Goal: Transaction & Acquisition: Purchase product/service

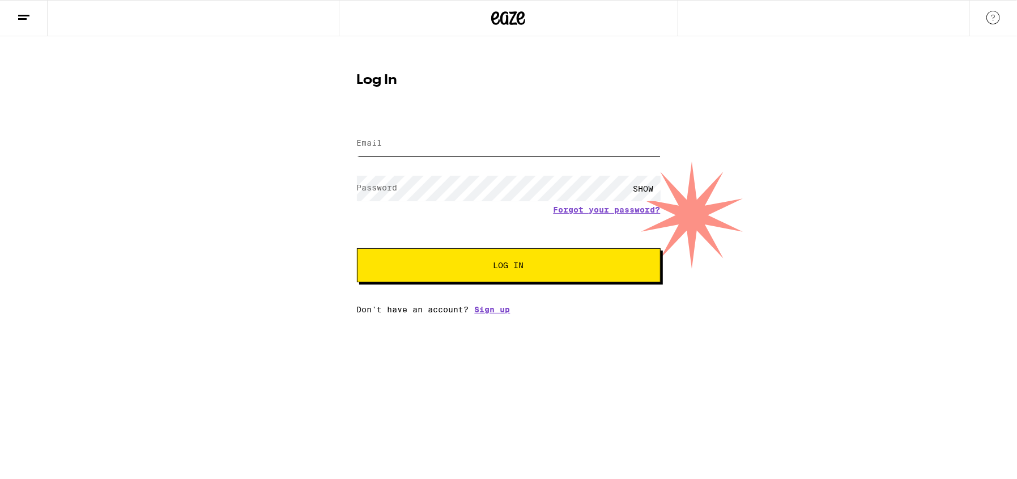
click at [414, 136] on input "Email" at bounding box center [509, 143] width 304 height 25
type input "[EMAIL_ADDRESS][DOMAIN_NAME]"
click at [357, 248] on button "Log In" at bounding box center [509, 265] width 304 height 34
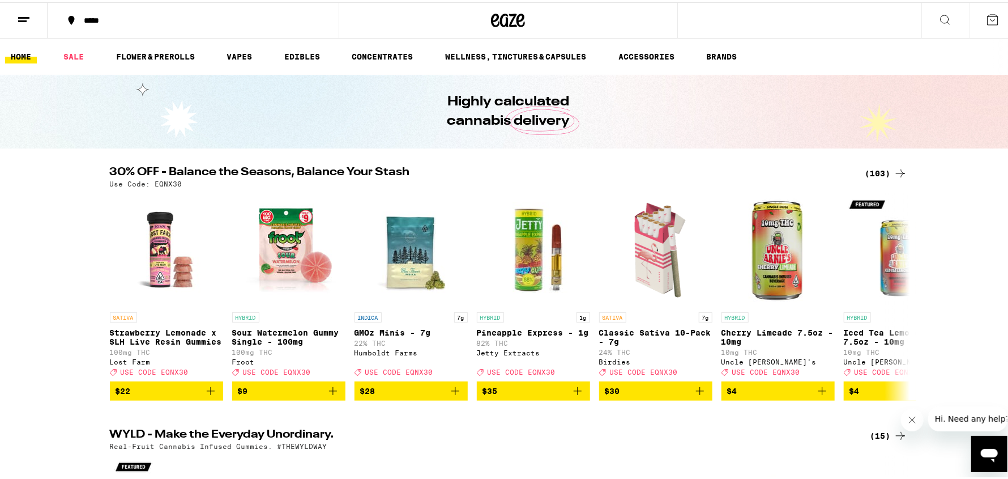
click at [912, 422] on icon "Close message from company" at bounding box center [912, 419] width 9 height 9
click at [235, 56] on link "VAPES" at bounding box center [239, 55] width 37 height 14
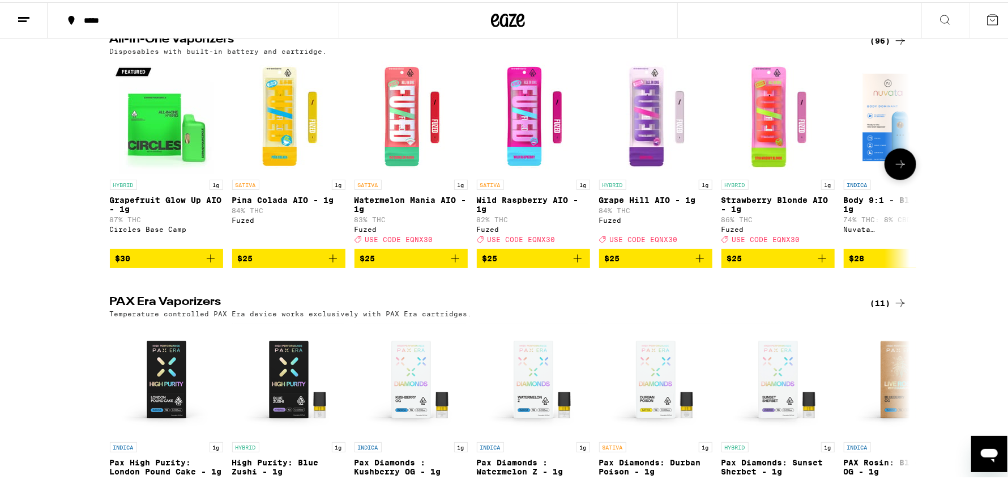
scroll to position [629, 0]
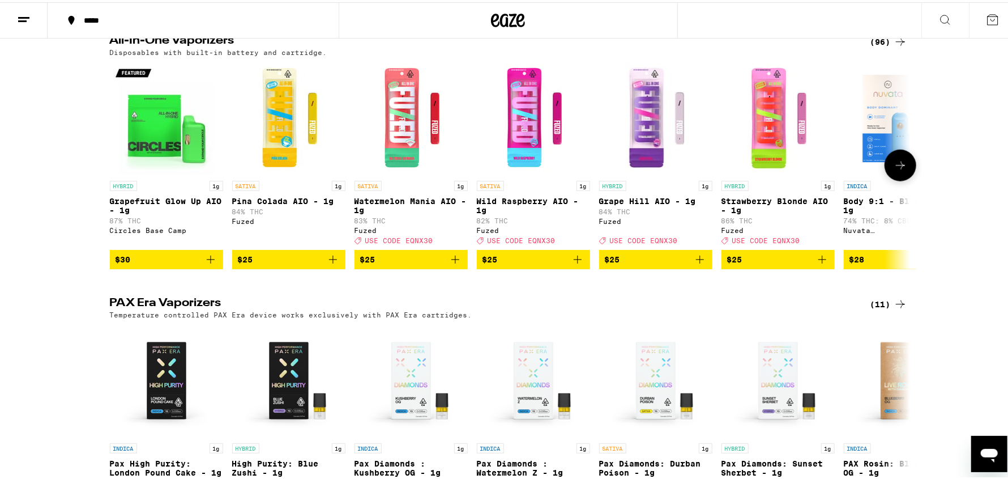
click at [900, 170] on icon at bounding box center [901, 163] width 14 height 14
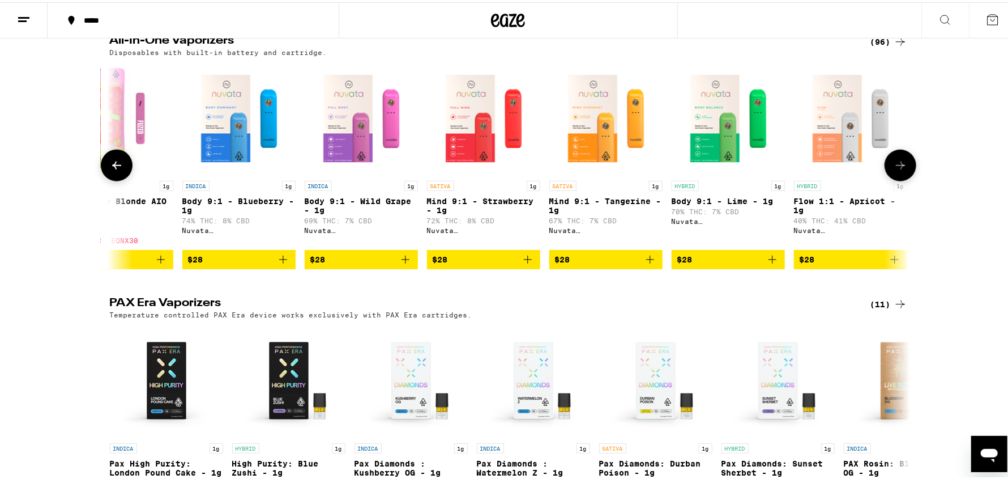
scroll to position [0, 674]
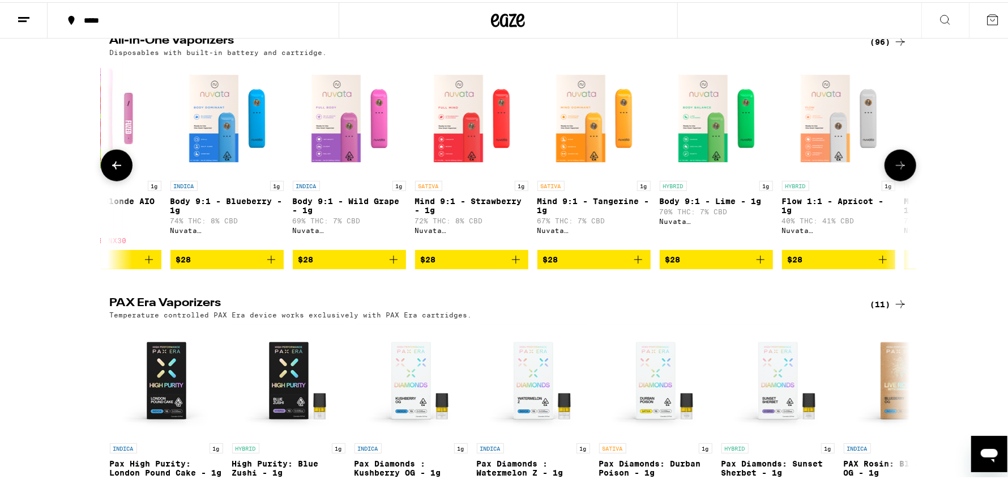
click at [900, 170] on icon at bounding box center [901, 163] width 14 height 14
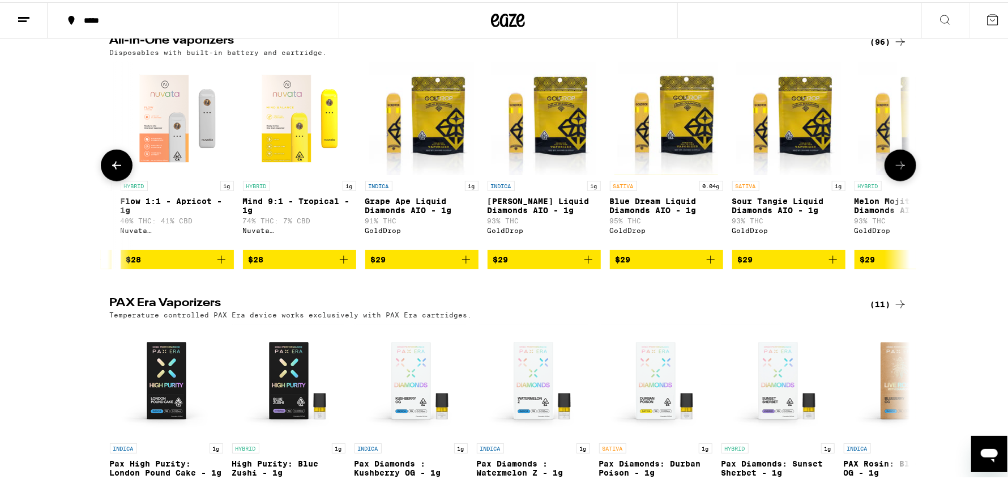
scroll to position [0, 1348]
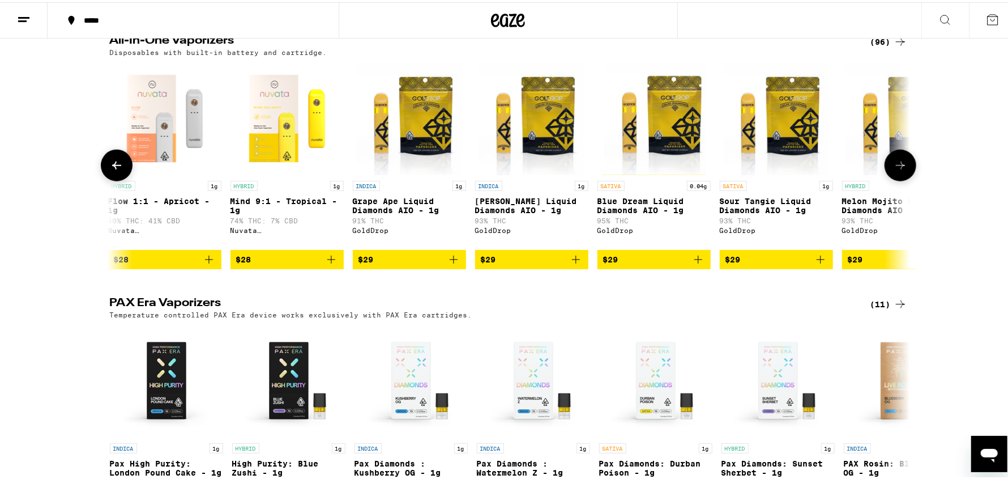
click at [900, 170] on icon at bounding box center [901, 163] width 14 height 14
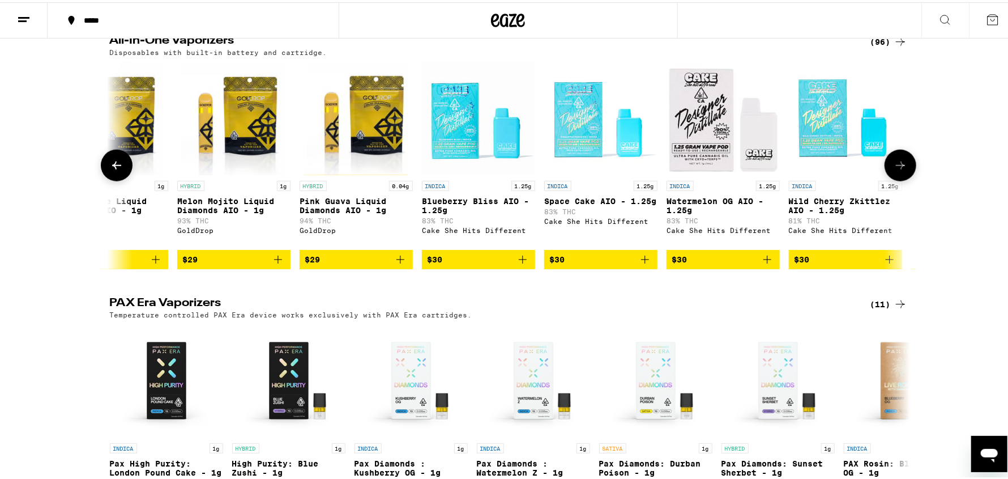
scroll to position [0, 2022]
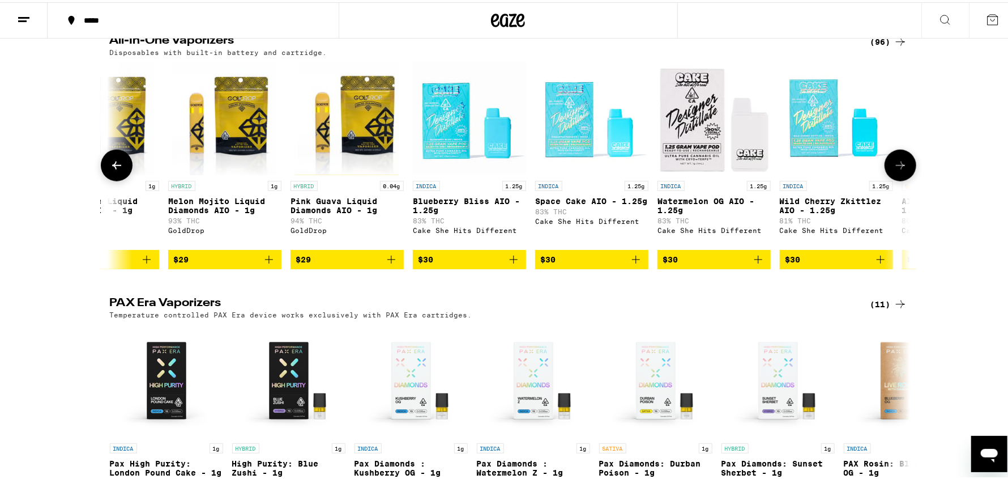
click at [900, 170] on icon at bounding box center [901, 163] width 14 height 14
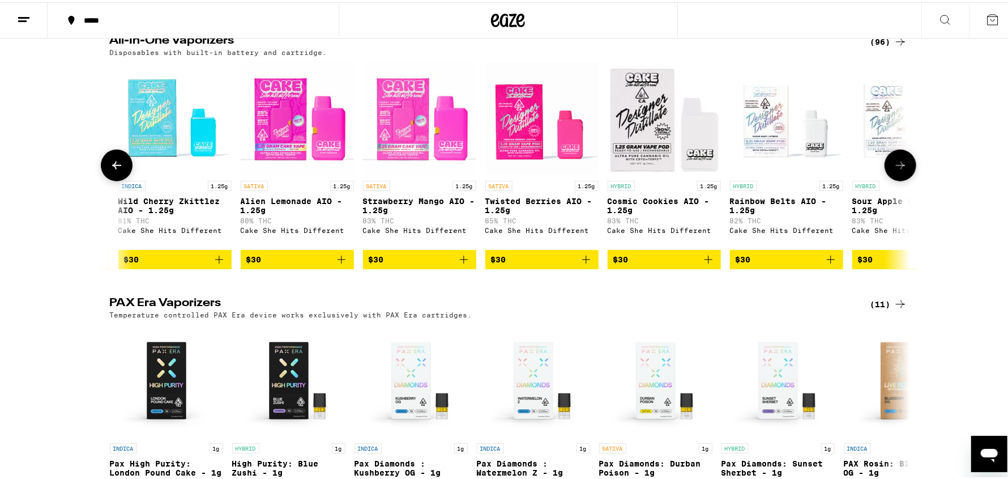
scroll to position [0, 2696]
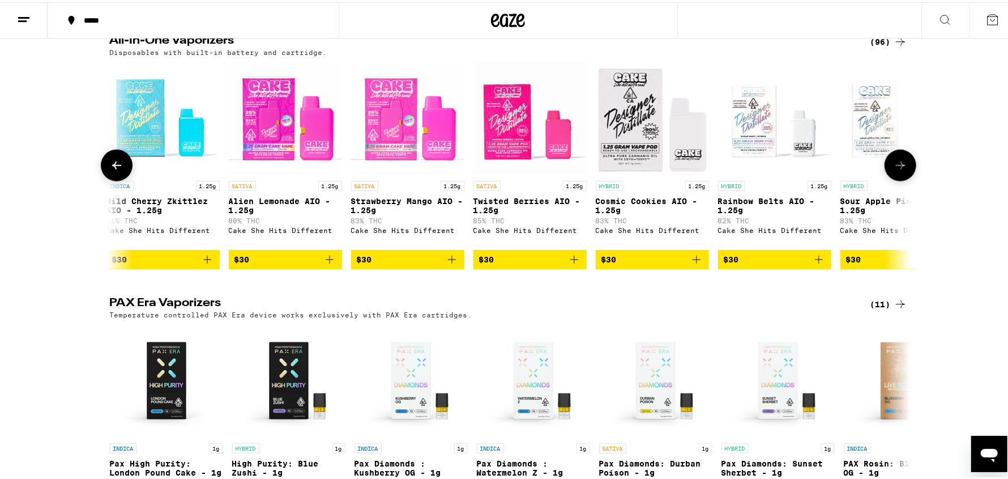
click at [900, 170] on icon at bounding box center [901, 163] width 14 height 14
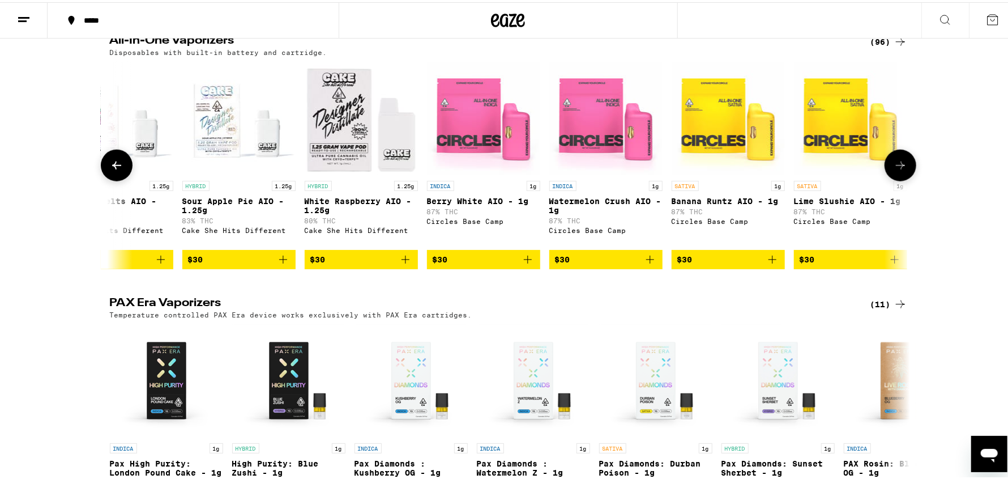
scroll to position [0, 3370]
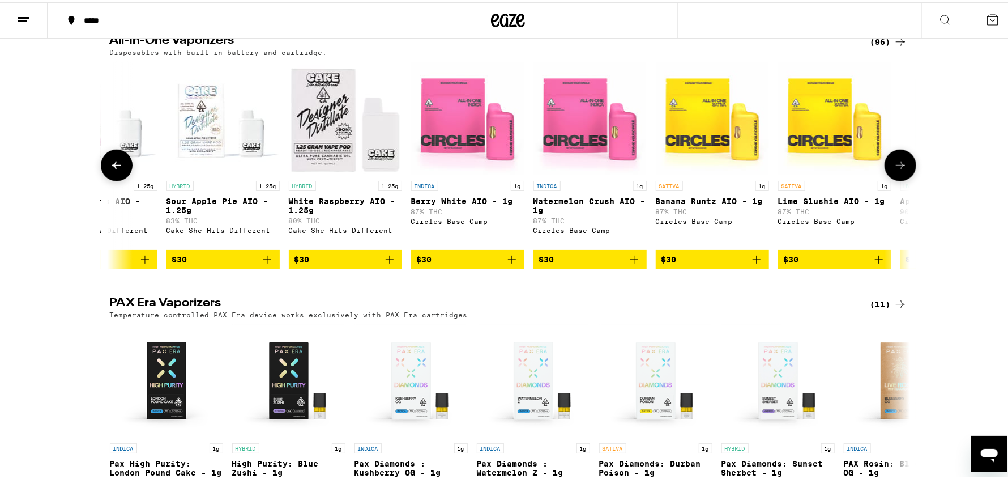
click at [896, 170] on icon at bounding box center [901, 163] width 14 height 14
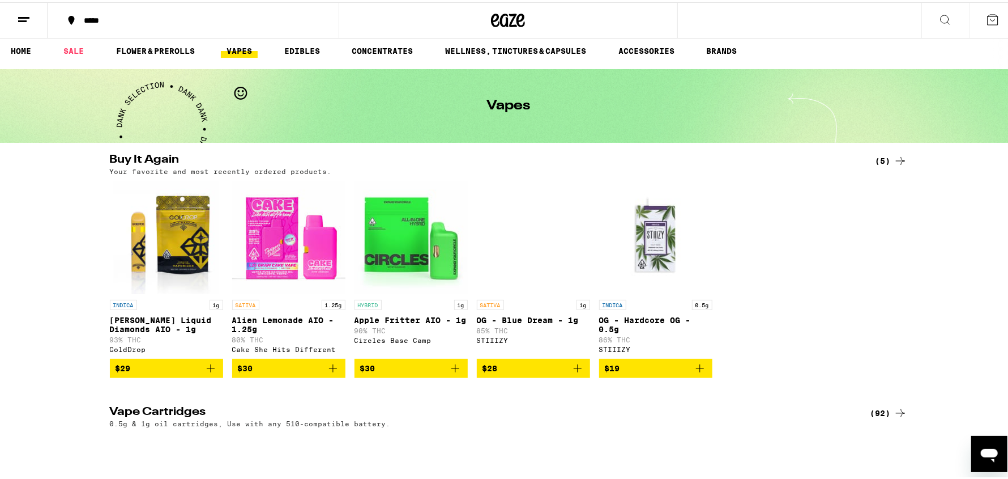
scroll to position [0, 0]
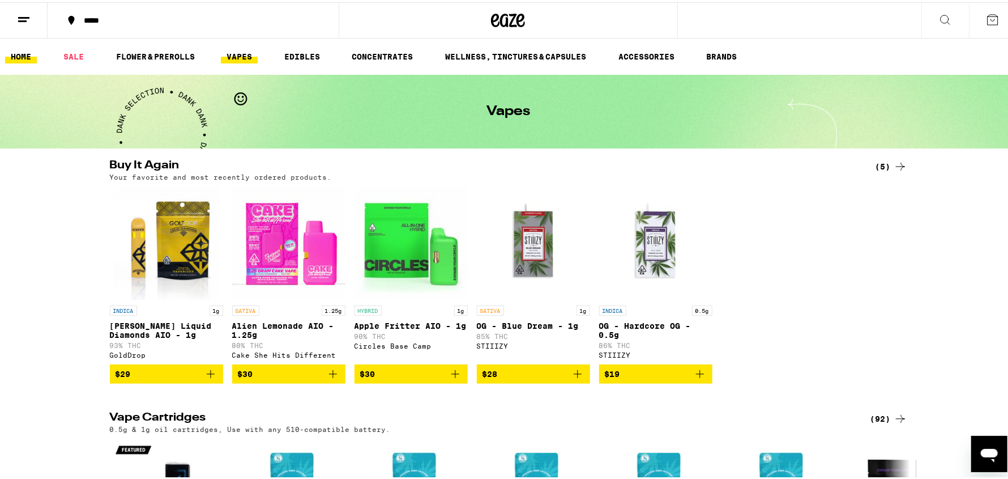
click at [18, 53] on link "HOME" at bounding box center [21, 55] width 32 height 14
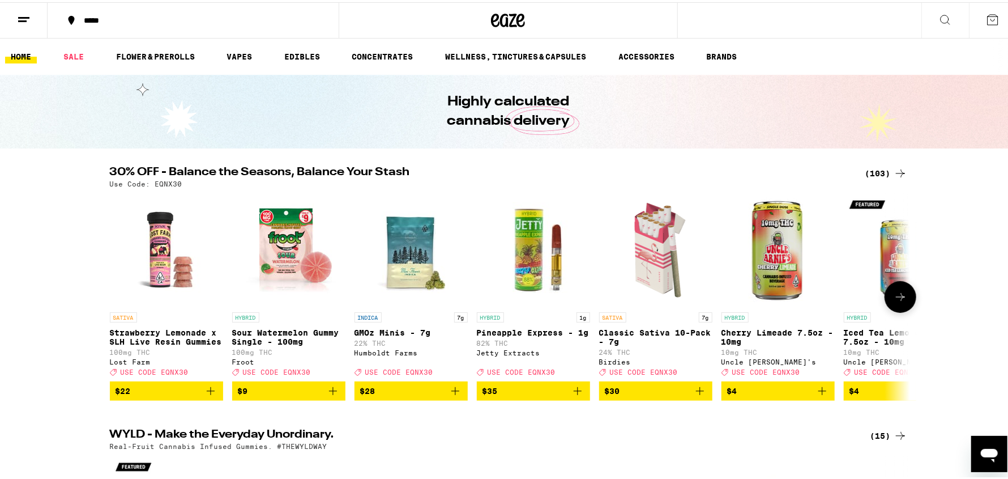
click at [896, 295] on icon at bounding box center [901, 295] width 14 height 14
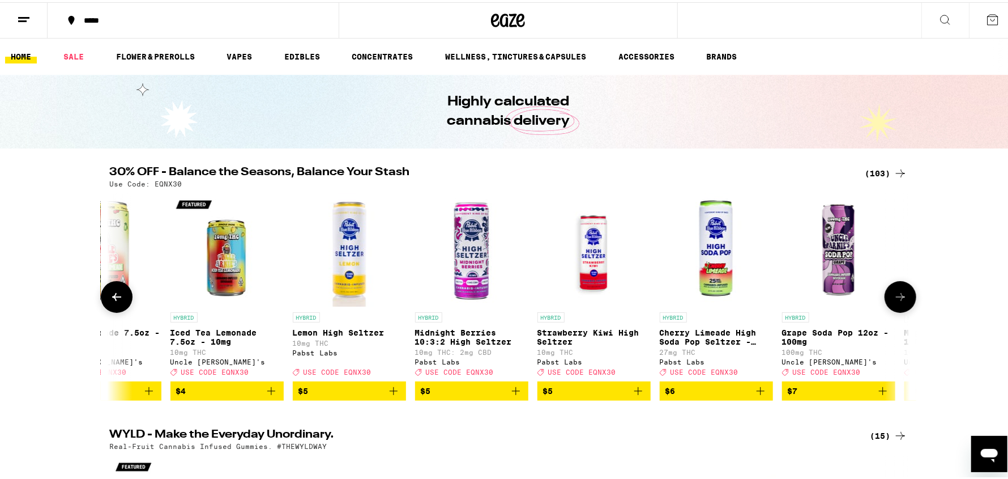
click at [896, 295] on icon at bounding box center [901, 295] width 14 height 14
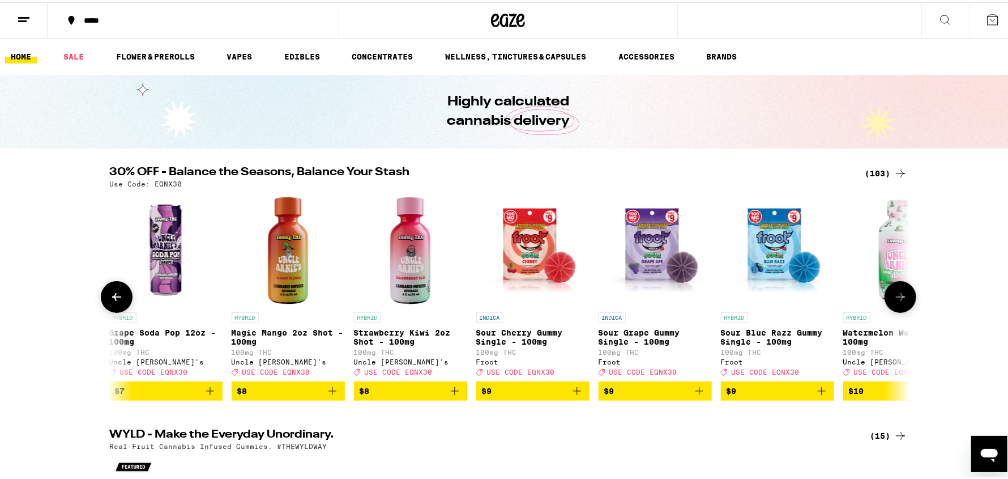
scroll to position [0, 1348]
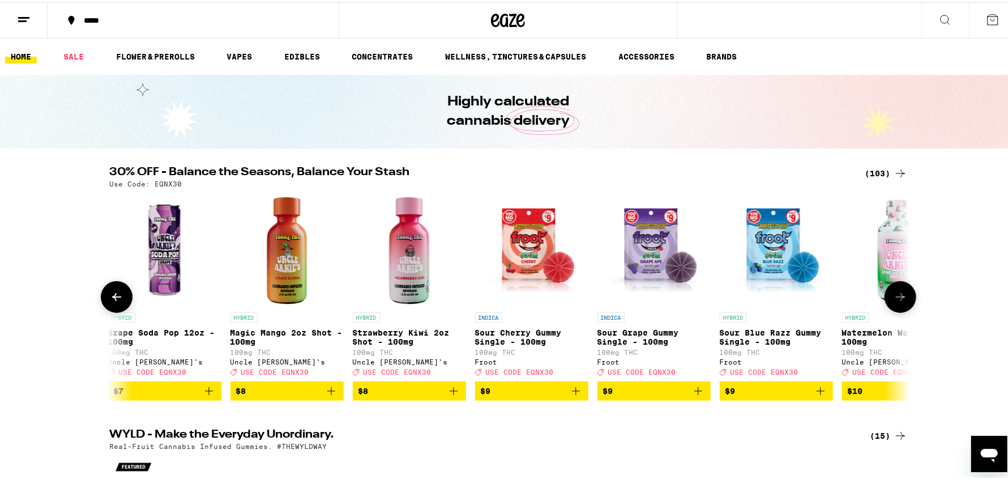
click at [896, 295] on icon at bounding box center [901, 295] width 14 height 14
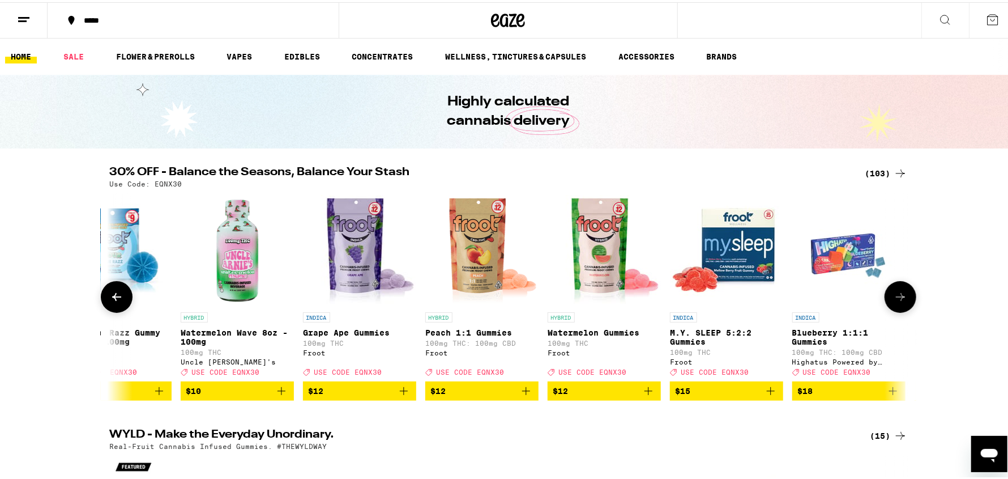
scroll to position [0, 2022]
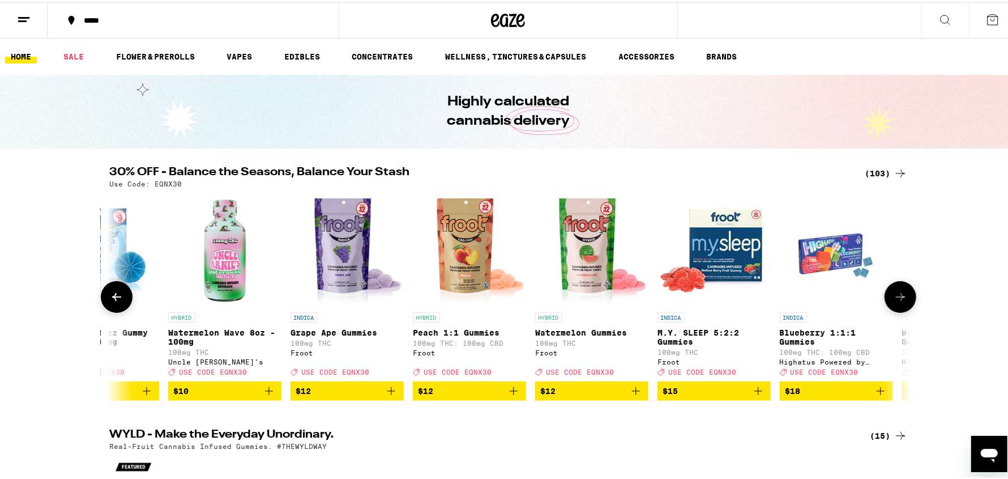
click at [896, 295] on icon at bounding box center [901, 295] width 14 height 14
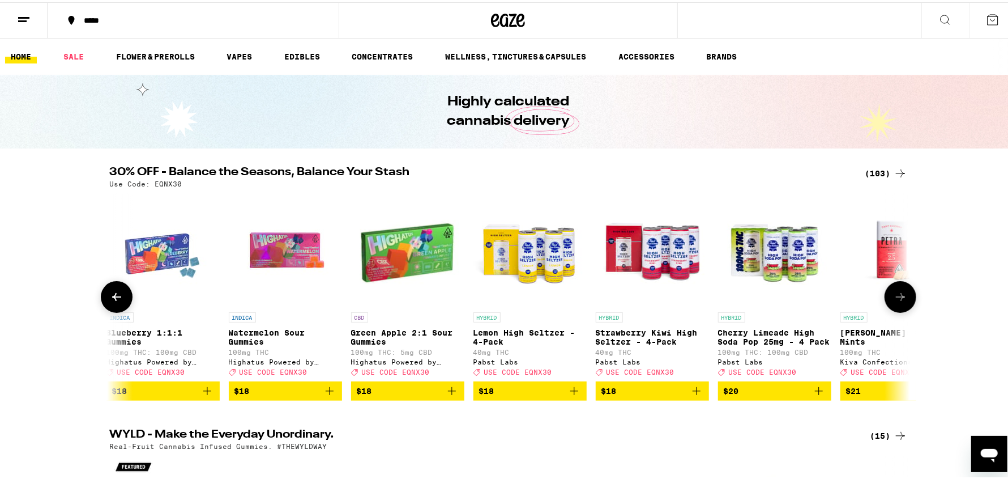
click at [896, 295] on icon at bounding box center [901, 295] width 14 height 14
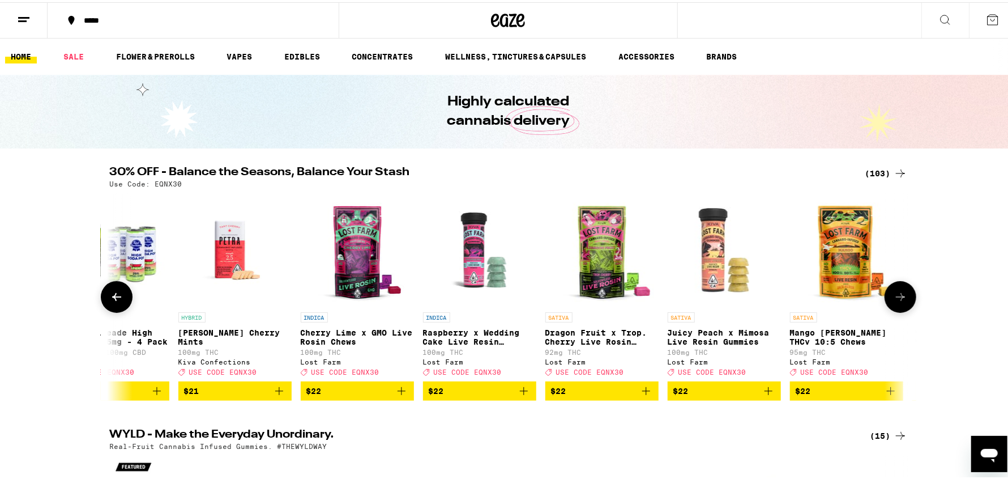
scroll to position [0, 3370]
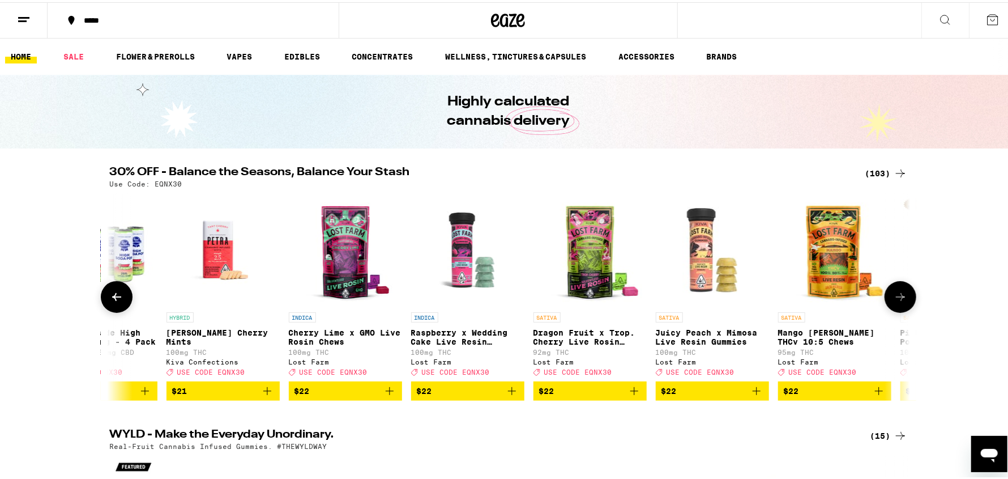
click at [896, 295] on icon at bounding box center [901, 295] width 14 height 14
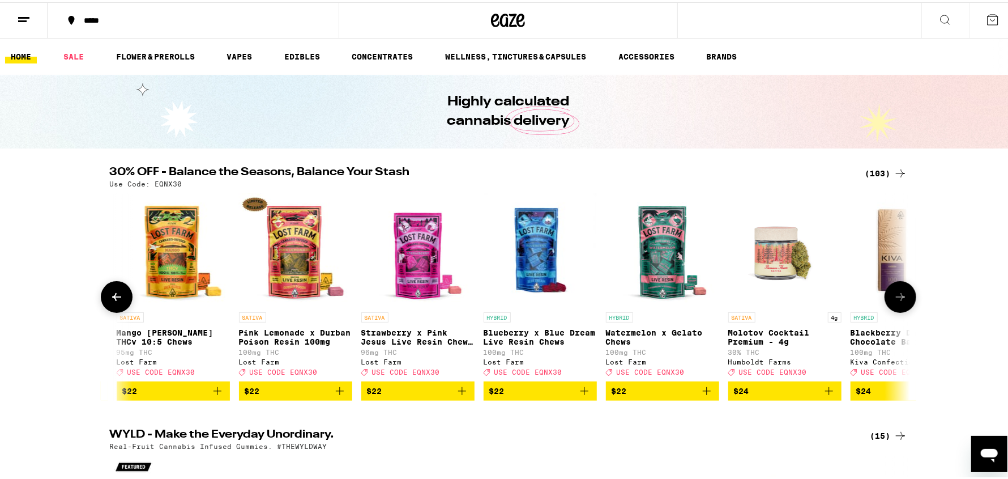
scroll to position [0, 4044]
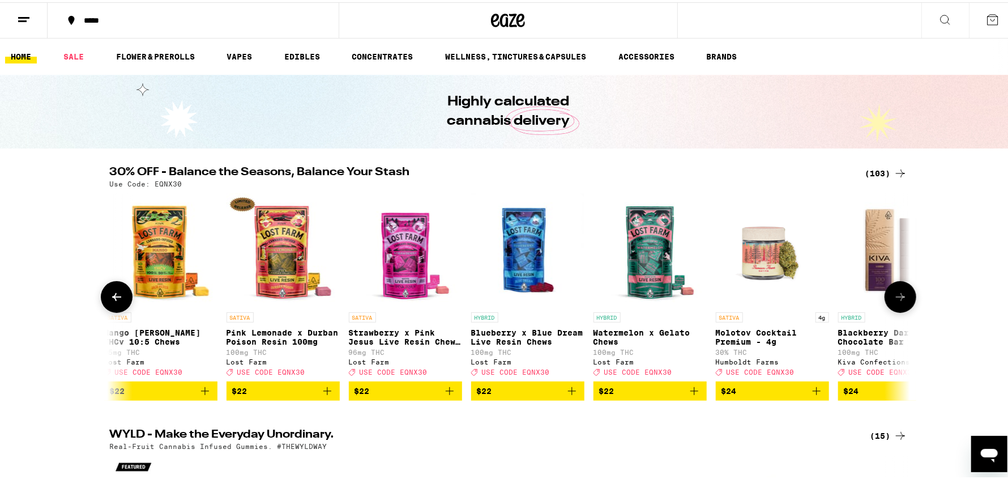
click at [896, 295] on icon at bounding box center [901, 295] width 14 height 14
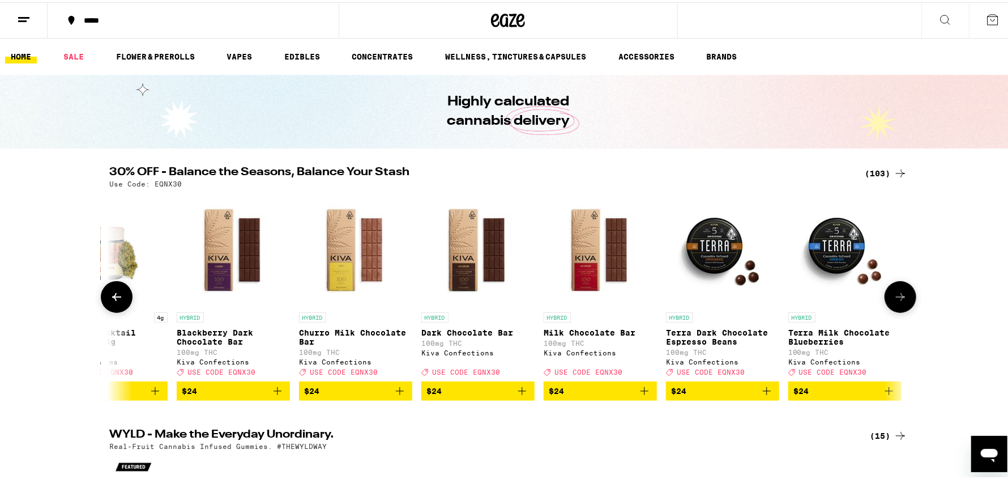
scroll to position [0, 4718]
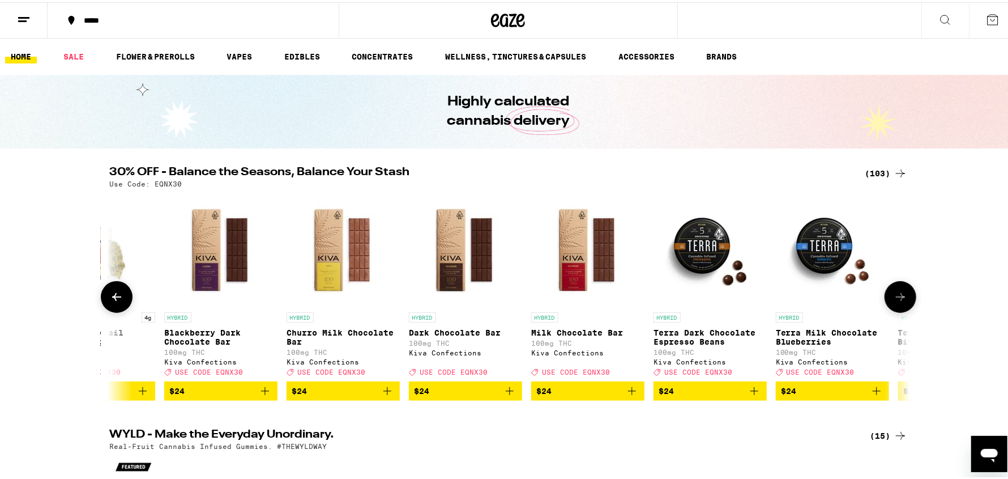
click at [896, 295] on icon at bounding box center [901, 295] width 14 height 14
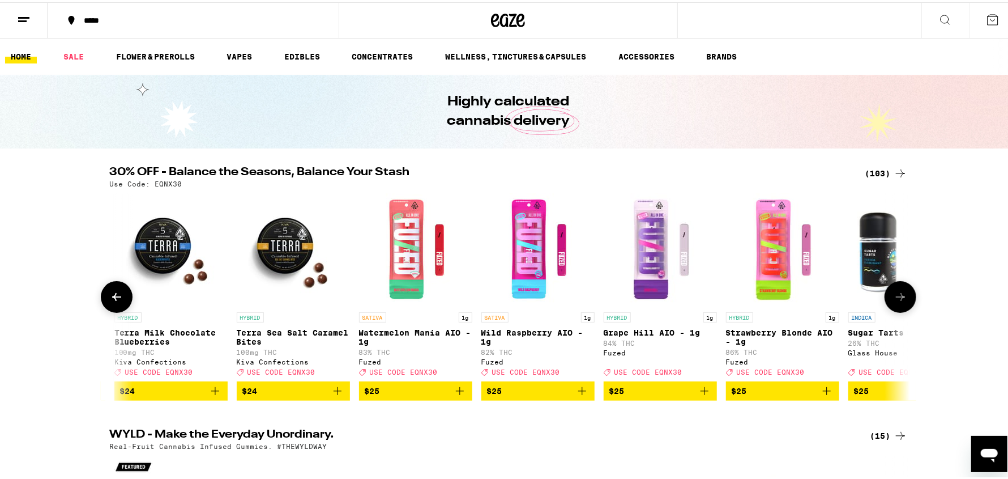
scroll to position [0, 5392]
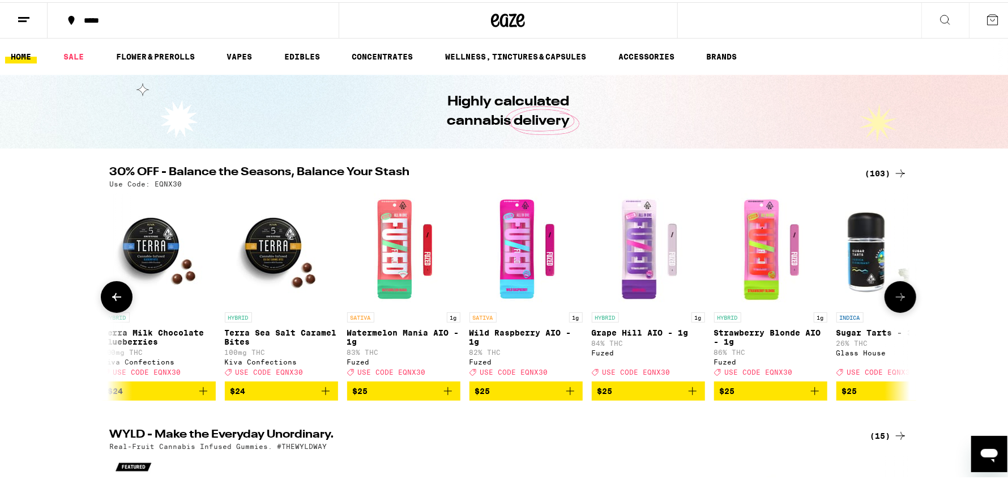
click at [896, 295] on icon at bounding box center [901, 295] width 14 height 14
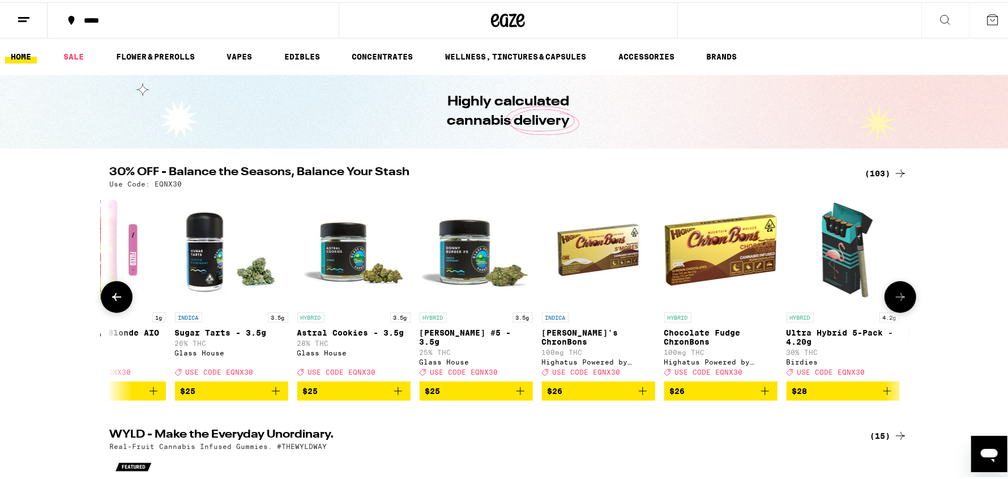
scroll to position [0, 6066]
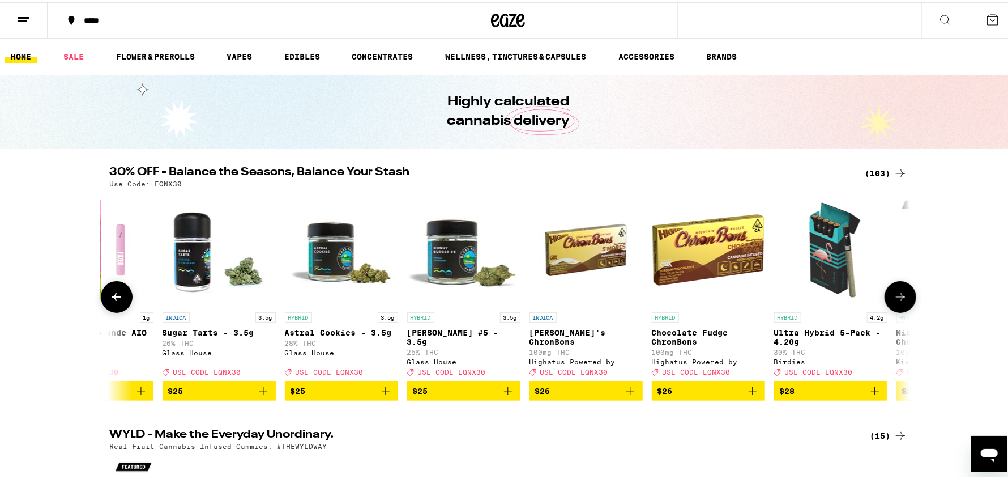
click at [896, 295] on icon at bounding box center [901, 295] width 14 height 14
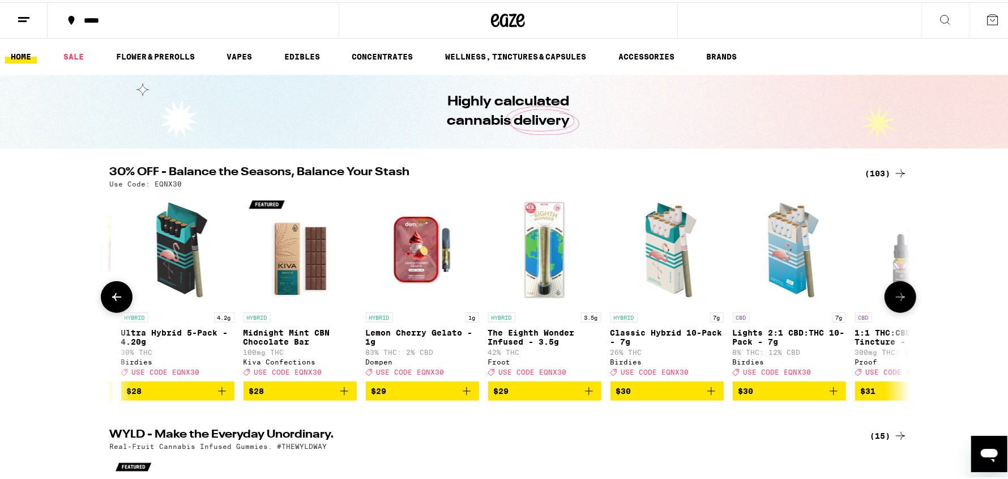
scroll to position [0, 6740]
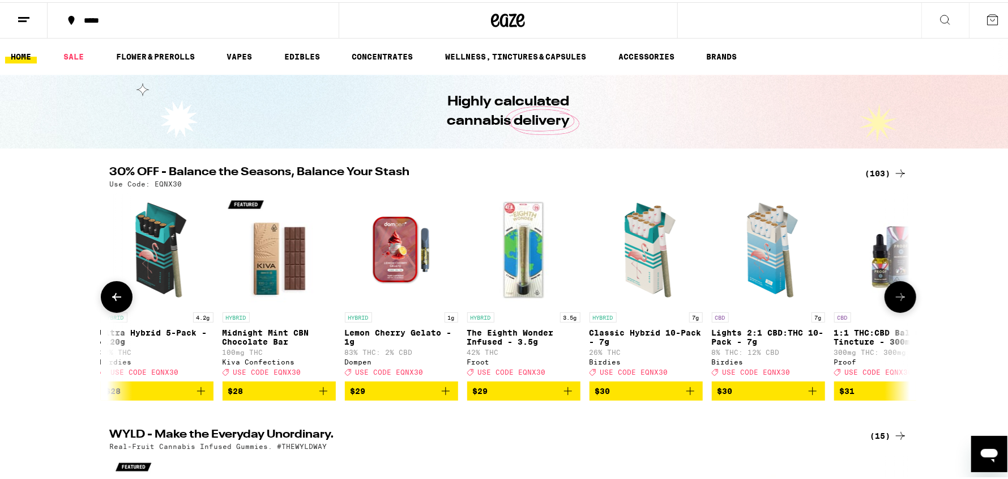
click at [896, 295] on icon at bounding box center [901, 295] width 14 height 14
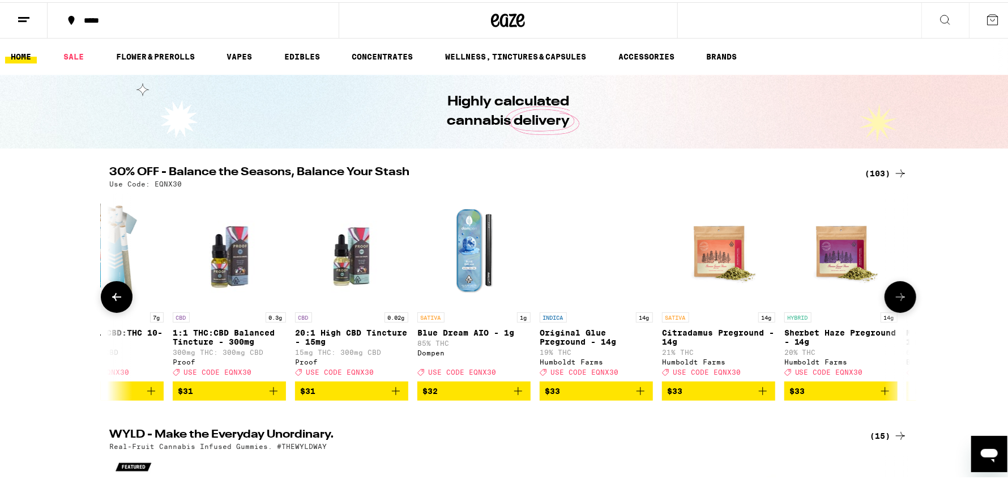
scroll to position [0, 7414]
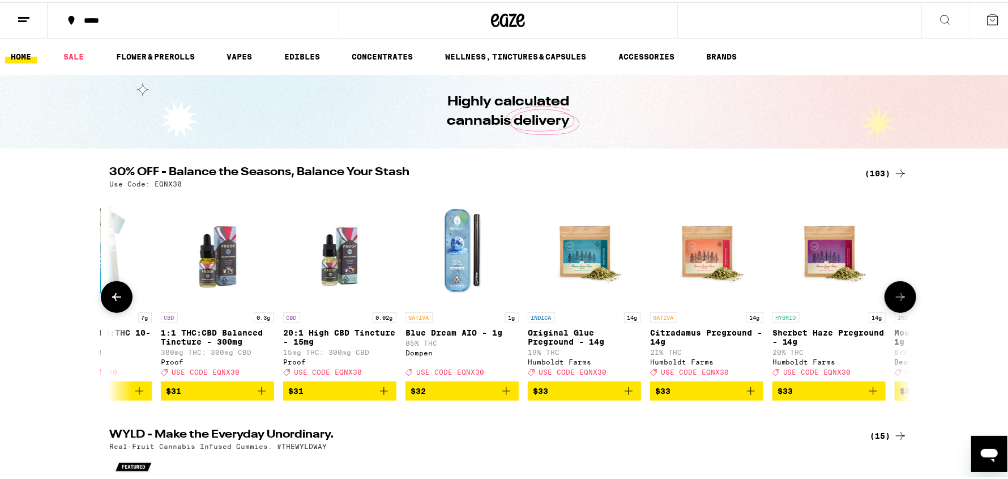
click at [458, 394] on span "$32" at bounding box center [462, 389] width 102 height 14
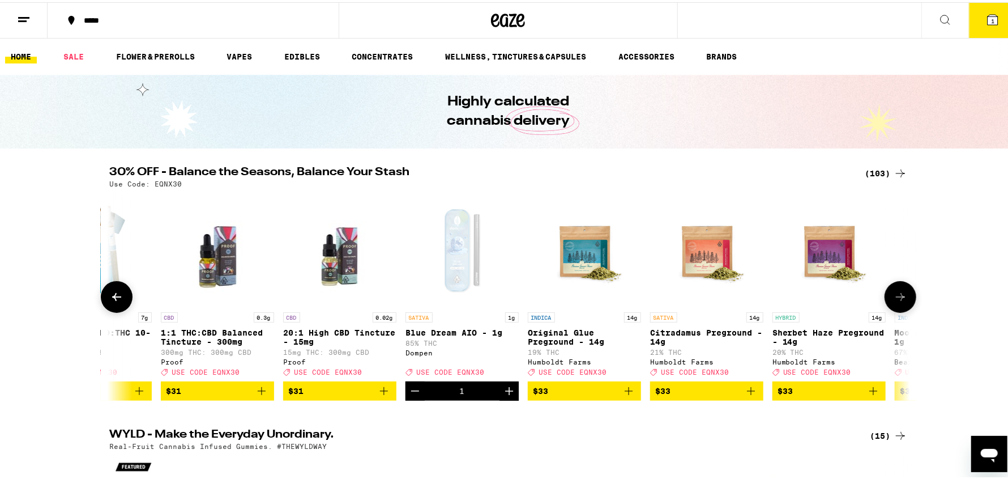
click at [896, 295] on icon at bounding box center [901, 295] width 14 height 14
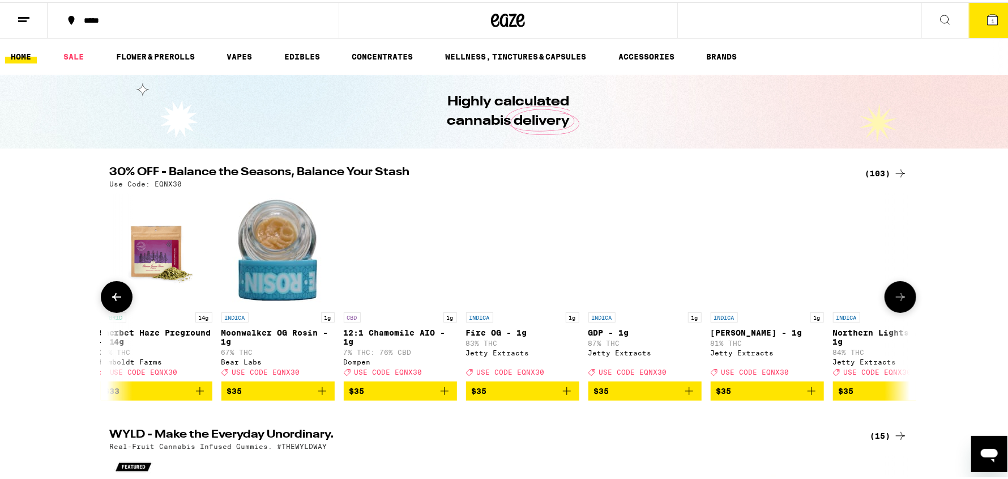
scroll to position [0, 8088]
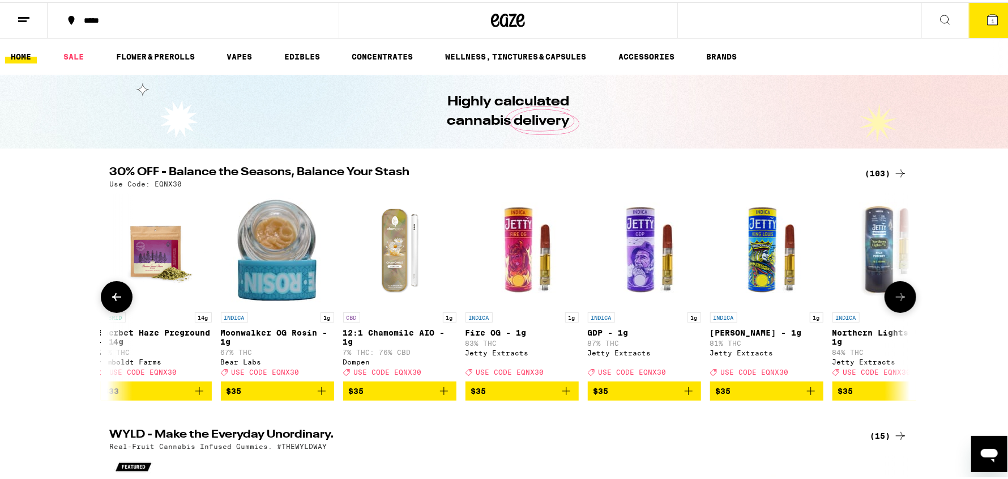
click at [896, 295] on icon at bounding box center [901, 295] width 14 height 14
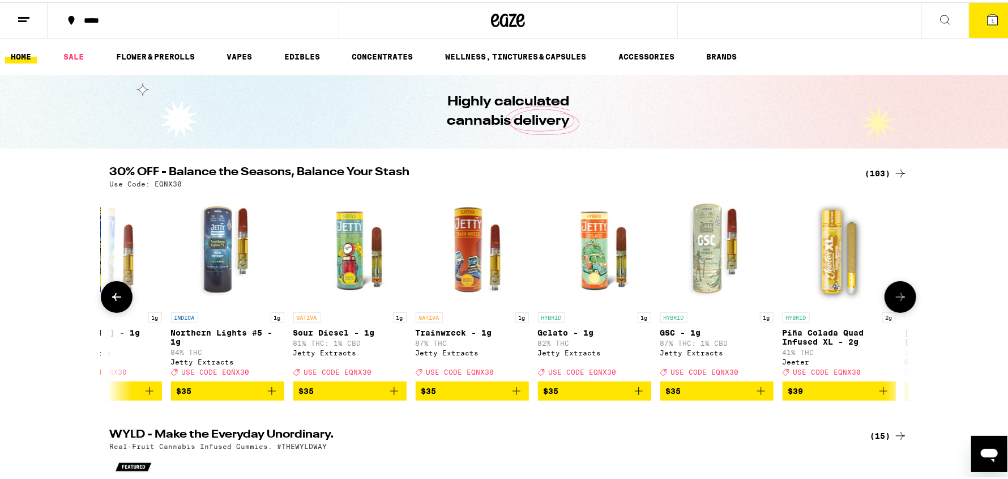
scroll to position [0, 8762]
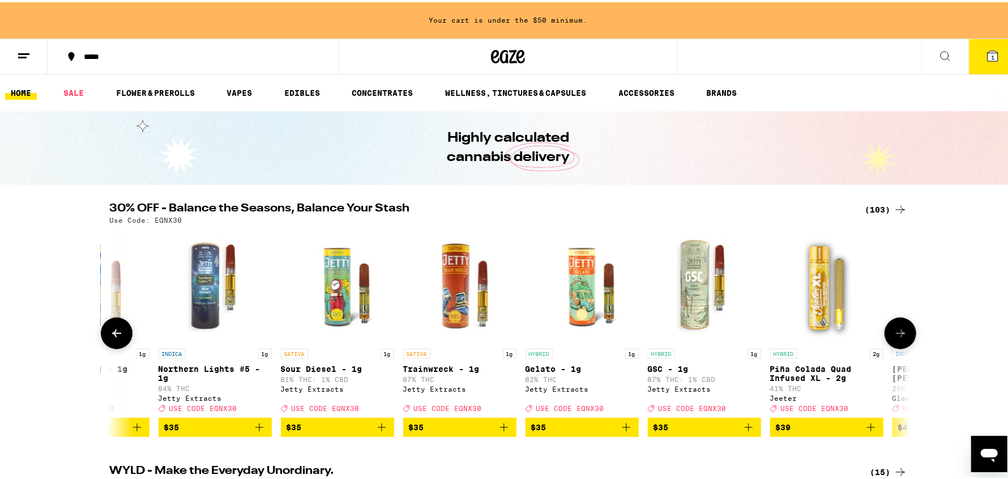
click at [897, 344] on button at bounding box center [901, 331] width 32 height 32
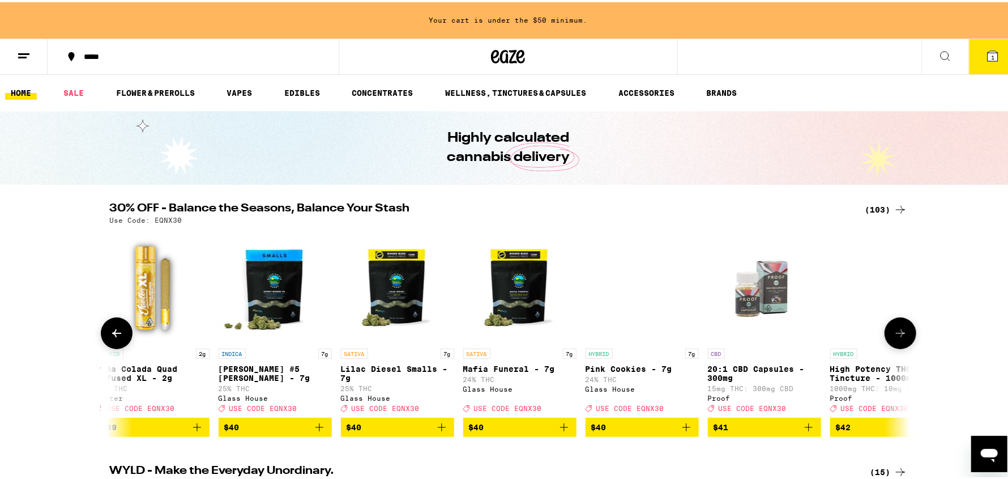
click at [897, 335] on icon at bounding box center [900, 331] width 9 height 8
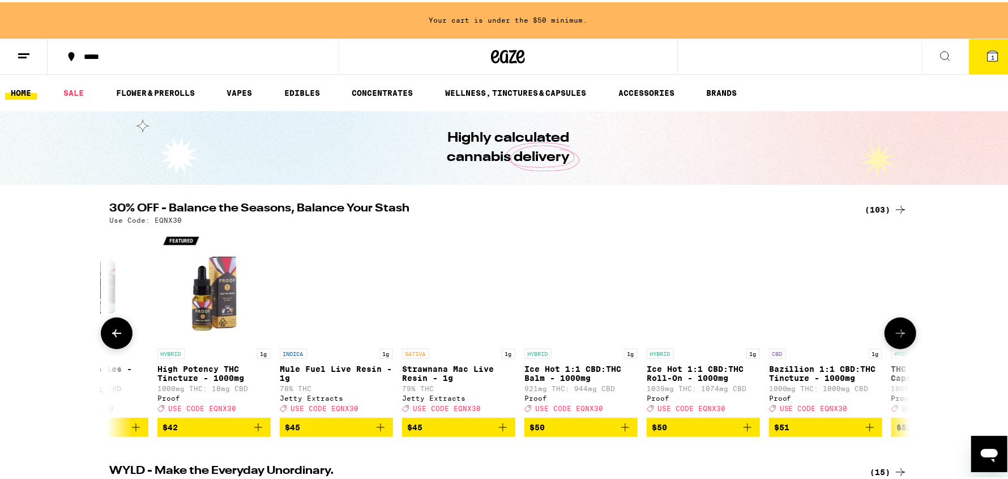
scroll to position [0, 10110]
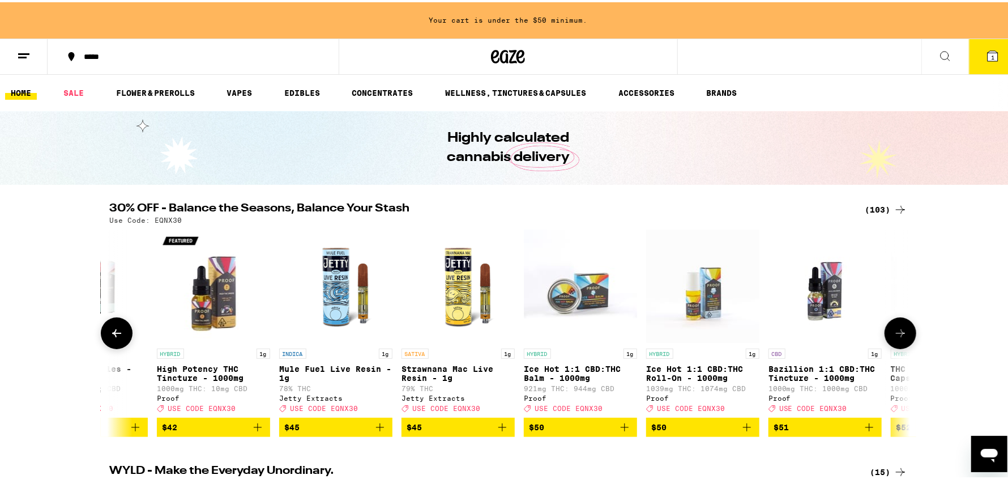
click at [894, 333] on icon at bounding box center [901, 331] width 14 height 14
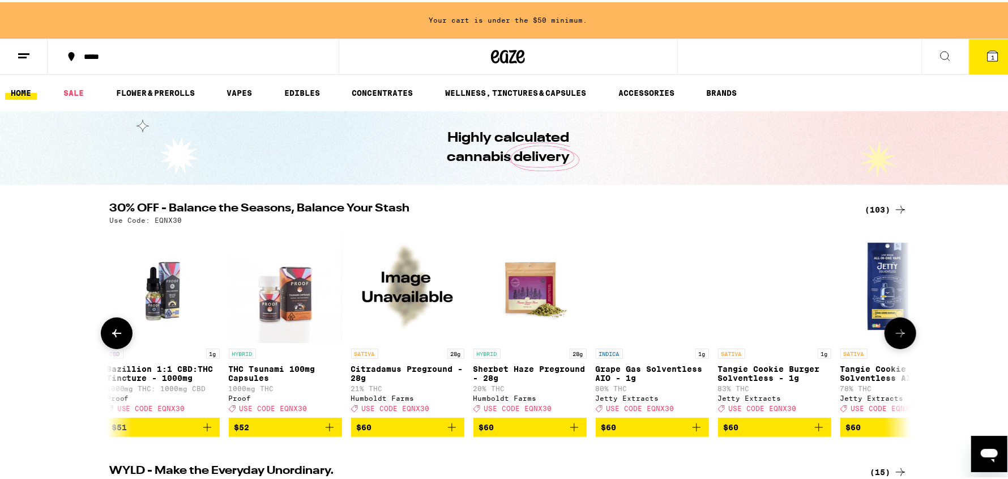
scroll to position [0, 10784]
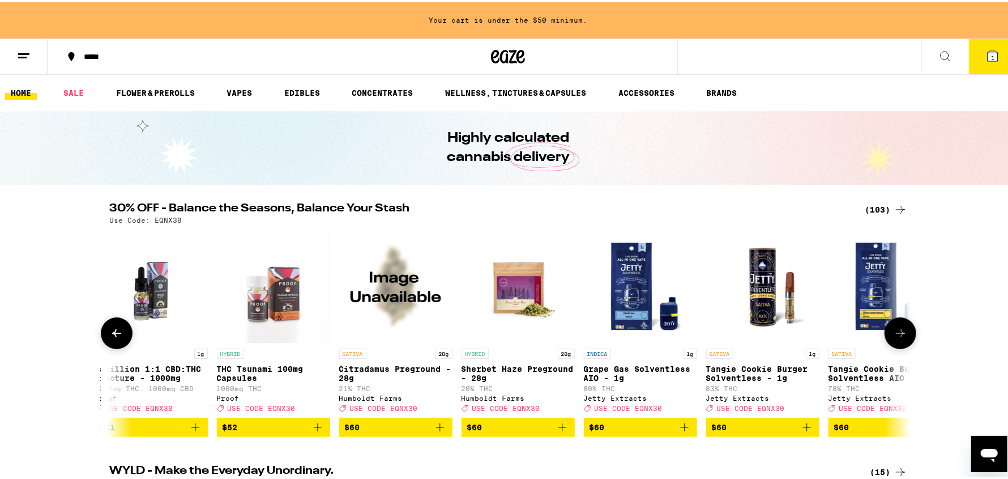
click at [898, 335] on icon at bounding box center [900, 331] width 9 height 8
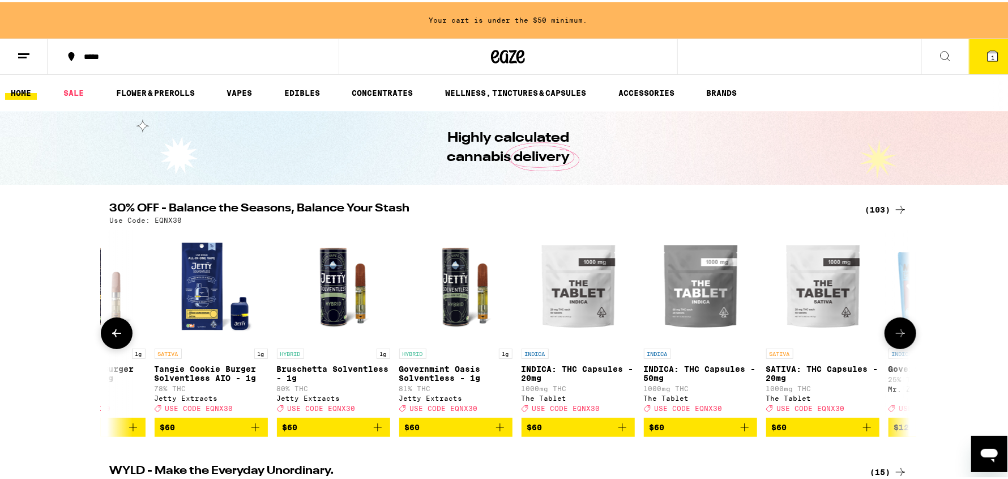
click at [900, 337] on icon at bounding box center [901, 331] width 14 height 14
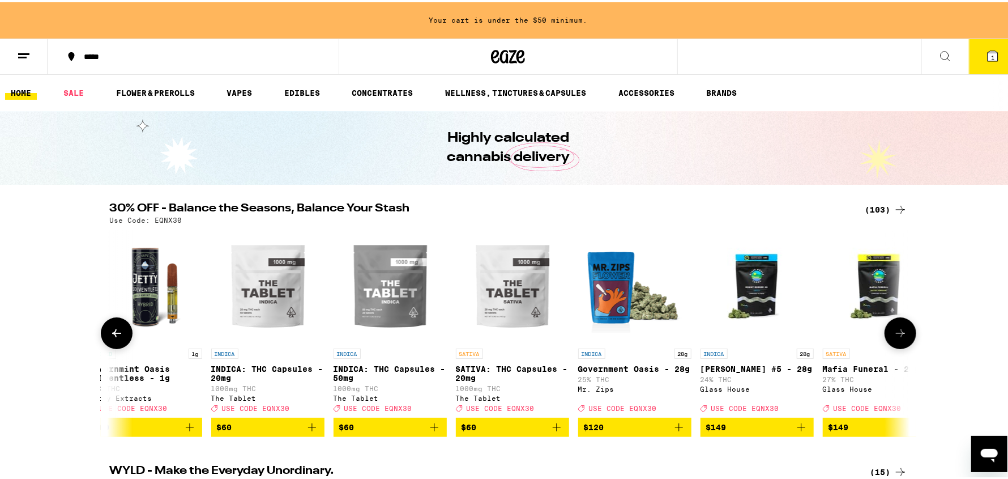
scroll to position [0, 11806]
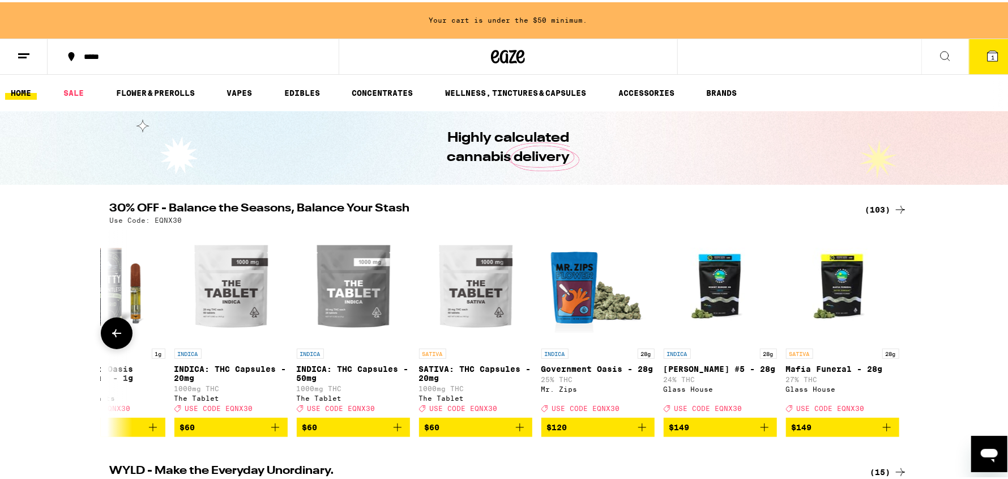
click at [117, 336] on icon at bounding box center [117, 331] width 14 height 14
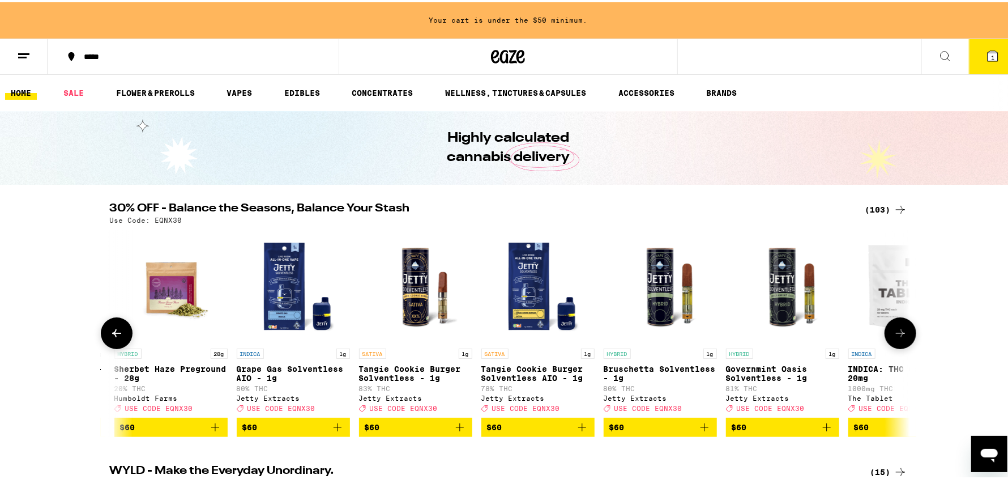
click at [118, 338] on icon at bounding box center [117, 331] width 14 height 14
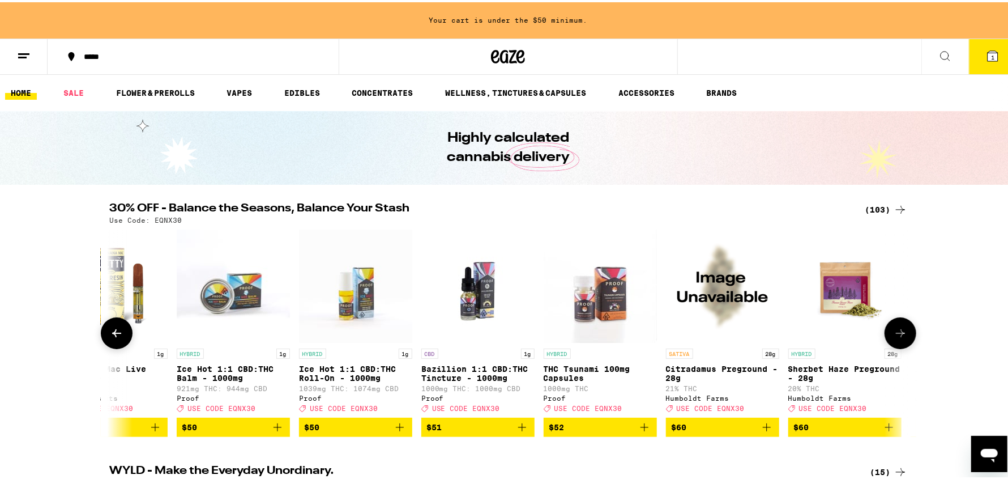
click at [117, 337] on icon at bounding box center [117, 331] width 14 height 14
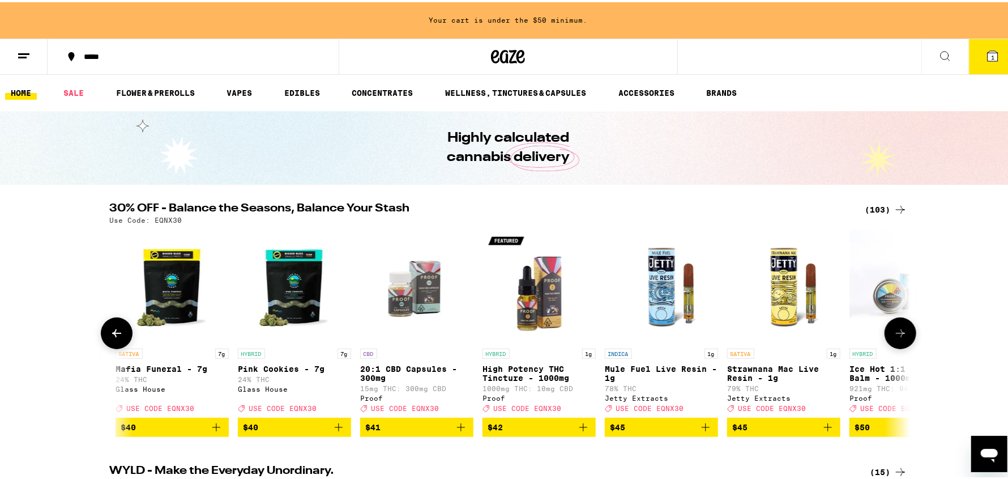
scroll to position [0, 9784]
click at [115, 330] on icon at bounding box center [117, 331] width 14 height 14
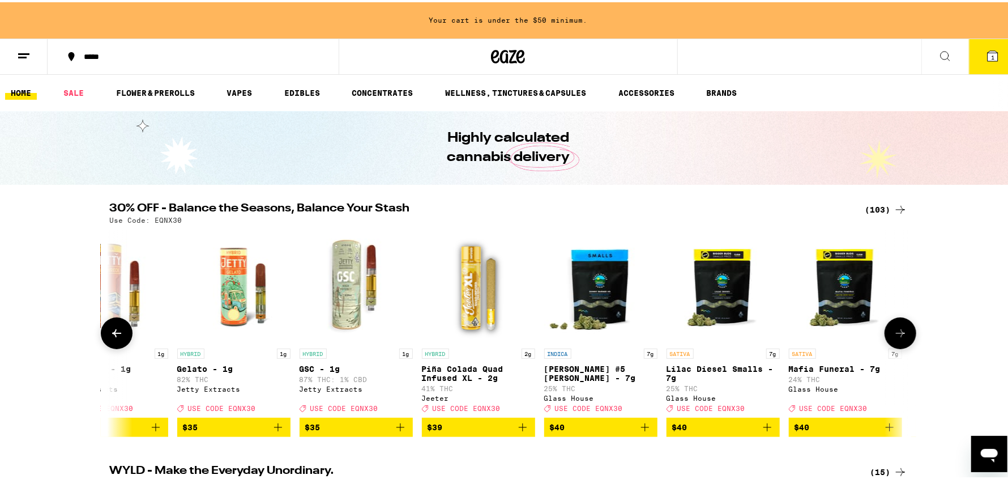
scroll to position [0, 9110]
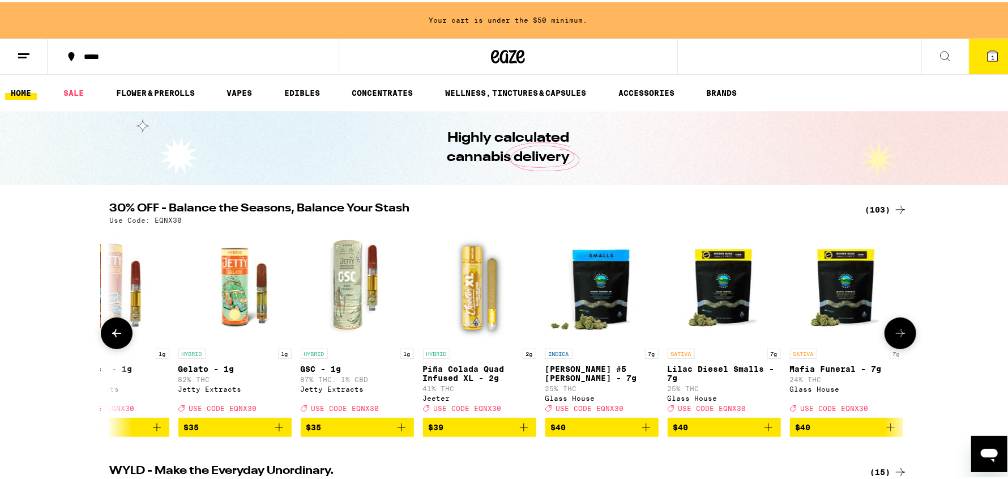
click at [114, 335] on icon at bounding box center [117, 331] width 14 height 14
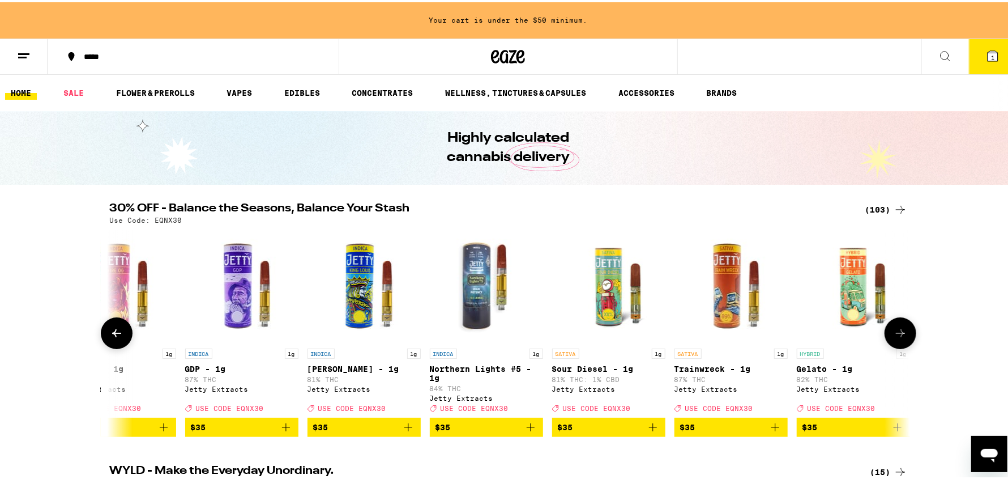
scroll to position [0, 8435]
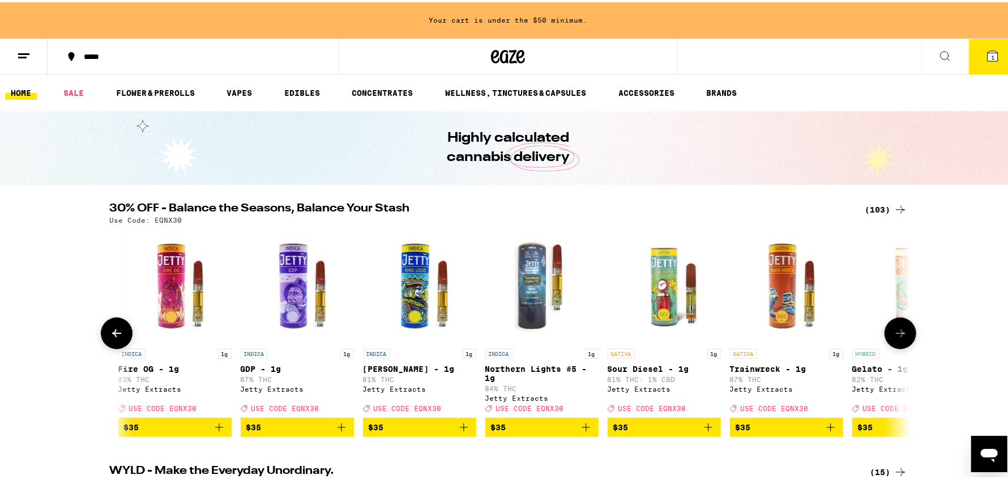
click at [112, 326] on button at bounding box center [117, 331] width 32 height 32
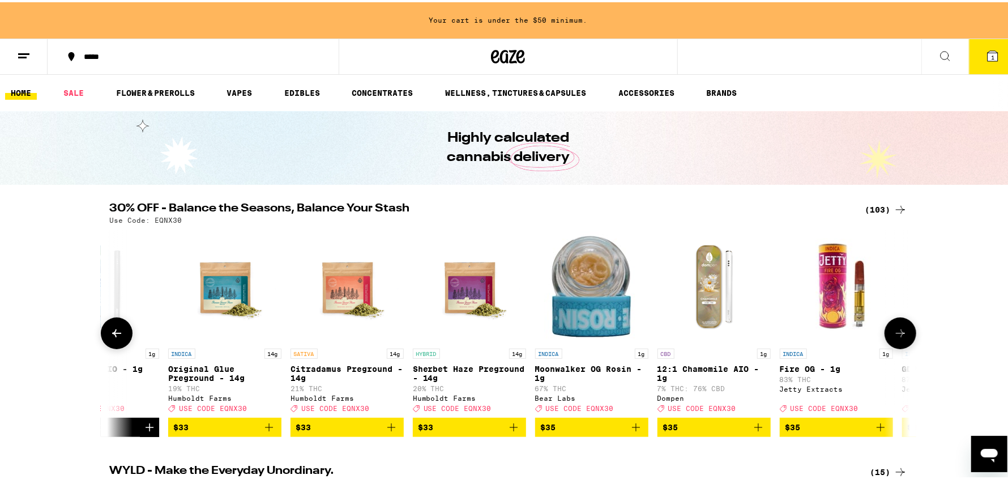
scroll to position [0, 7761]
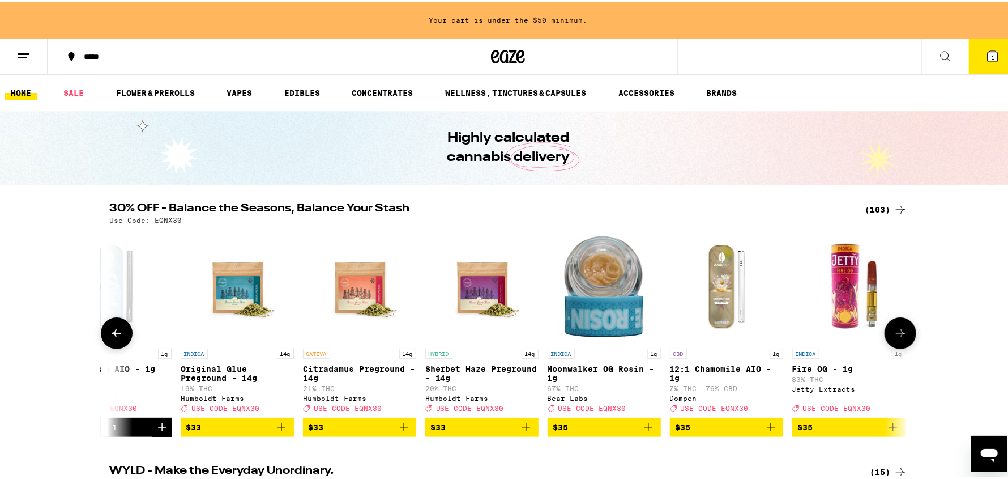
click at [112, 333] on icon at bounding box center [117, 331] width 14 height 14
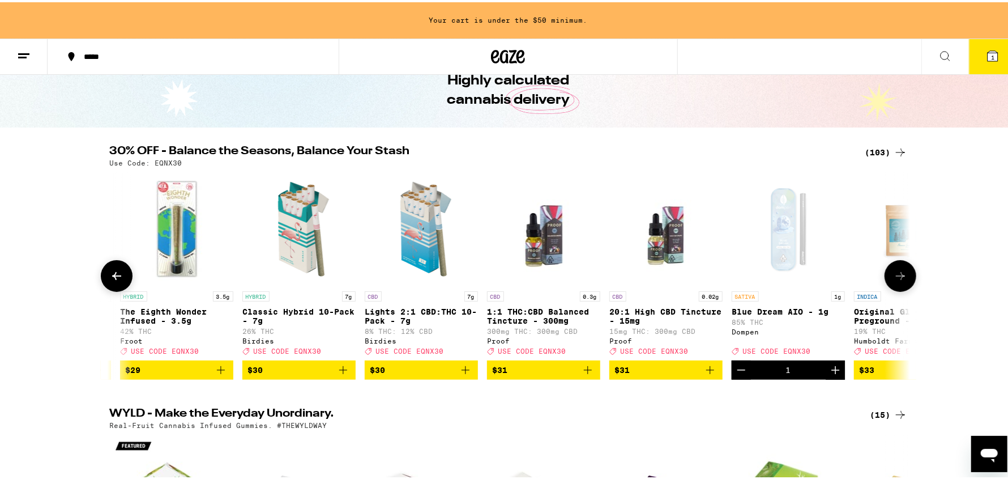
scroll to position [58, 0]
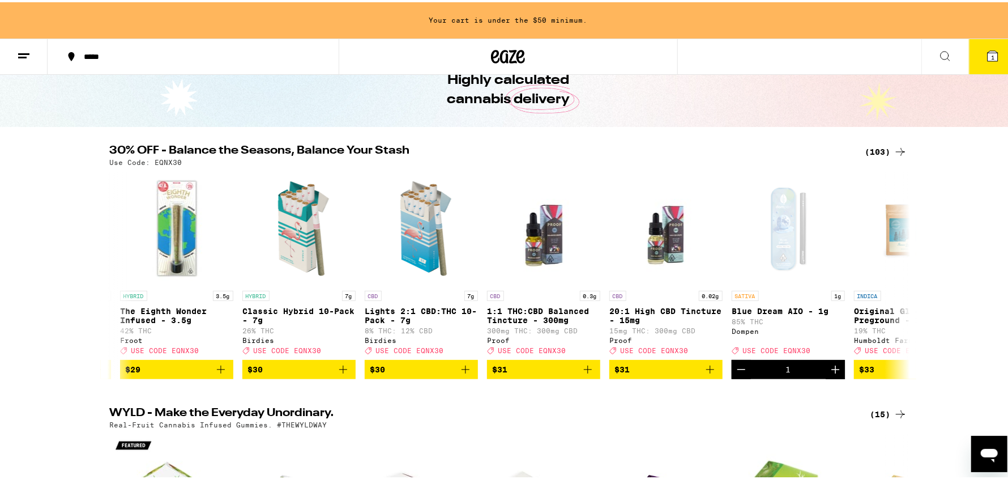
click at [976, 54] on button "1" at bounding box center [993, 54] width 48 height 35
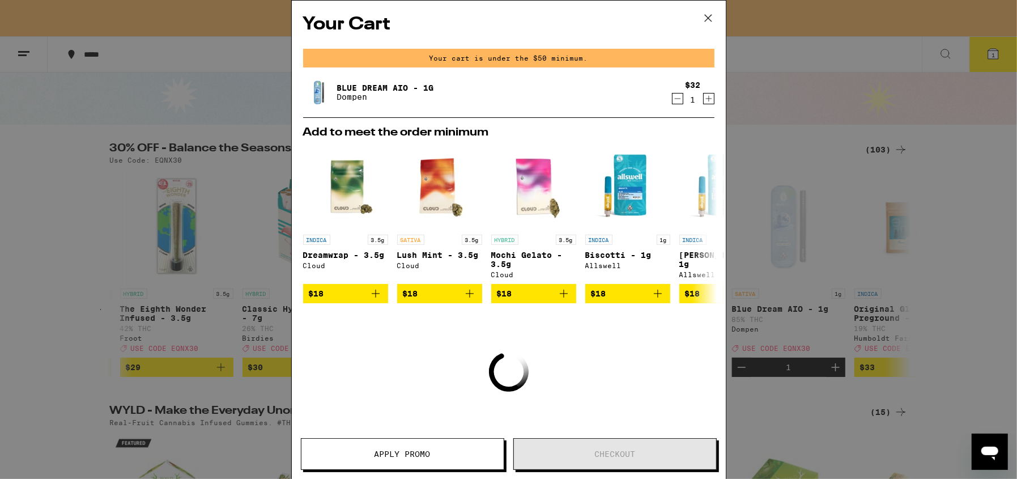
click at [708, 16] on icon at bounding box center [708, 18] width 17 height 17
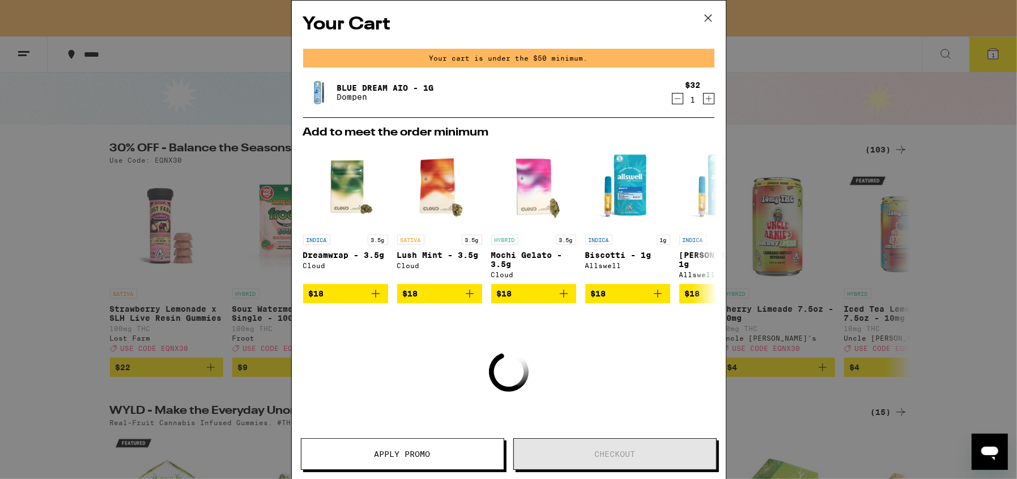
click at [704, 101] on icon "Increment" at bounding box center [709, 99] width 10 height 14
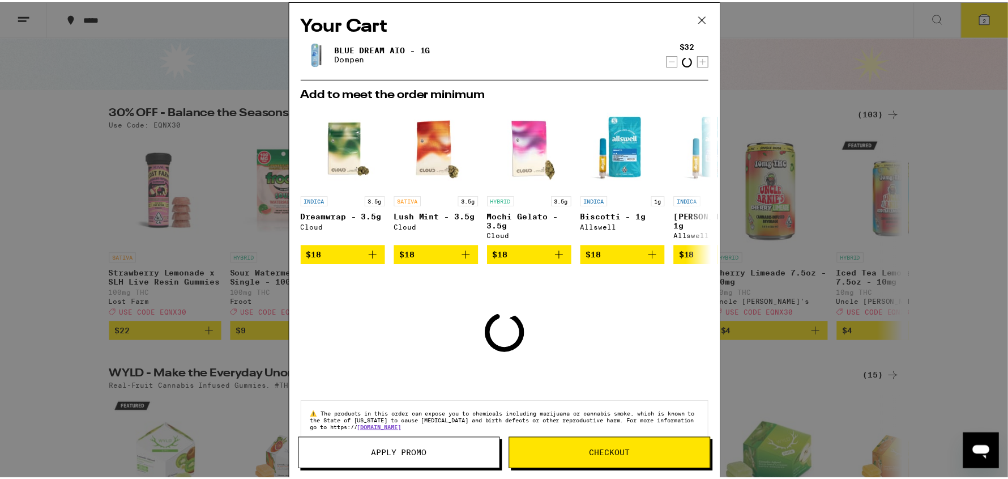
scroll to position [22, 0]
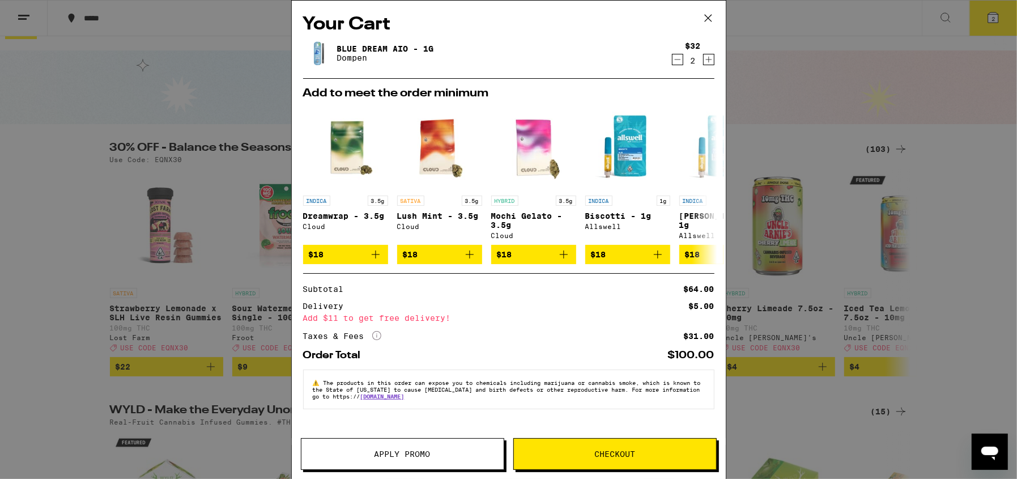
click at [704, 18] on icon at bounding box center [708, 18] width 17 height 17
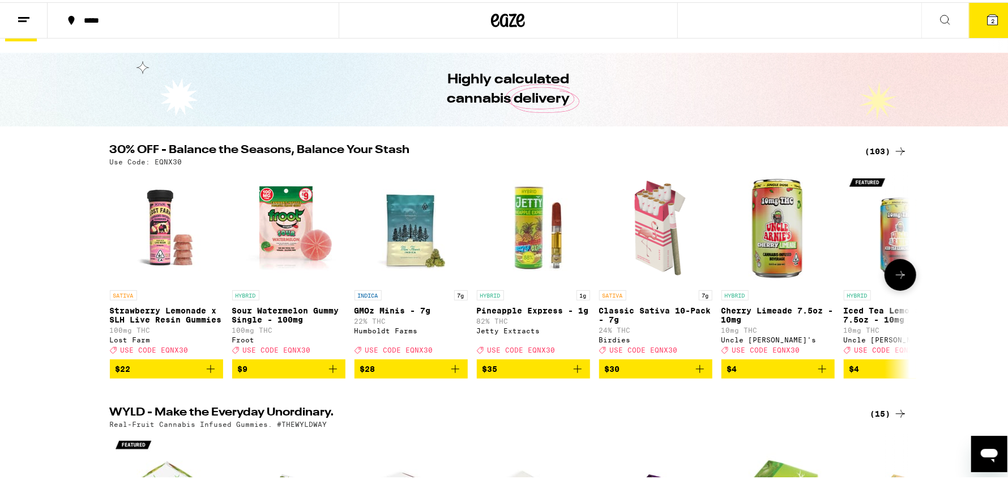
click at [894, 274] on icon at bounding box center [901, 273] width 14 height 14
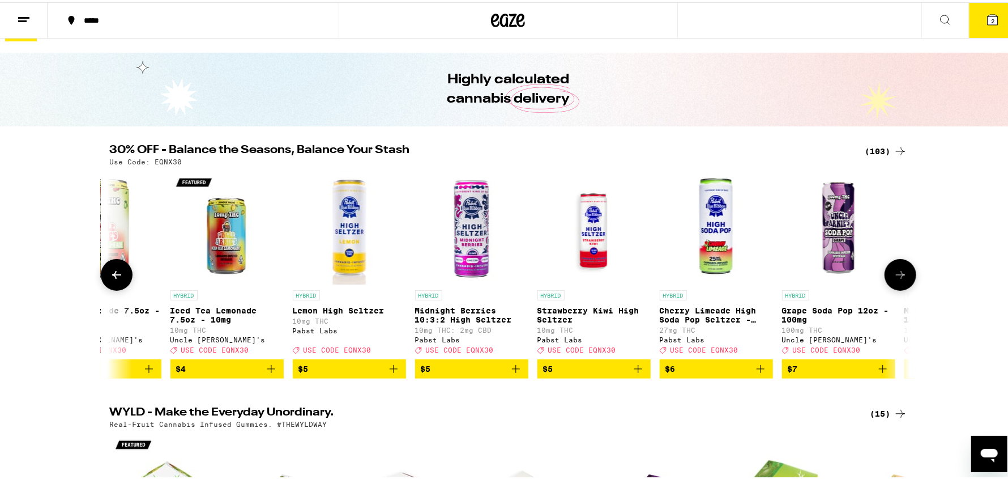
click at [894, 274] on icon at bounding box center [901, 273] width 14 height 14
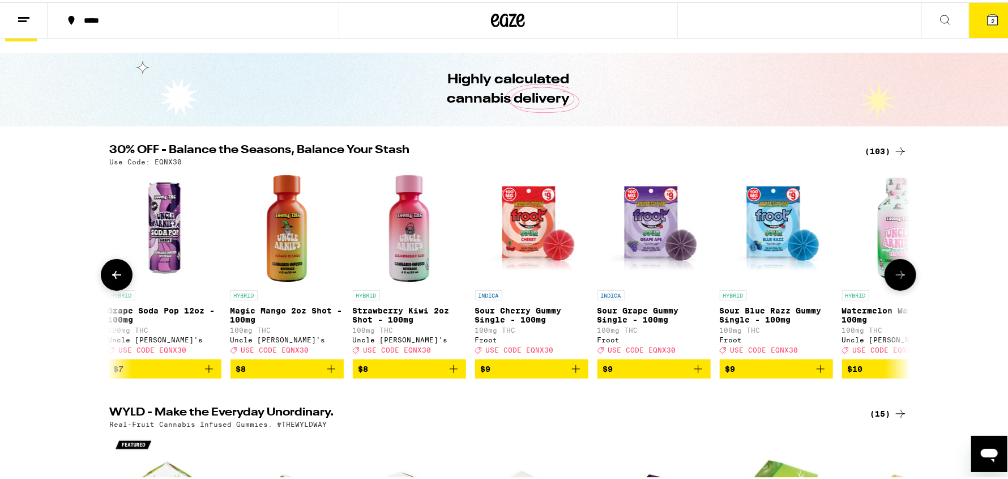
click at [894, 274] on icon at bounding box center [901, 273] width 14 height 14
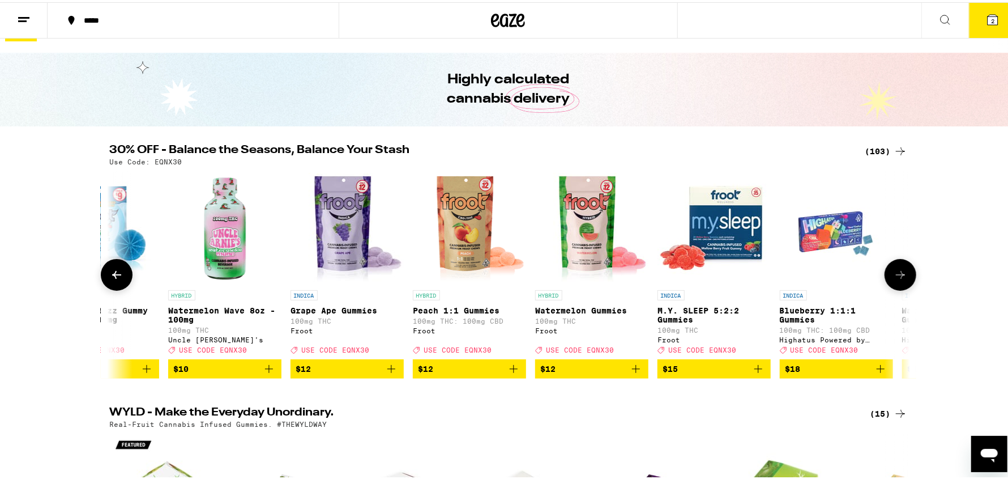
click at [894, 274] on icon at bounding box center [901, 273] width 14 height 14
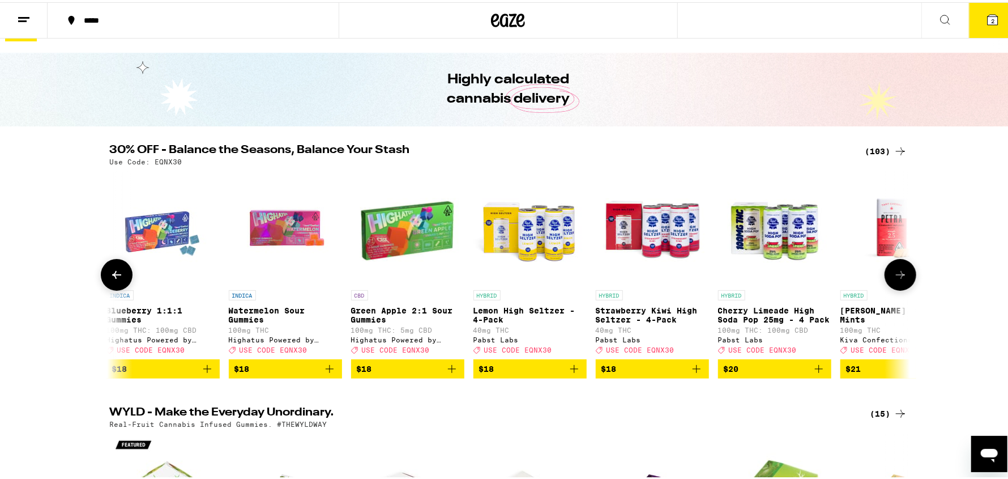
click at [894, 274] on icon at bounding box center [901, 273] width 14 height 14
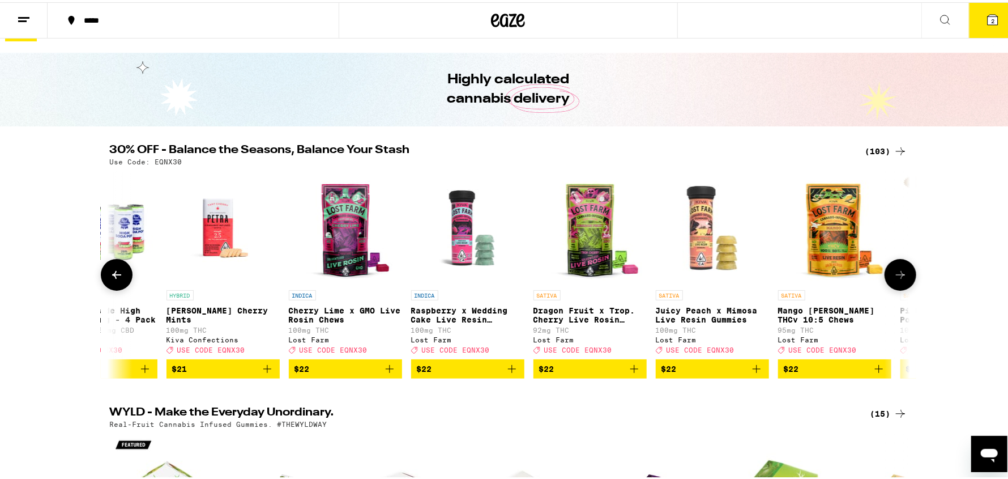
click at [894, 274] on icon at bounding box center [901, 273] width 14 height 14
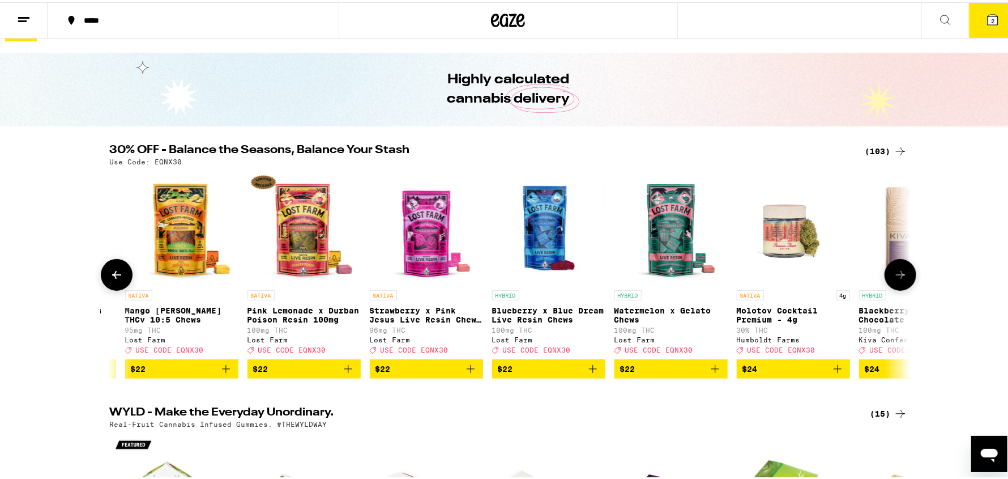
scroll to position [0, 4044]
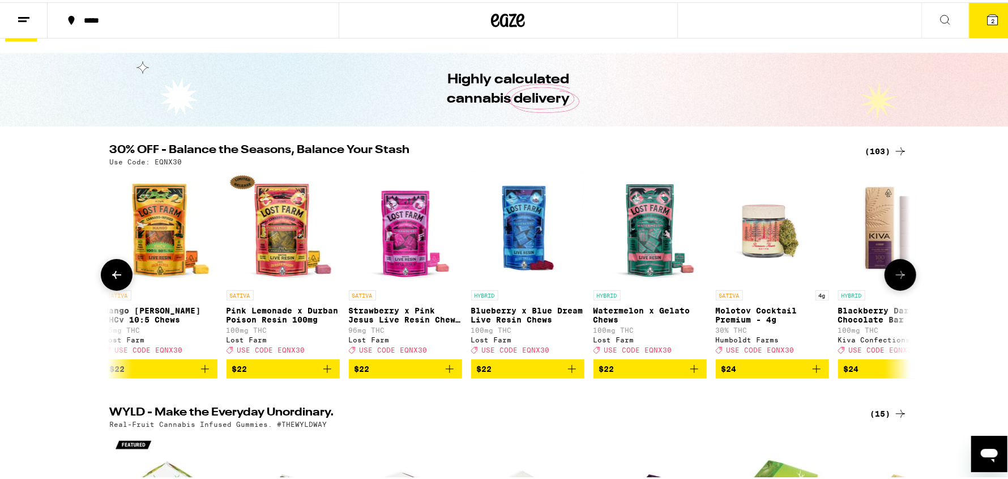
click at [894, 274] on icon at bounding box center [901, 273] width 14 height 14
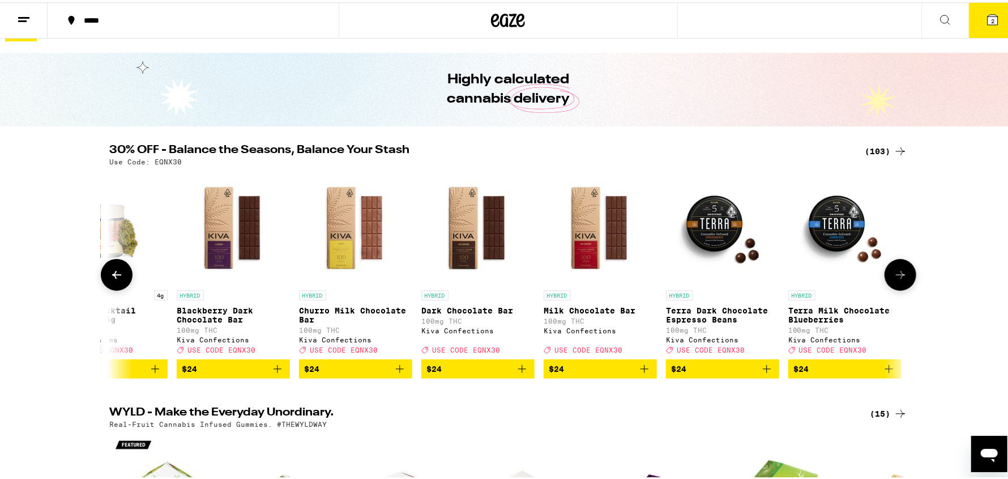
scroll to position [0, 4718]
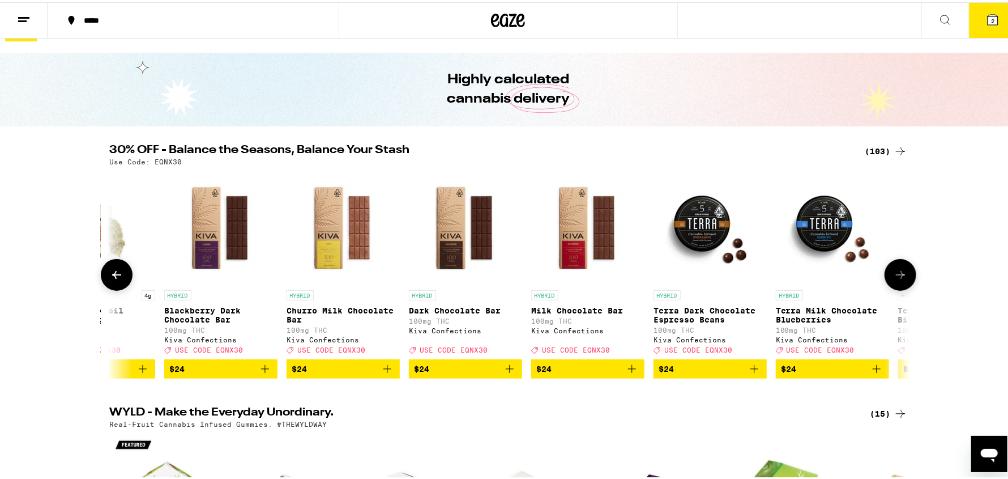
click at [894, 274] on icon at bounding box center [901, 273] width 14 height 14
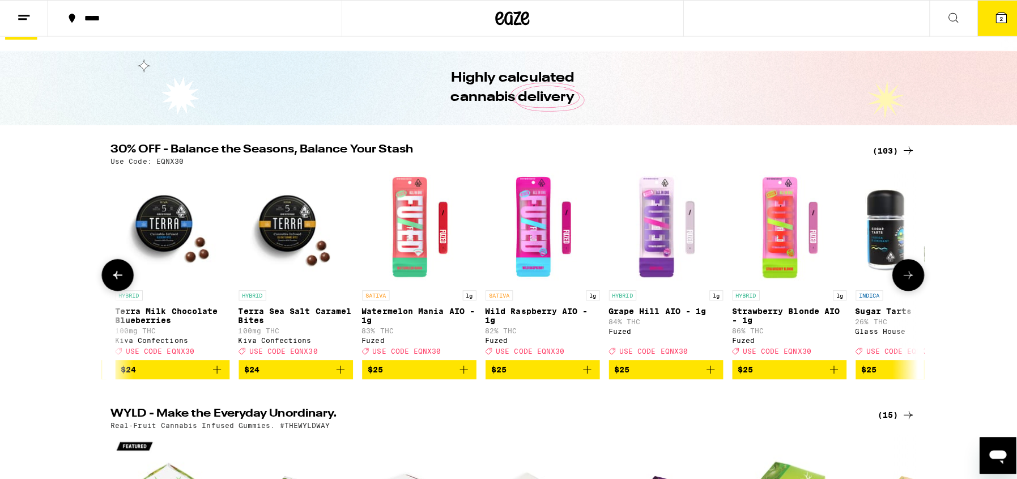
scroll to position [0, 5392]
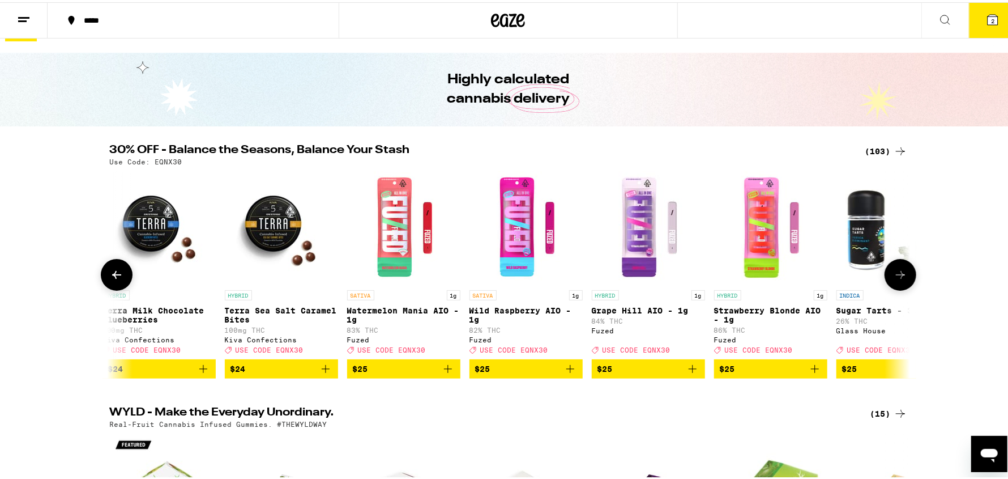
click at [624, 226] on img "Open page for Grape Hill AIO - 1g from Fuzed" at bounding box center [648, 225] width 113 height 113
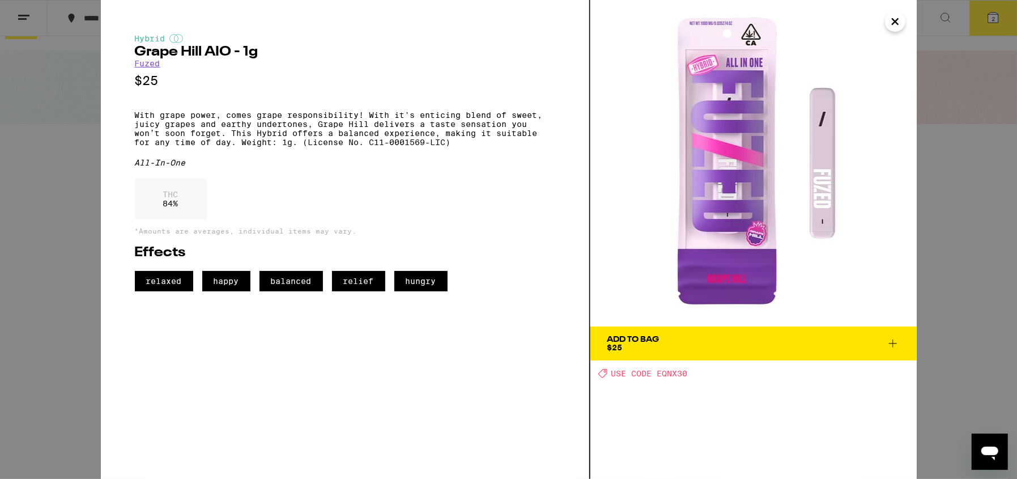
click at [893, 344] on icon at bounding box center [893, 344] width 14 height 14
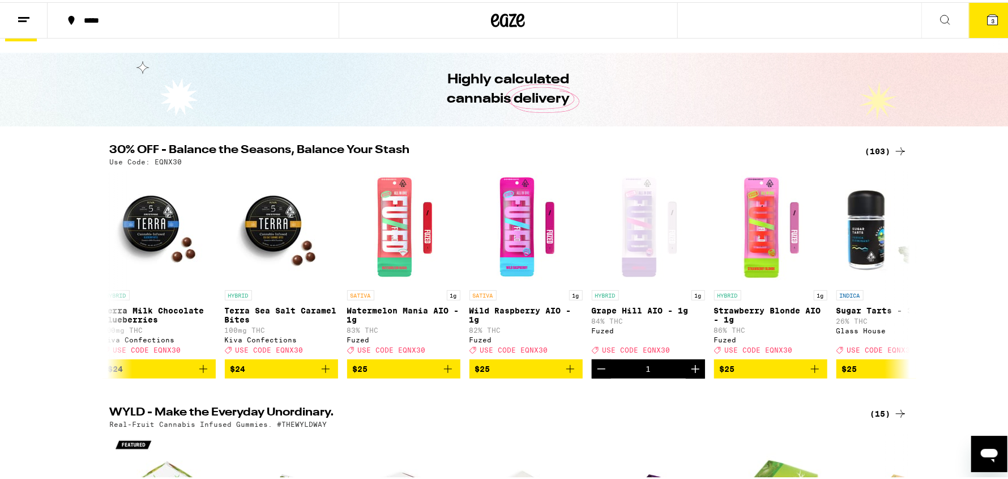
click at [988, 19] on icon at bounding box center [993, 17] width 10 height 10
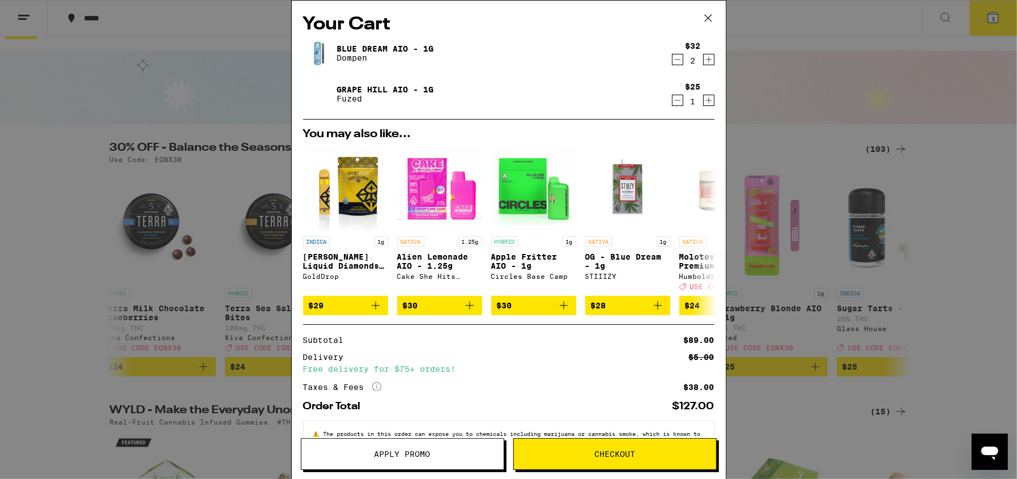
click at [560, 352] on div "Subtotal $89.00 Delivery $5.00 Free delivery for $75+ orders! Taxes & Fees More…" at bounding box center [508, 364] width 411 height 56
click at [672, 60] on icon "Decrement" at bounding box center [677, 60] width 10 height 14
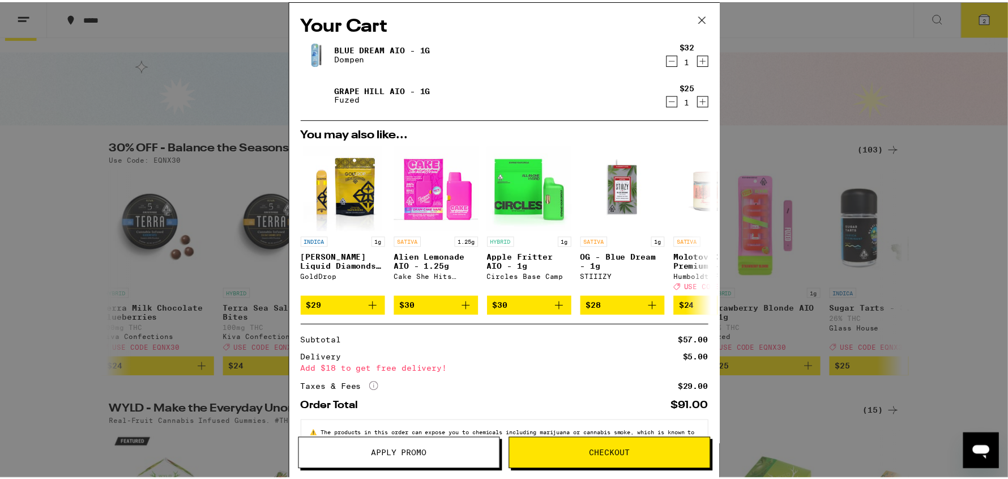
scroll to position [44, 0]
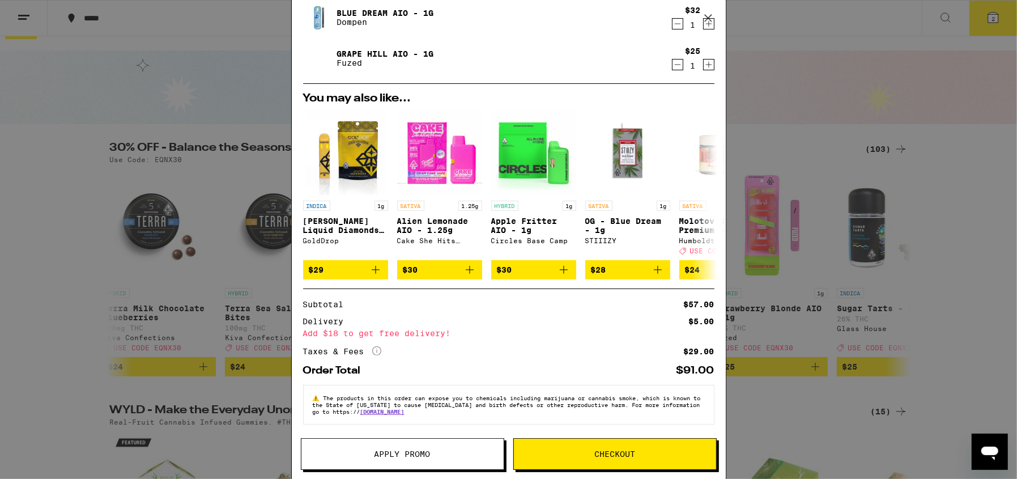
click at [411, 452] on span "Apply Promo" at bounding box center [402, 454] width 56 height 8
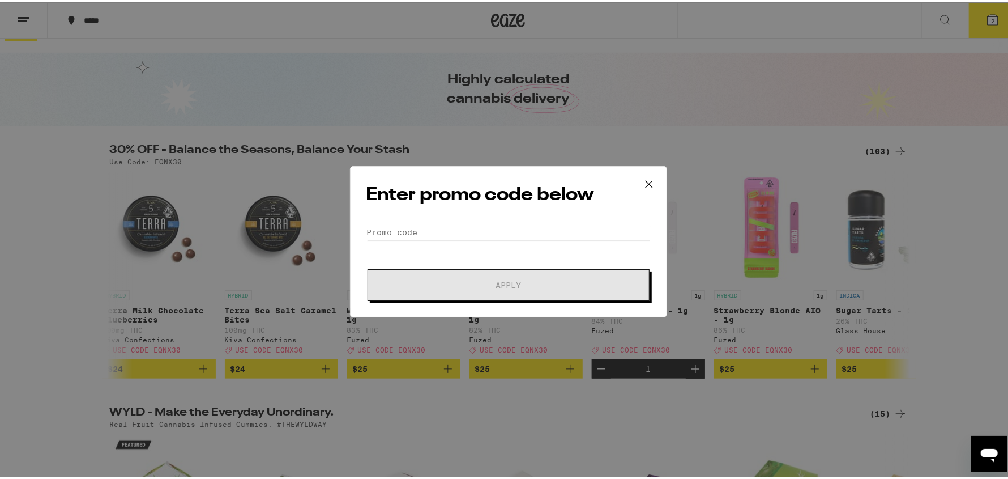
click at [448, 231] on input "Promo Code" at bounding box center [509, 230] width 284 height 17
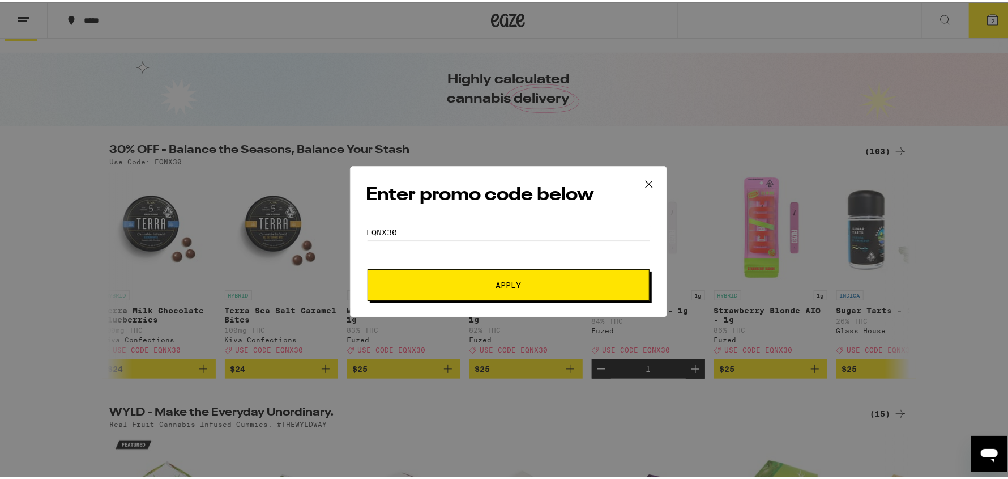
type input "Eqnx30"
click at [505, 291] on button "Apply" at bounding box center [509, 283] width 282 height 32
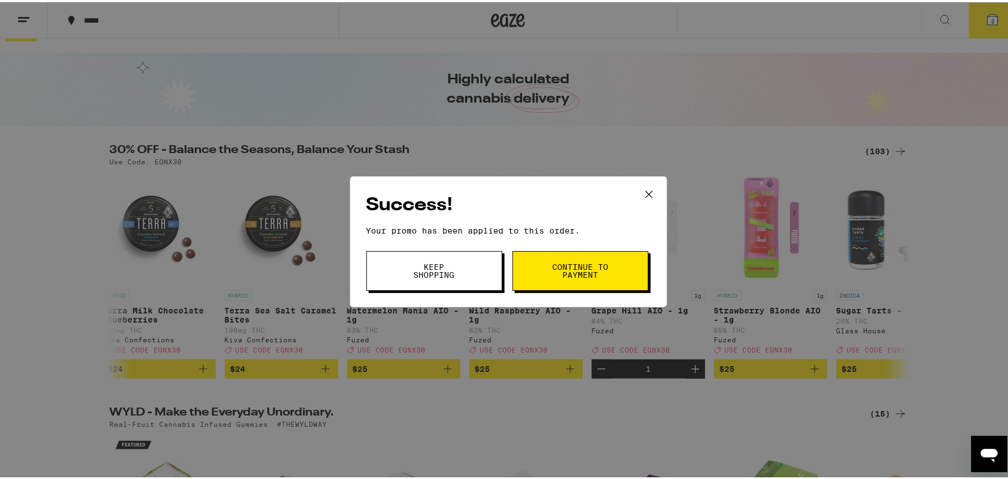
click at [579, 273] on span "Continue to payment" at bounding box center [581, 269] width 58 height 16
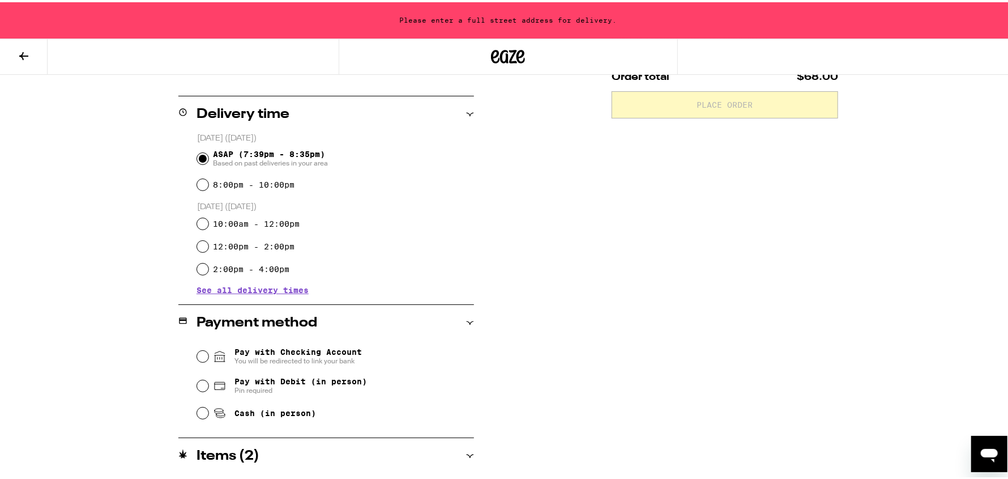
scroll to position [260, 0]
click at [200, 384] on input "Pay with Debit (in person) Pin required" at bounding box center [202, 382] width 11 height 11
radio input "true"
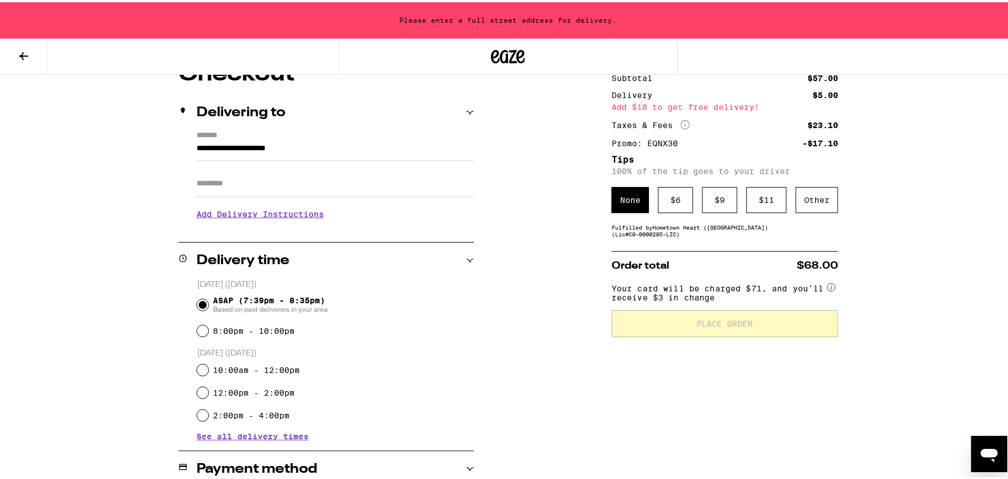
scroll to position [78, 0]
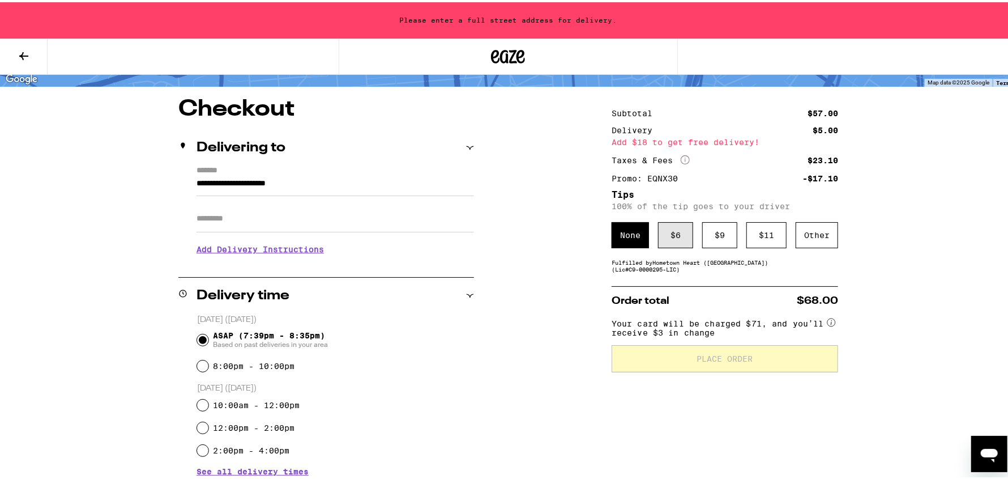
click at [680, 236] on div "$ 6" at bounding box center [675, 233] width 35 height 26
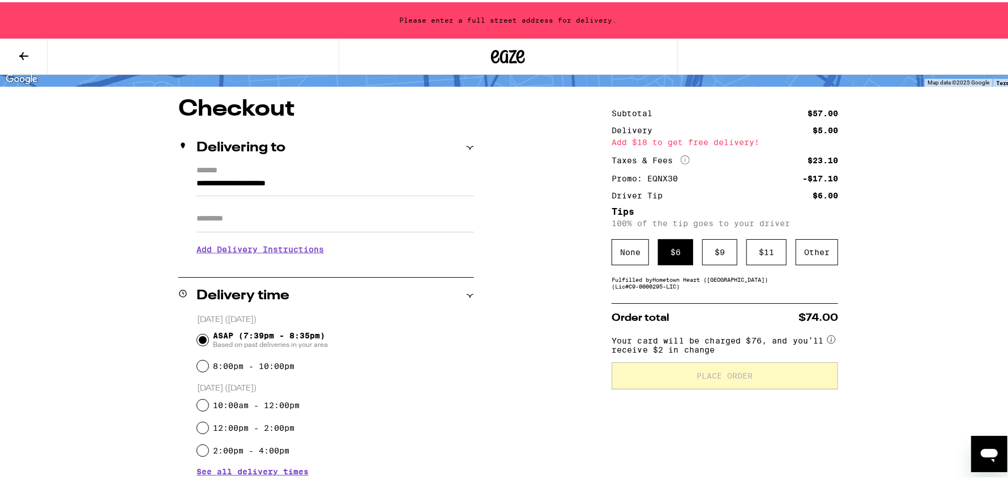
click at [235, 214] on input "Apt/Suite" at bounding box center [336, 216] width 278 height 27
click at [216, 180] on input "**********" at bounding box center [336, 183] width 278 height 19
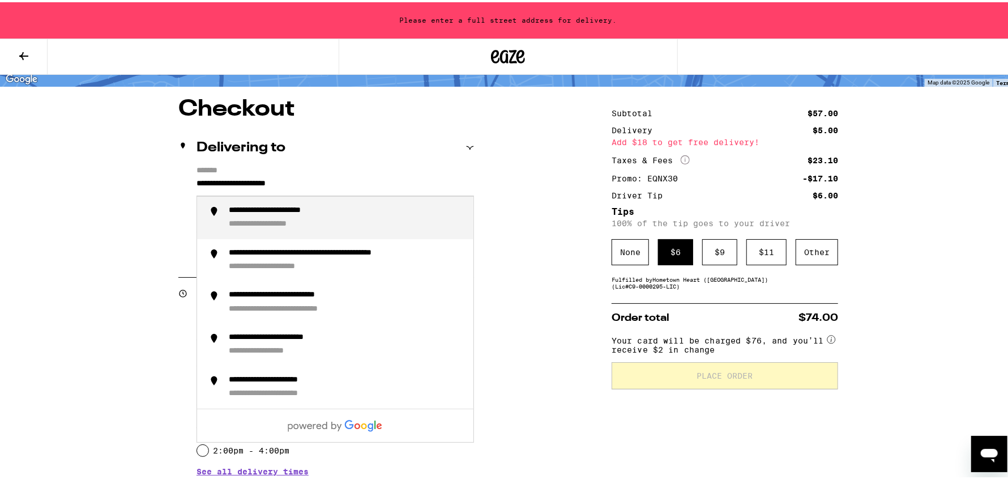
type input "**********"
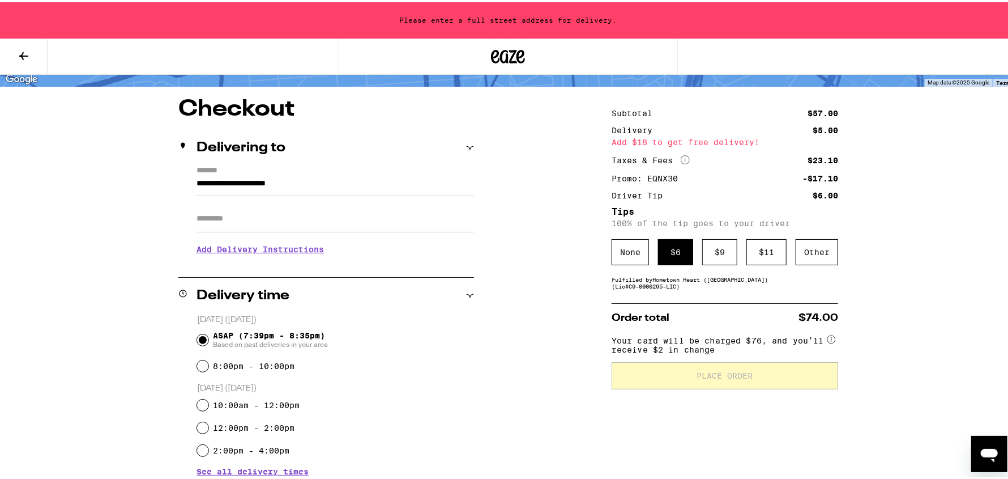
click at [158, 223] on div "**********" at bounding box center [509, 416] width 816 height 640
click at [233, 219] on input "Apt/Suite" at bounding box center [336, 216] width 278 height 27
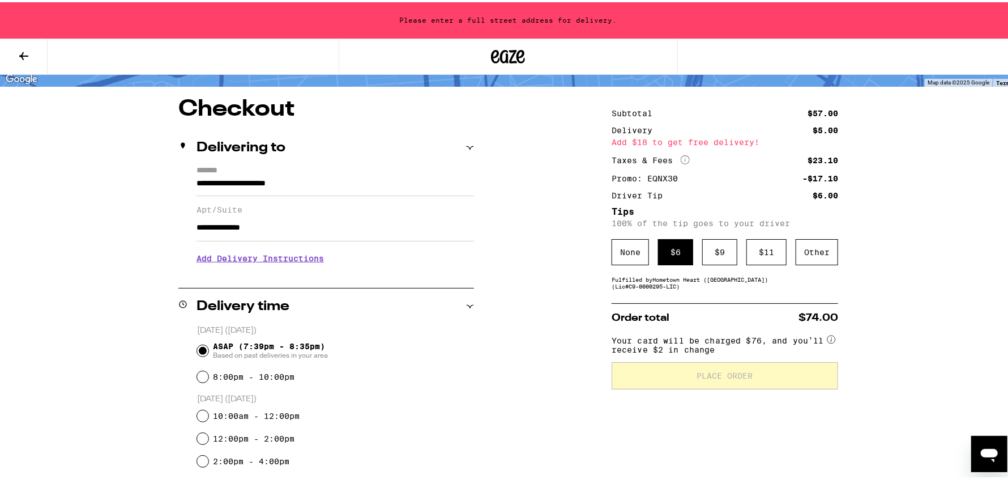
type input "**********"
click at [352, 334] on div "ASAP (7:39pm - 8:35pm) Based on past deliveries in your area" at bounding box center [335, 348] width 277 height 29
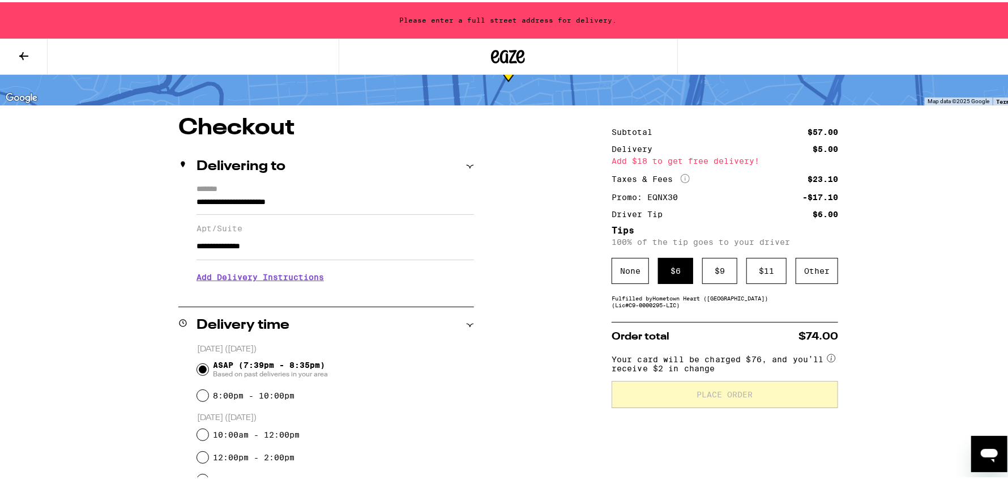
scroll to position [0, 0]
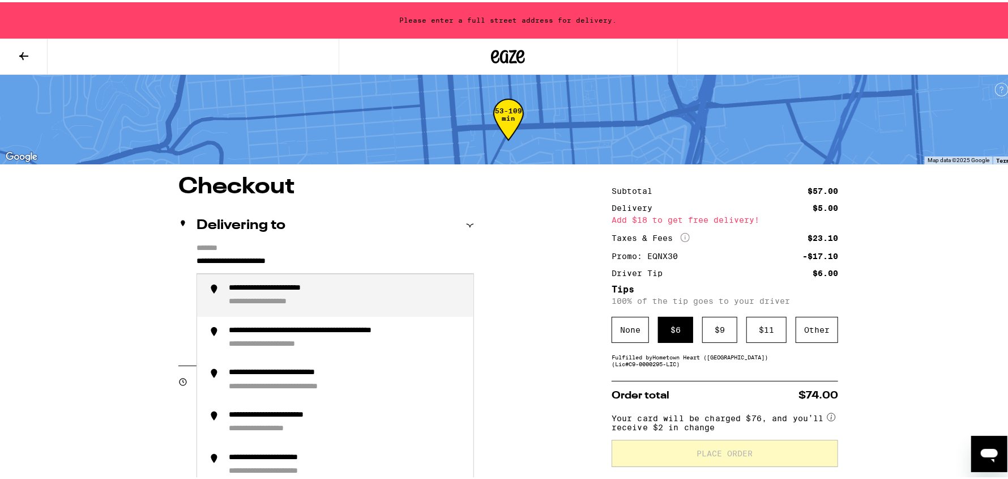
click at [333, 255] on input "**********" at bounding box center [336, 261] width 278 height 19
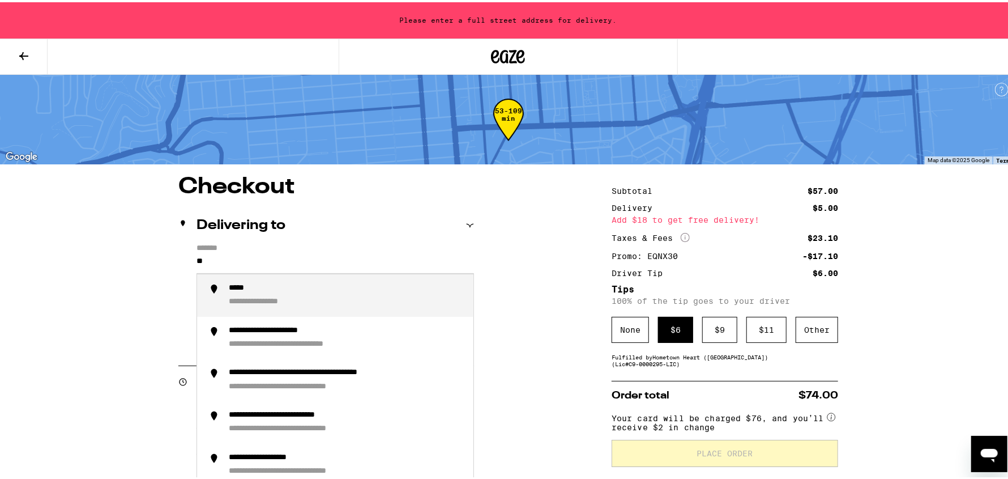
type input "*"
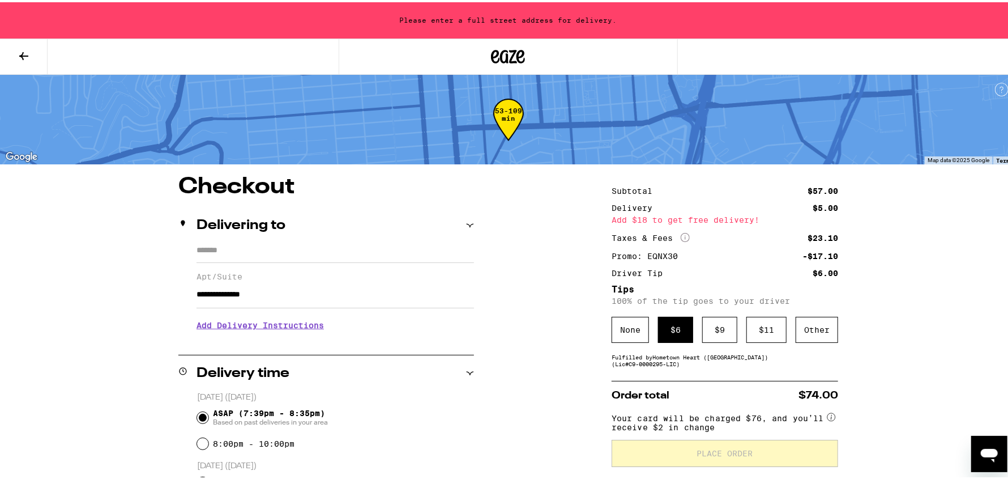
click at [277, 296] on input "**********" at bounding box center [336, 292] width 278 height 27
type input "*"
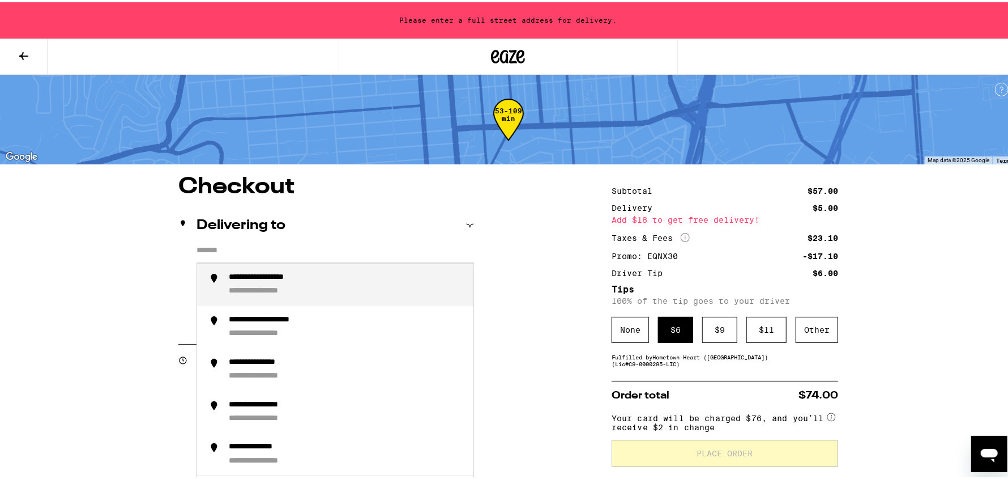
click at [242, 250] on input "*******" at bounding box center [336, 250] width 278 height 19
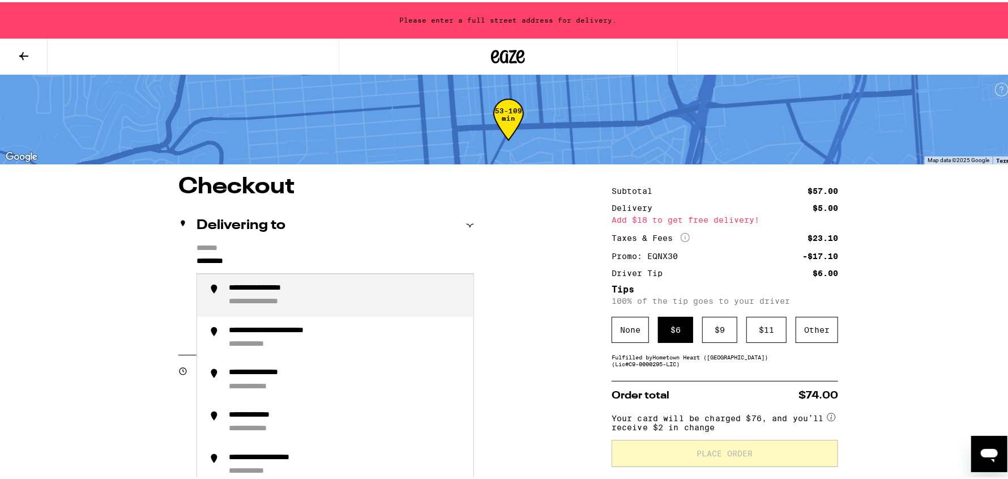
click at [263, 292] on div "**********" at bounding box center [275, 286] width 92 height 11
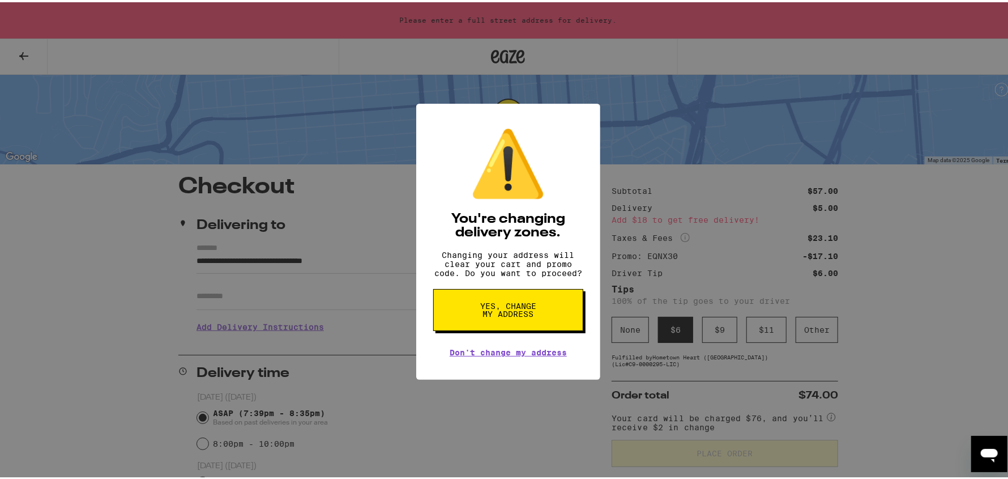
click at [505, 313] on span "Yes, change my address" at bounding box center [508, 308] width 58 height 16
type input "**********"
radio input "false"
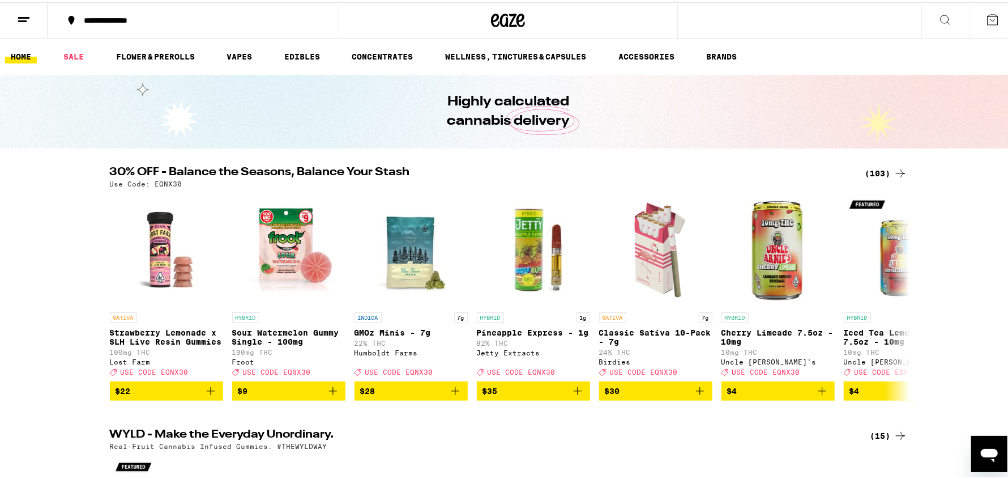
click at [986, 17] on icon at bounding box center [993, 18] width 14 height 14
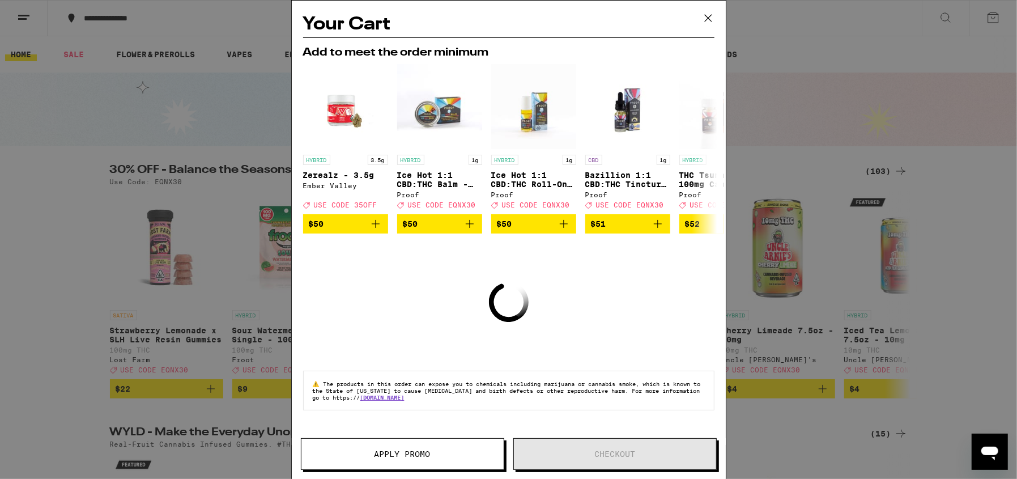
click at [704, 19] on icon at bounding box center [708, 18] width 17 height 17
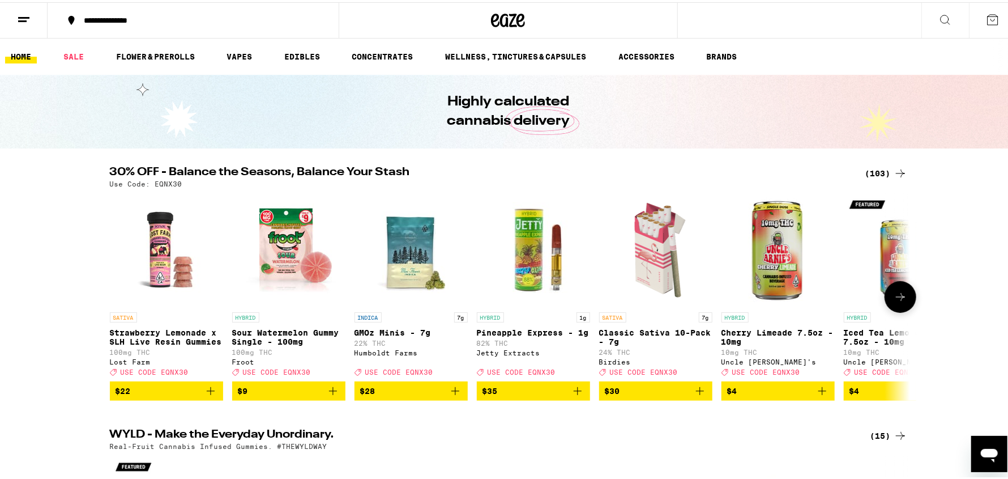
click at [898, 307] on button at bounding box center [901, 295] width 32 height 32
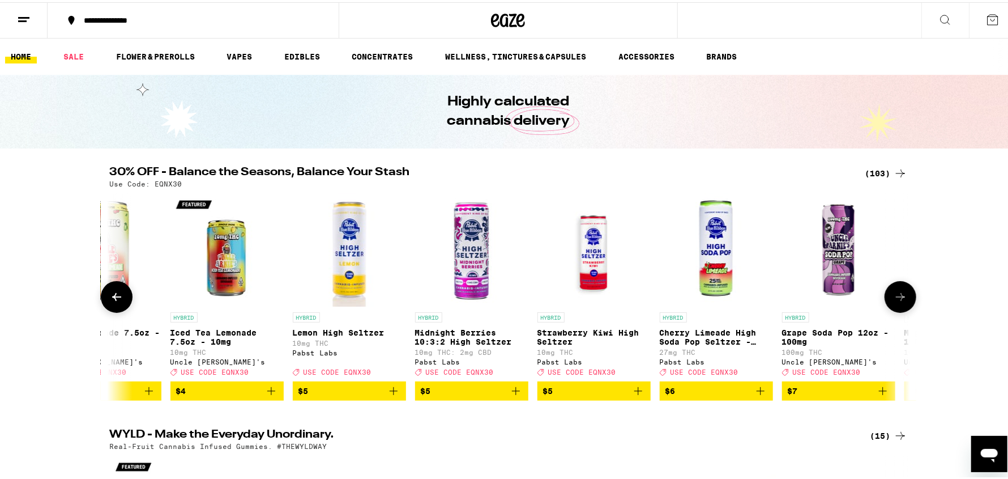
click at [898, 307] on button at bounding box center [901, 295] width 32 height 32
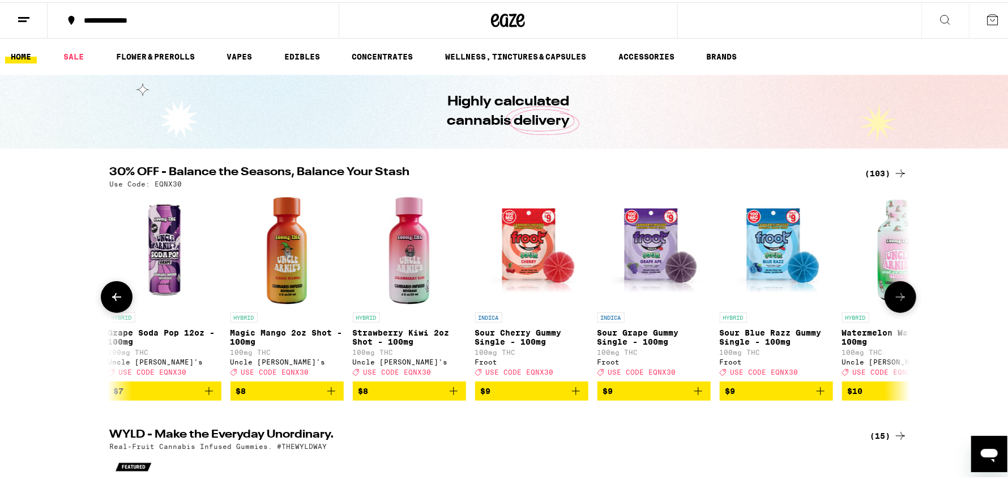
click at [898, 307] on button at bounding box center [901, 295] width 32 height 32
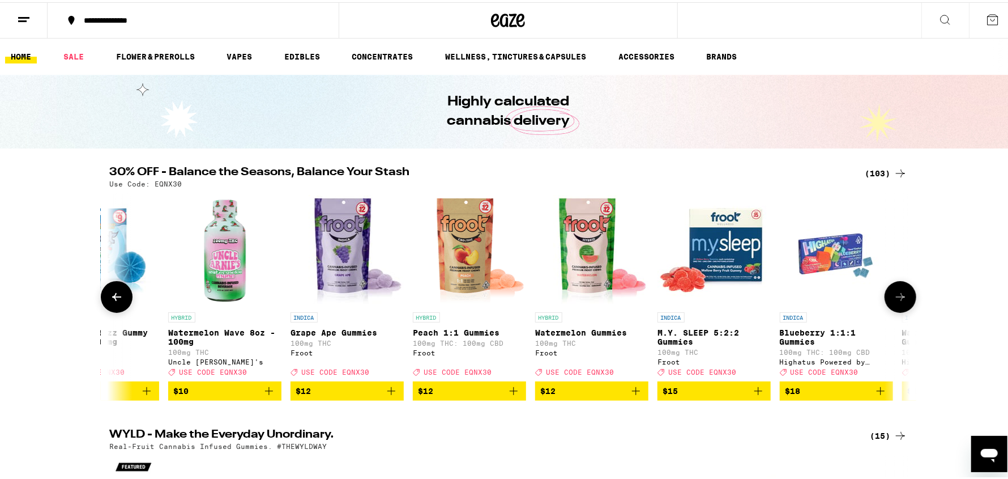
click at [898, 307] on button at bounding box center [901, 295] width 32 height 32
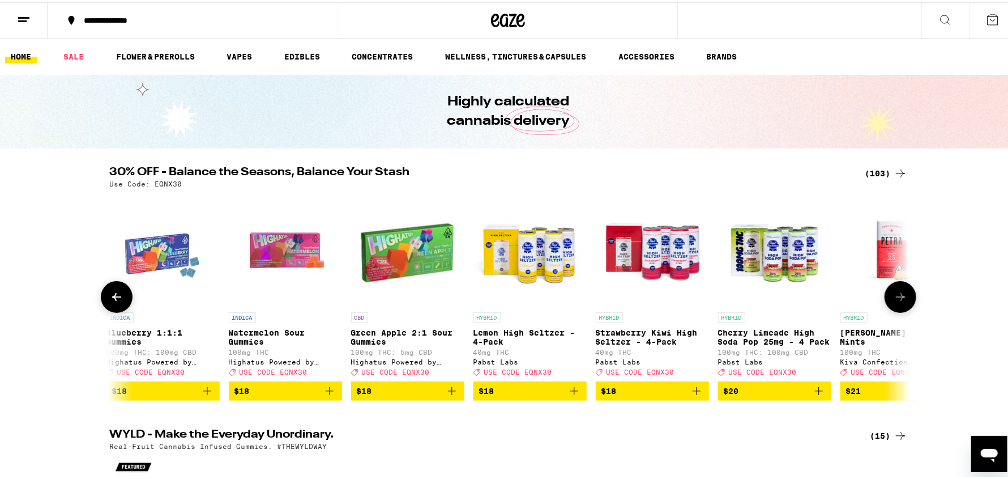
click at [898, 307] on button at bounding box center [901, 295] width 32 height 32
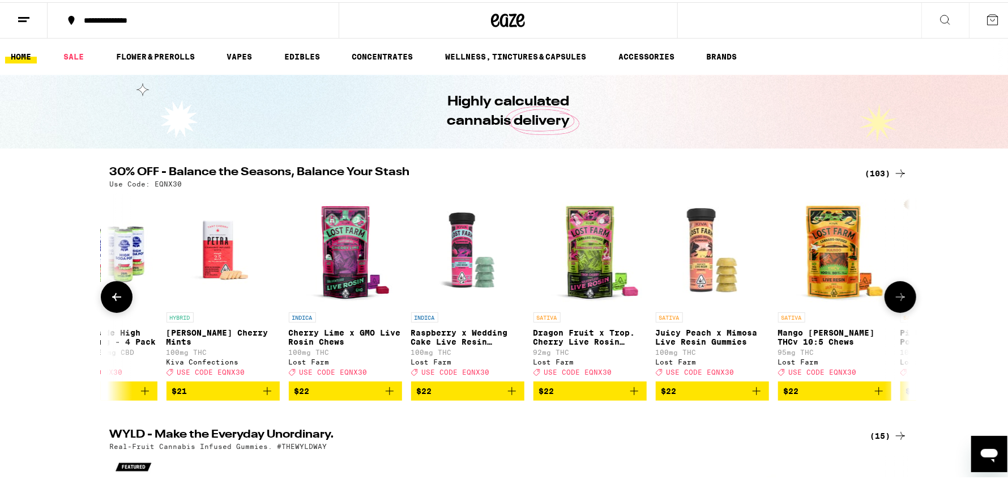
click at [898, 307] on button at bounding box center [901, 295] width 32 height 32
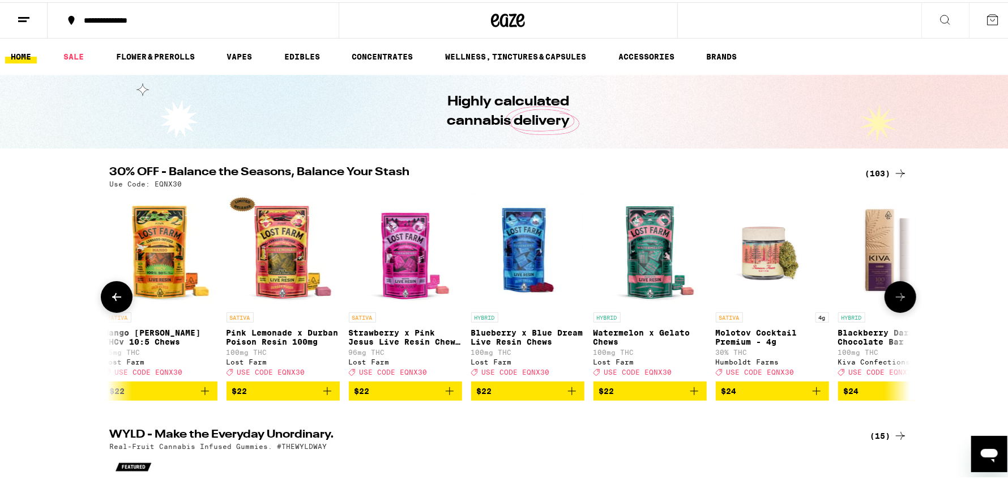
click at [898, 307] on button at bounding box center [901, 295] width 32 height 32
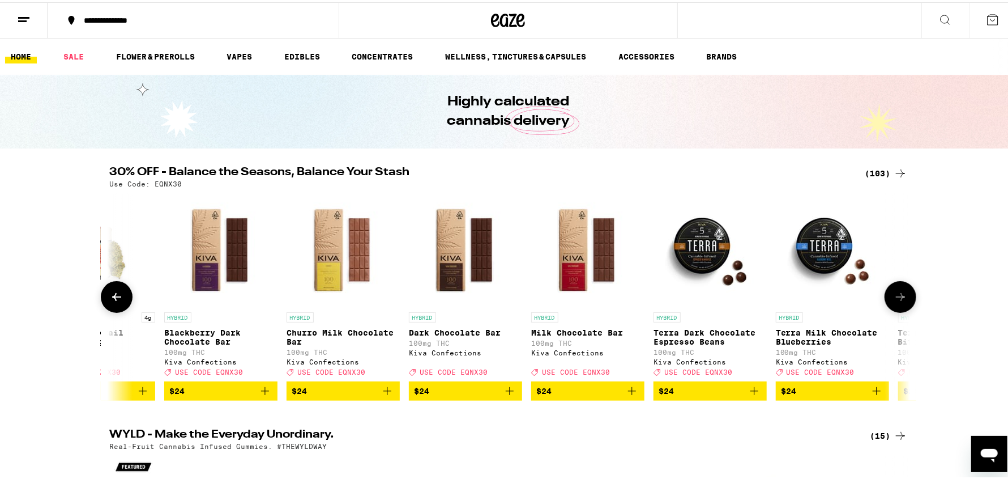
click at [898, 307] on button at bounding box center [901, 295] width 32 height 32
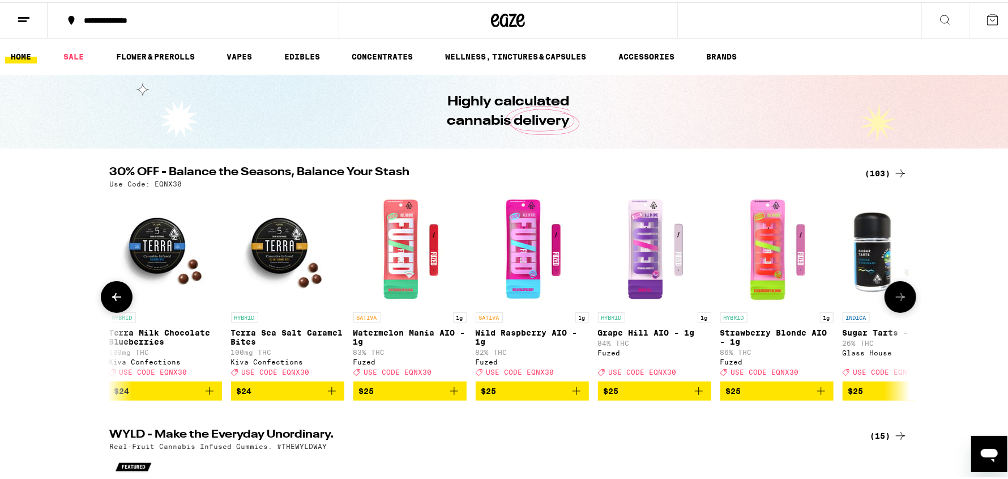
scroll to position [0, 5392]
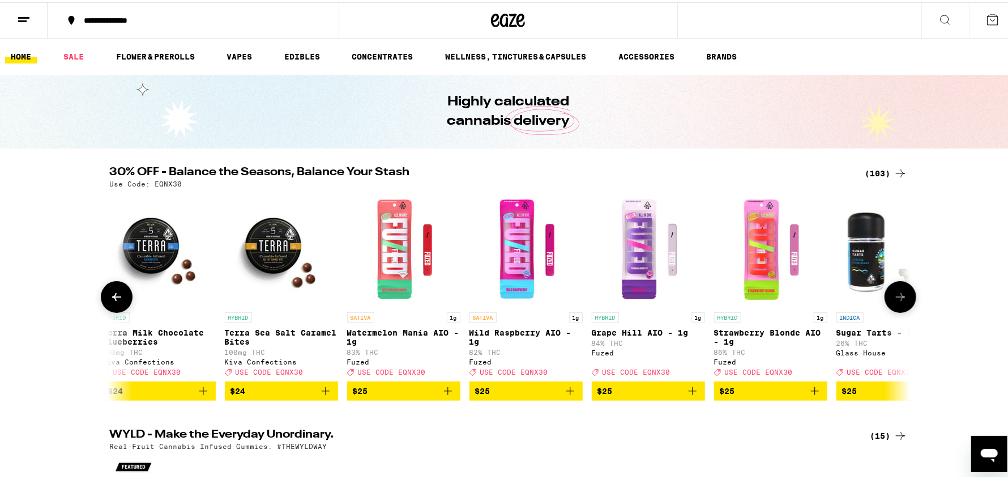
click at [689, 395] on icon "Add to bag" at bounding box center [693, 389] width 14 height 14
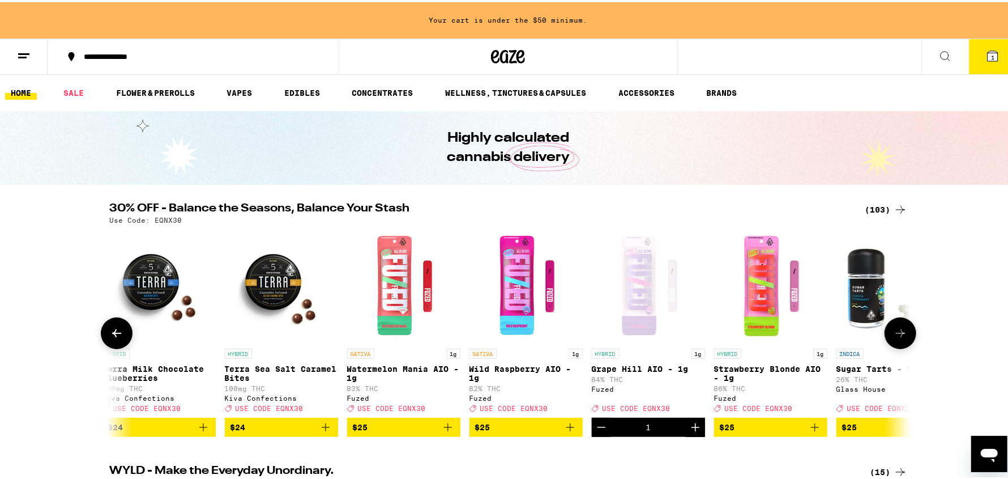
click at [897, 331] on icon at bounding box center [901, 331] width 14 height 14
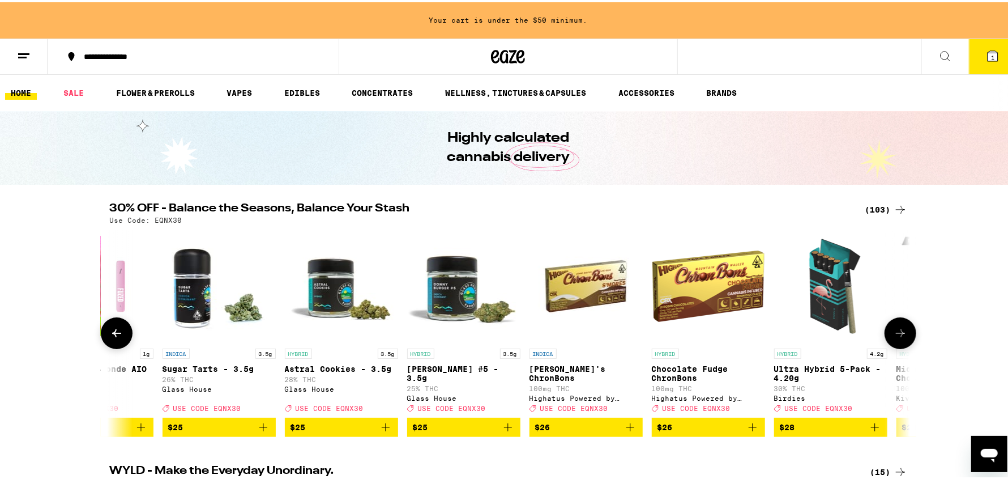
click at [897, 331] on icon at bounding box center [901, 331] width 14 height 14
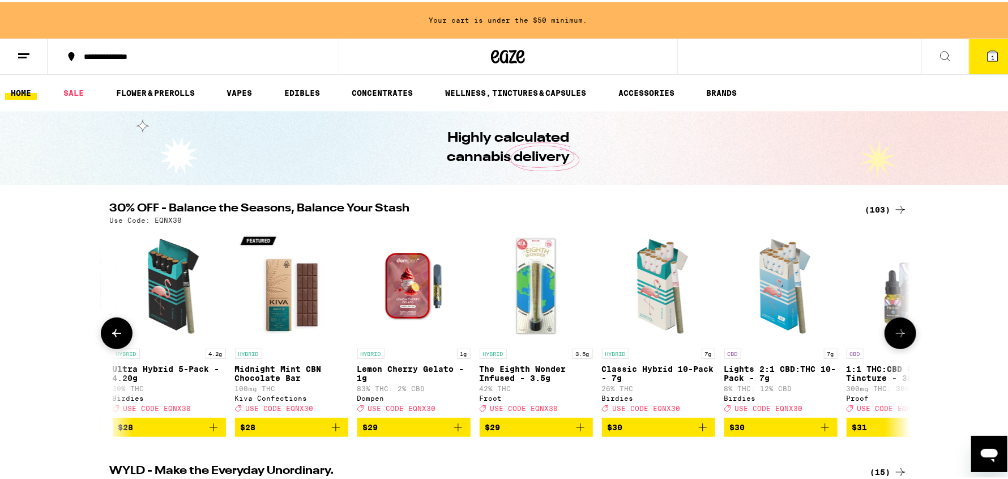
scroll to position [0, 6740]
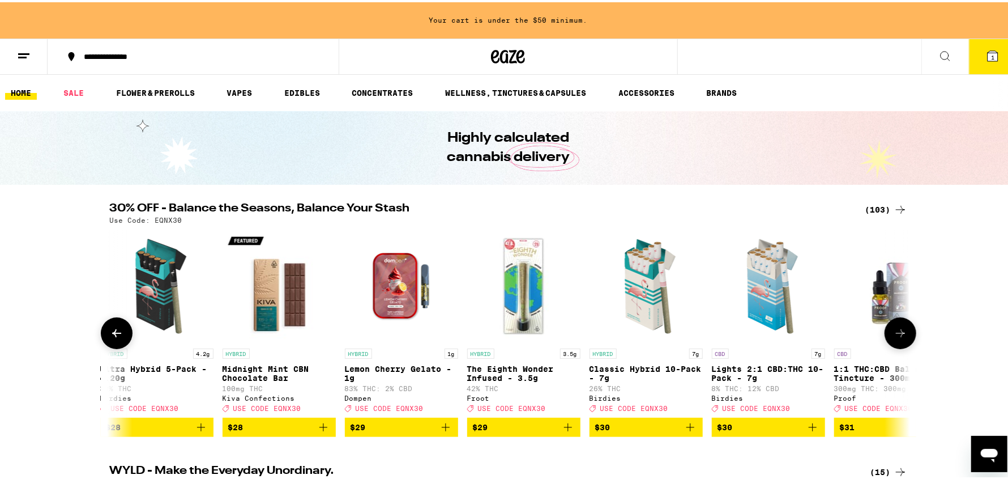
click at [897, 331] on icon at bounding box center [901, 331] width 14 height 14
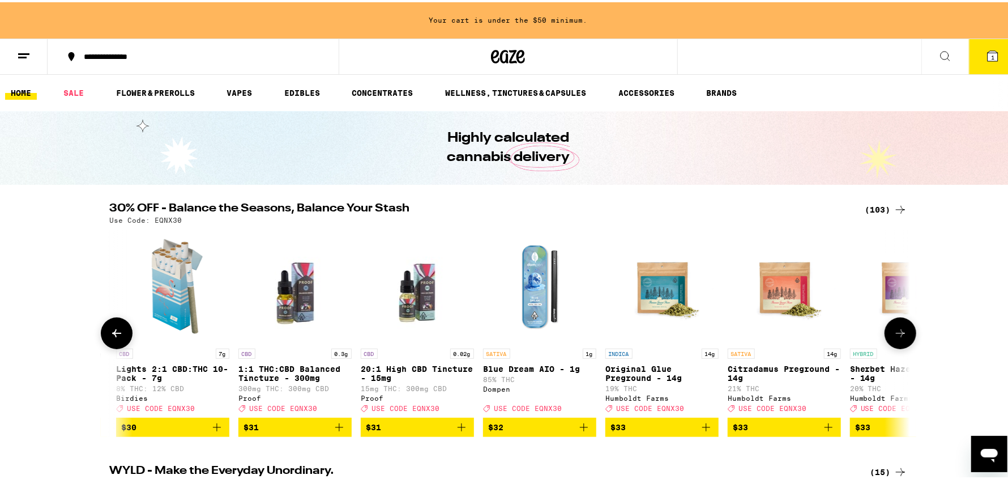
scroll to position [0, 7414]
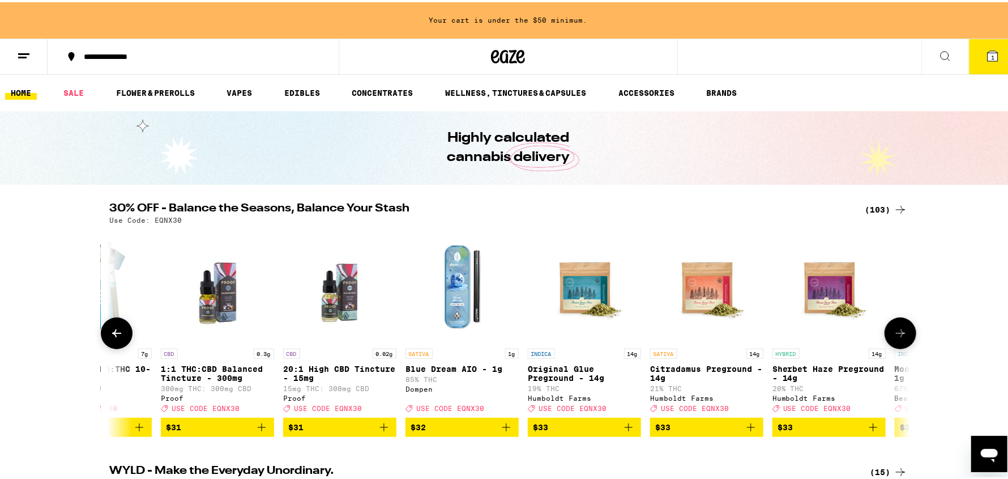
click at [501, 429] on icon "Add to bag" at bounding box center [507, 425] width 14 height 14
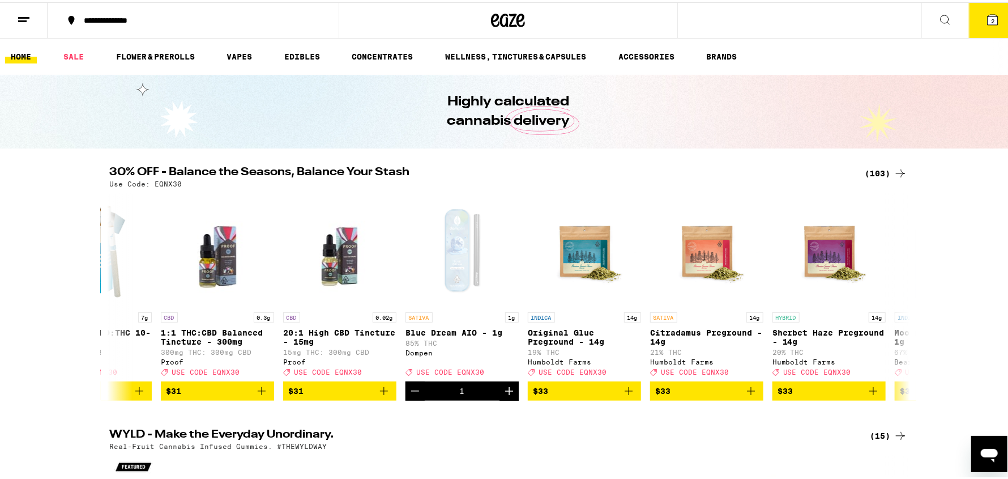
click at [991, 20] on span "2" at bounding box center [992, 18] width 3 height 7
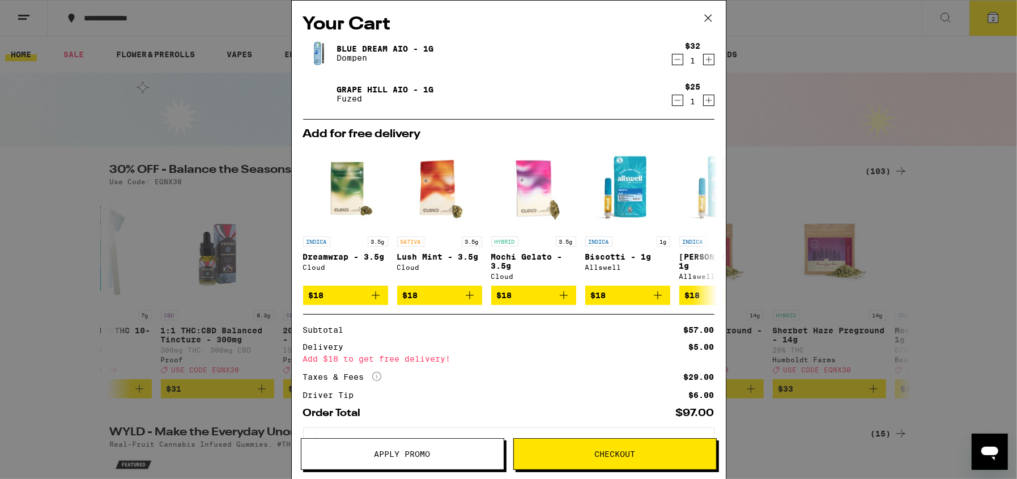
click at [421, 456] on span "Apply Promo" at bounding box center [402, 454] width 56 height 8
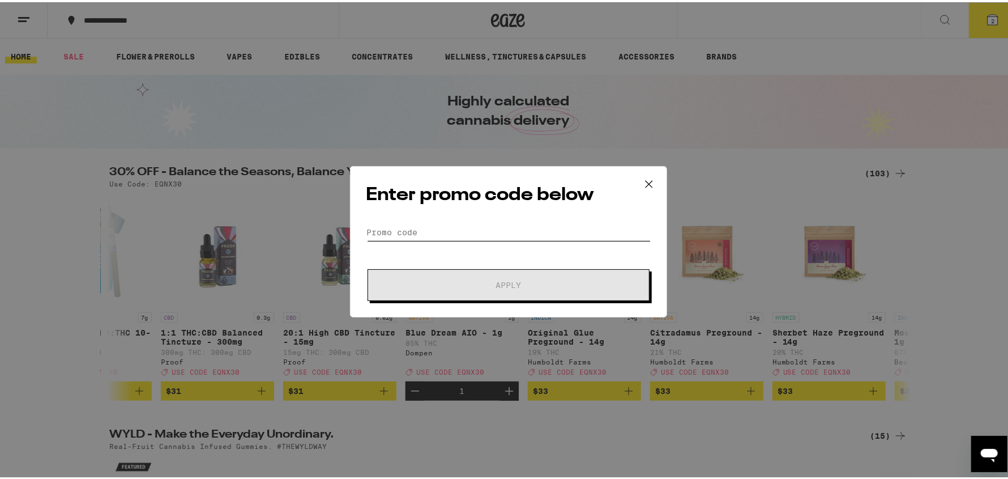
click at [467, 227] on input "Promo Code" at bounding box center [509, 230] width 284 height 17
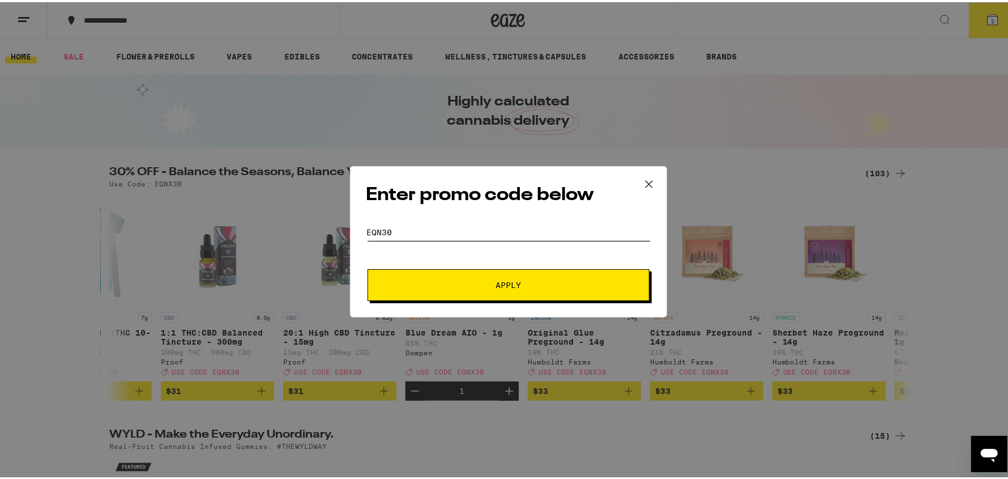
click at [377, 226] on input "eqn30" at bounding box center [509, 230] width 284 height 17
type input "eqnx30"
click at [479, 280] on span "Apply" at bounding box center [509, 283] width 204 height 8
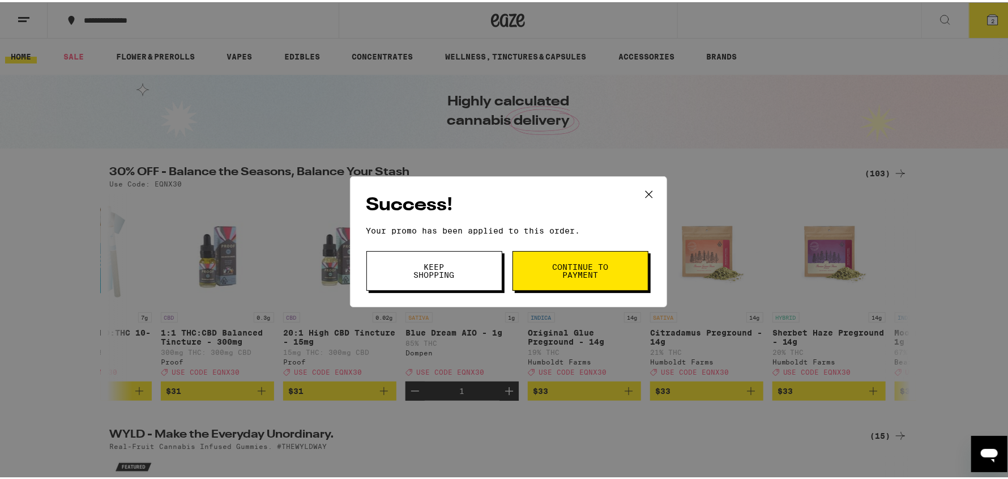
click at [573, 265] on span "Continue to payment" at bounding box center [581, 269] width 58 height 16
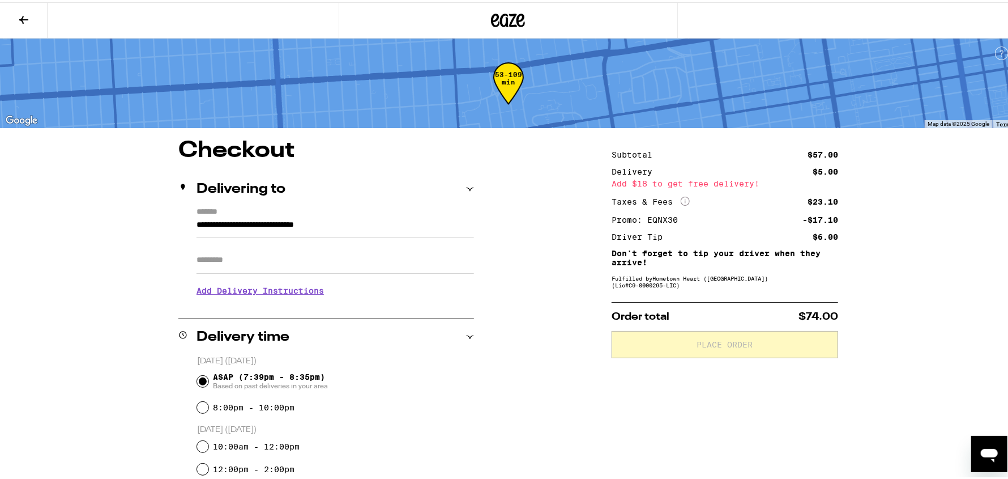
click at [241, 265] on input "Apt/Suite" at bounding box center [336, 257] width 278 height 27
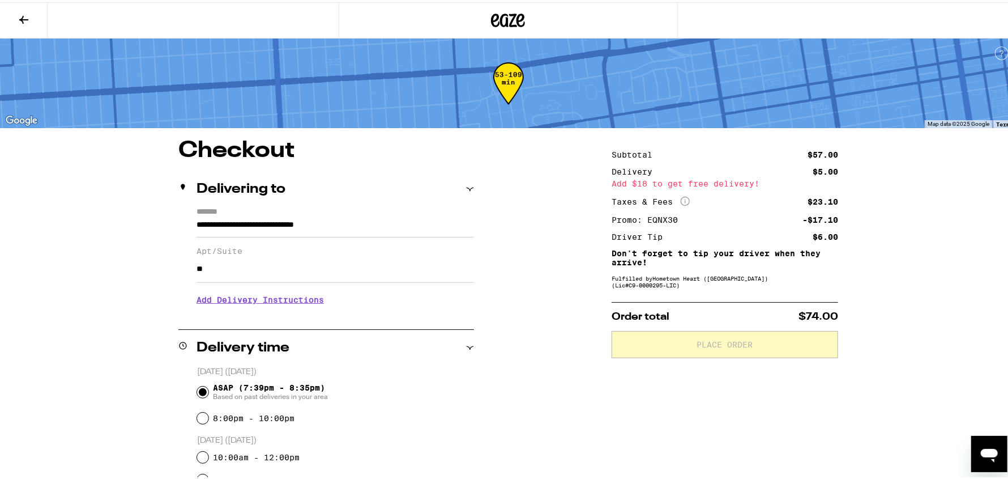
type input "**"
click at [463, 440] on p "[DATE] ([DATE])" at bounding box center [335, 438] width 277 height 11
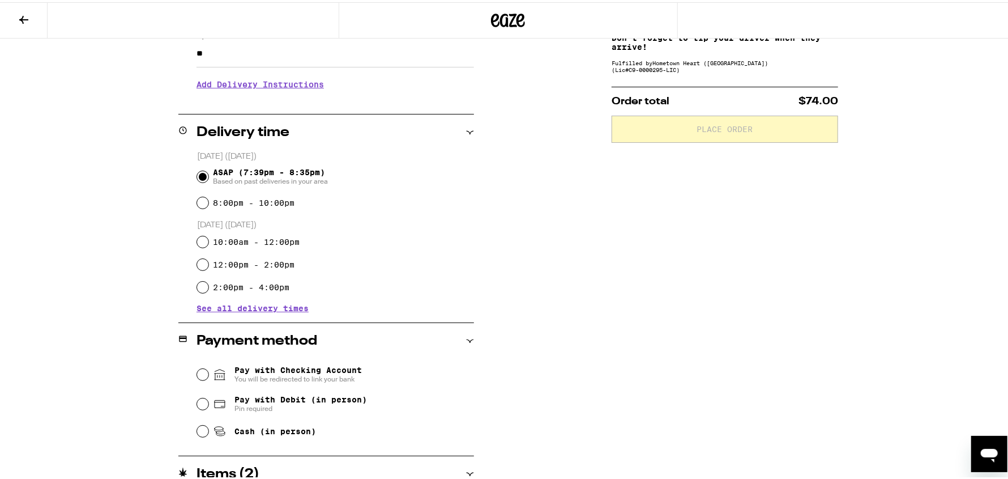
scroll to position [308, 0]
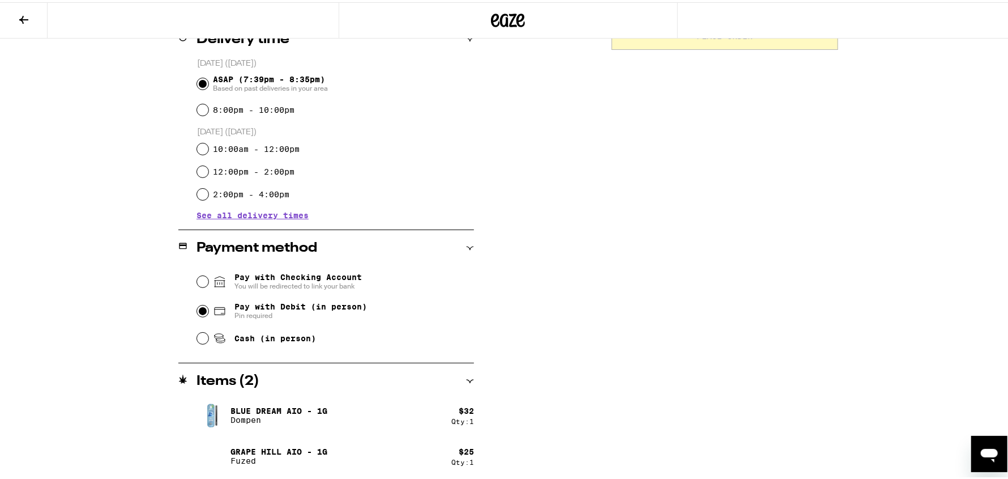
click at [198, 310] on input "Pay with Debit (in person) Pin required" at bounding box center [202, 308] width 11 height 11
radio input "true"
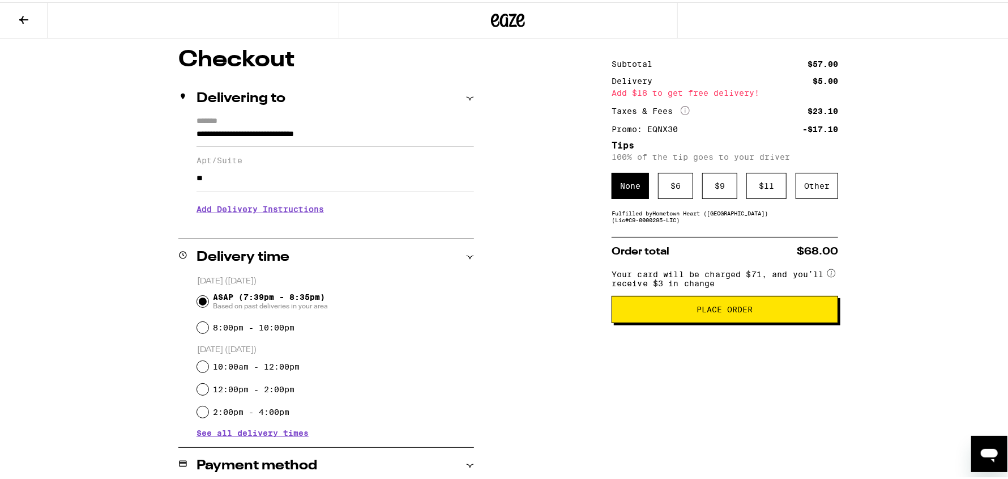
scroll to position [89, 0]
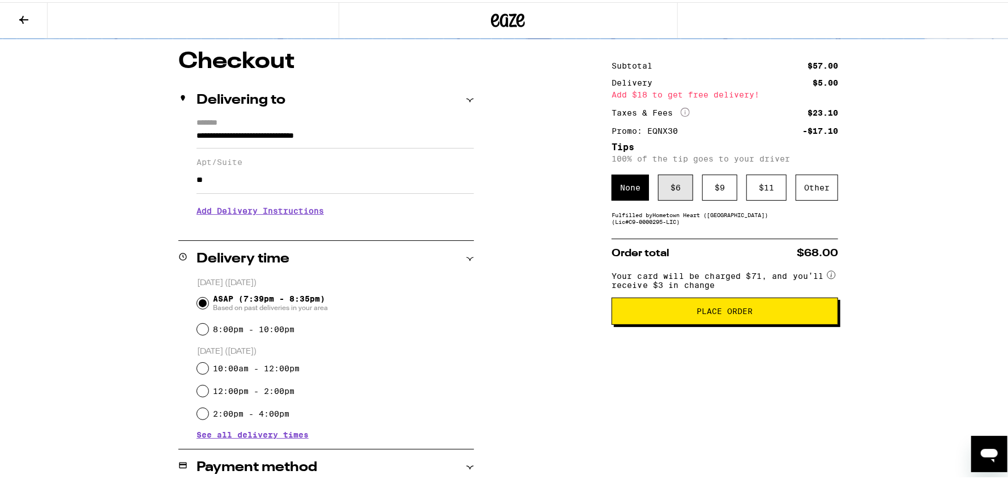
click at [678, 191] on div "$ 6" at bounding box center [675, 185] width 35 height 26
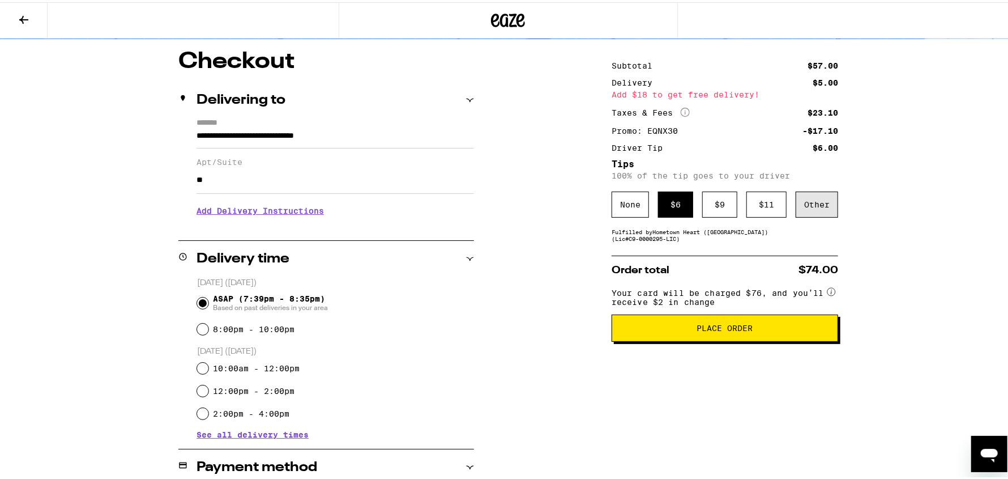
click at [803, 198] on div "Other" at bounding box center [817, 202] width 42 height 26
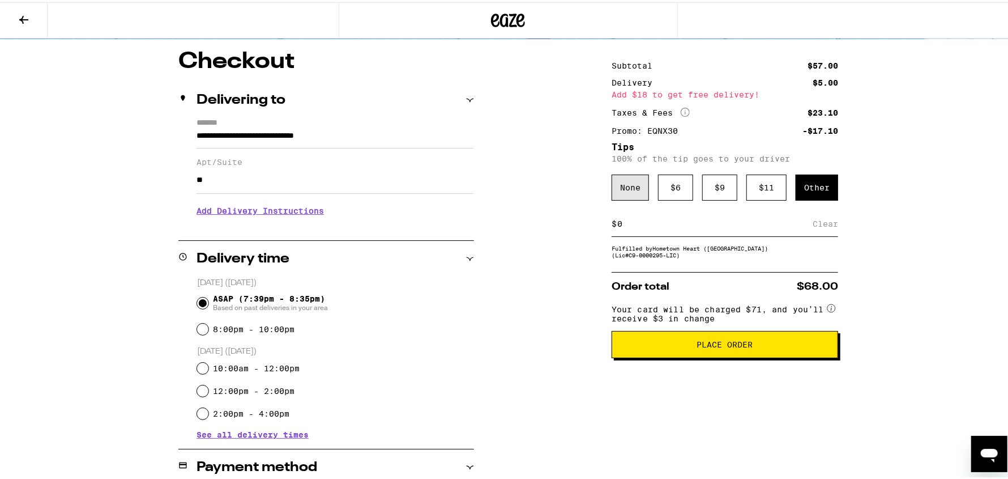
click at [630, 189] on div "None" at bounding box center [630, 185] width 37 height 26
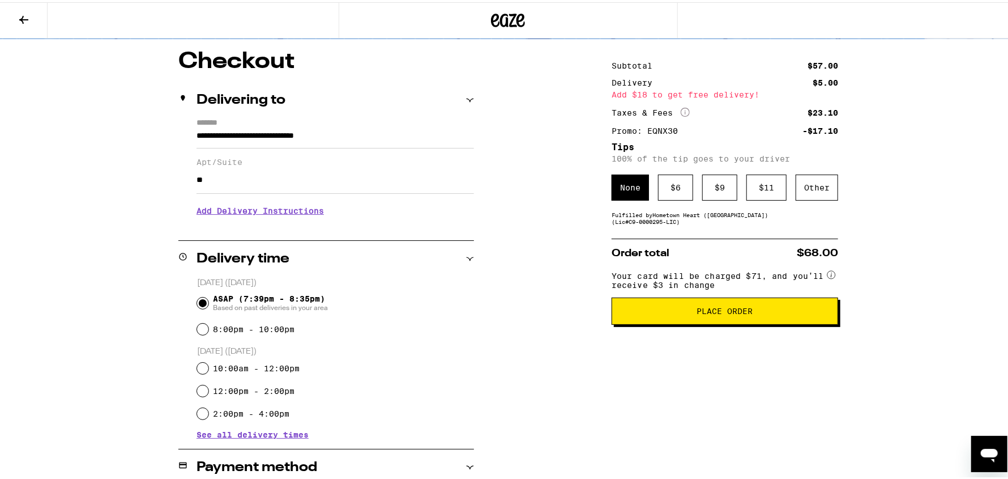
click at [727, 313] on span "Place Order" at bounding box center [725, 309] width 56 height 8
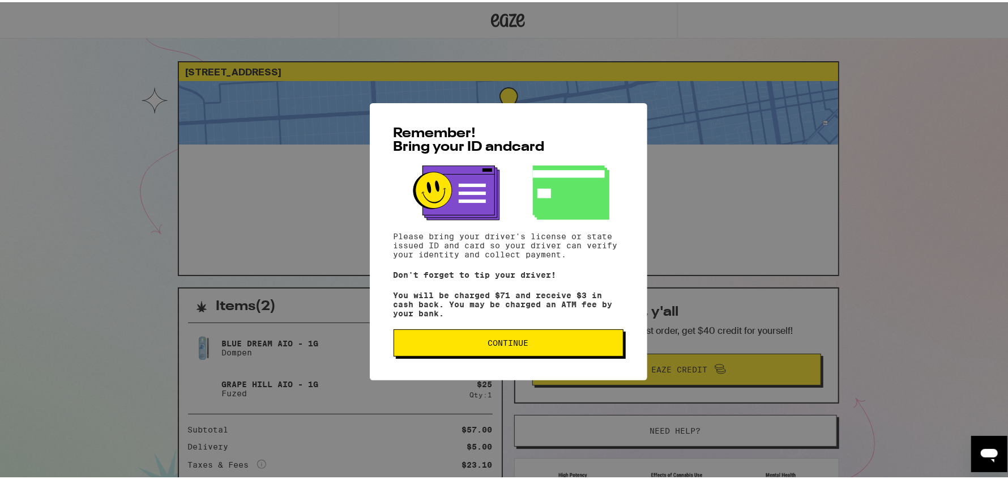
click at [504, 344] on span "Continue" at bounding box center [508, 341] width 41 height 8
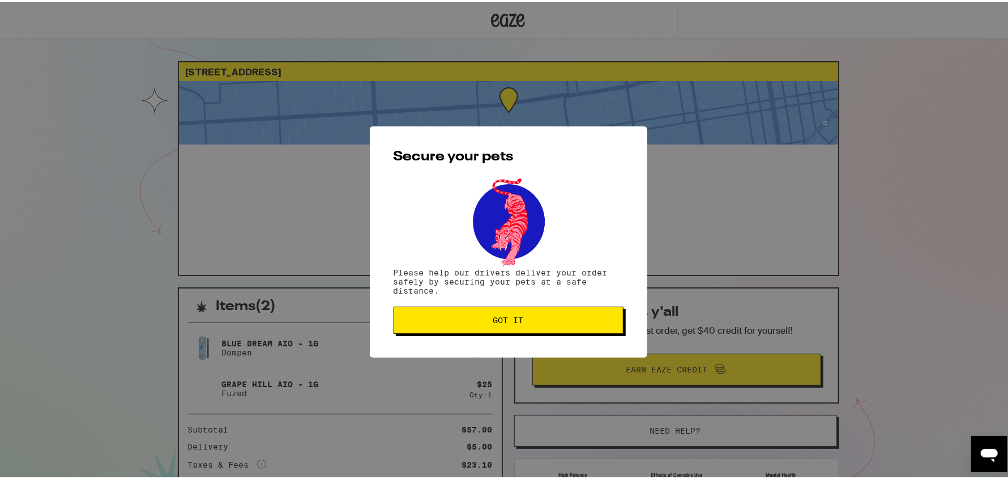
click at [499, 319] on span "Got it" at bounding box center [508, 318] width 31 height 8
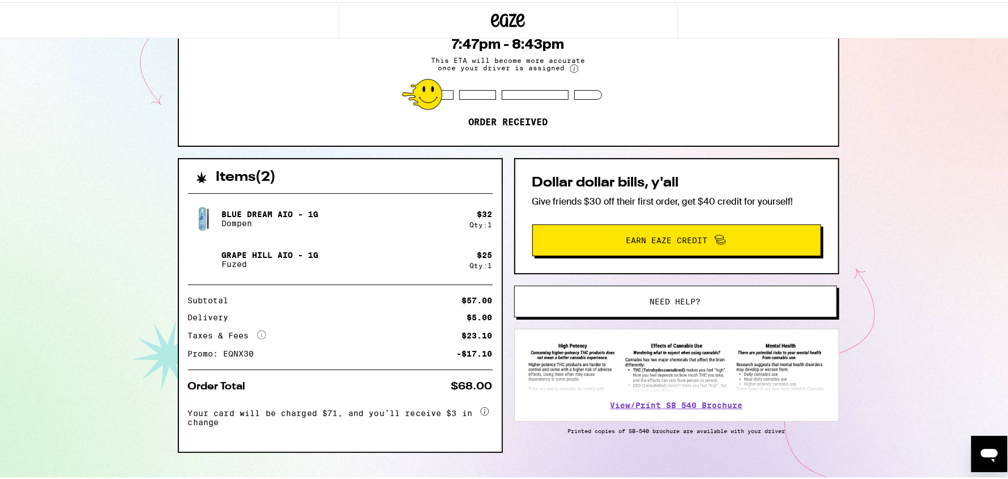
scroll to position [129, 0]
click at [660, 241] on span "Earn Eaze Credit" at bounding box center [668, 238] width 82 height 8
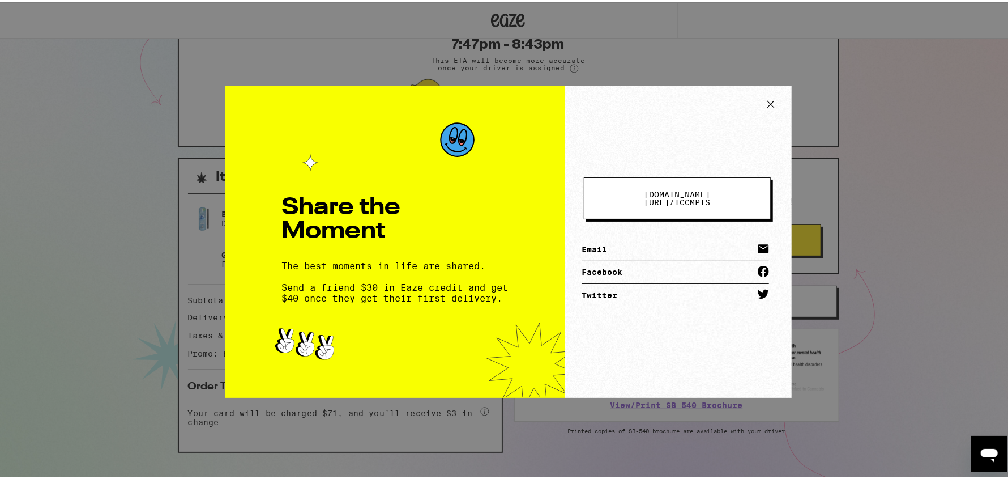
click at [658, 240] on link "Email" at bounding box center [675, 247] width 187 height 23
click at [702, 199] on span "[DOMAIN_NAME][URL] / iccmpis" at bounding box center [677, 196] width 95 height 16
click at [634, 240] on link "Email" at bounding box center [675, 247] width 187 height 23
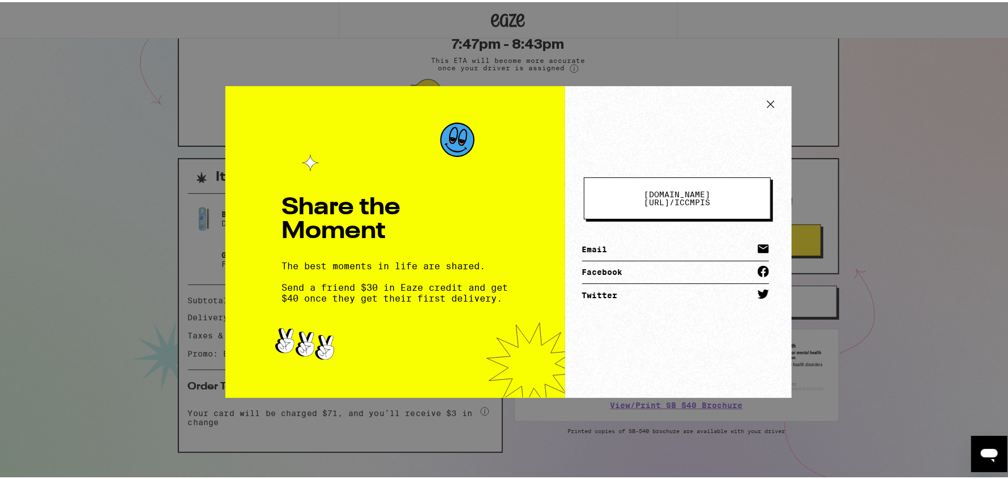
click at [768, 100] on icon at bounding box center [771, 101] width 17 height 17
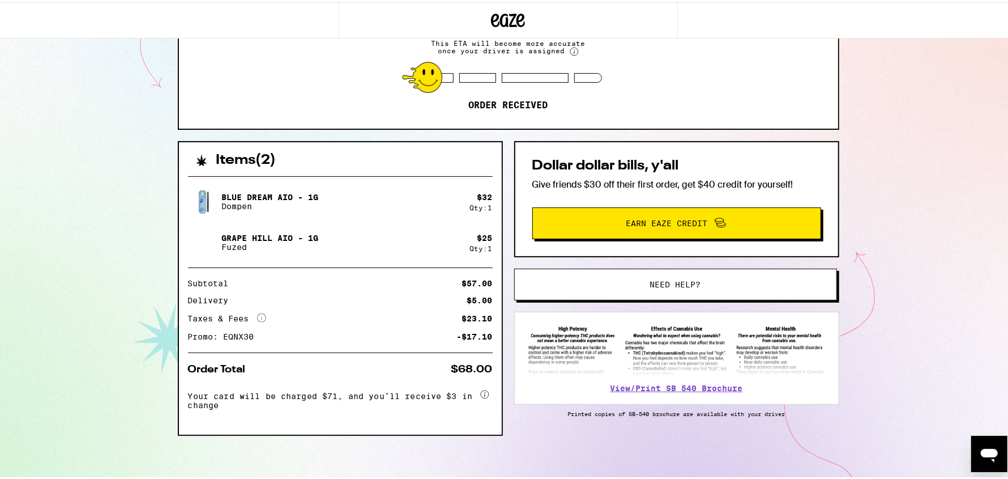
scroll to position [148, 0]
click at [634, 220] on span "Earn Eaze Credit" at bounding box center [668, 221] width 82 height 8
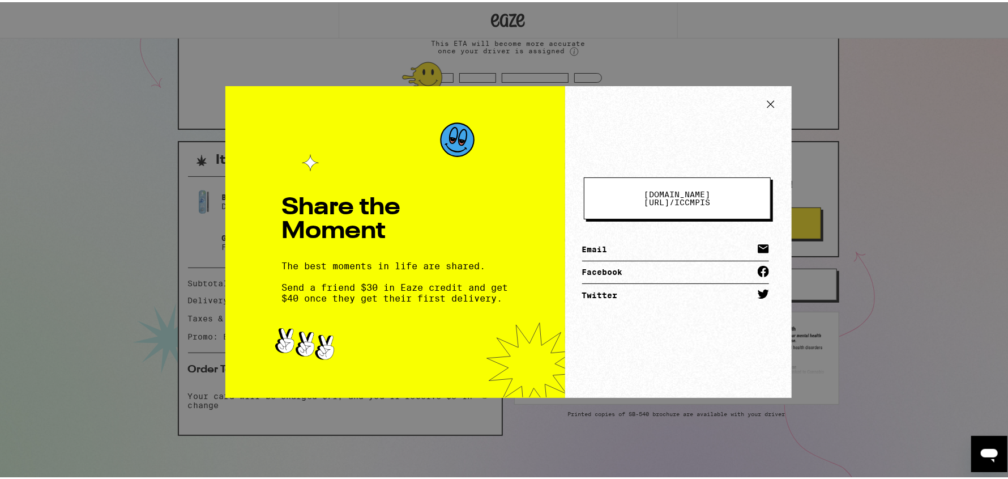
click at [650, 198] on span "[DOMAIN_NAME][URL] /" at bounding box center [677, 196] width 66 height 17
click at [642, 239] on link "Email" at bounding box center [675, 247] width 187 height 23
click at [767, 103] on icon at bounding box center [771, 101] width 17 height 17
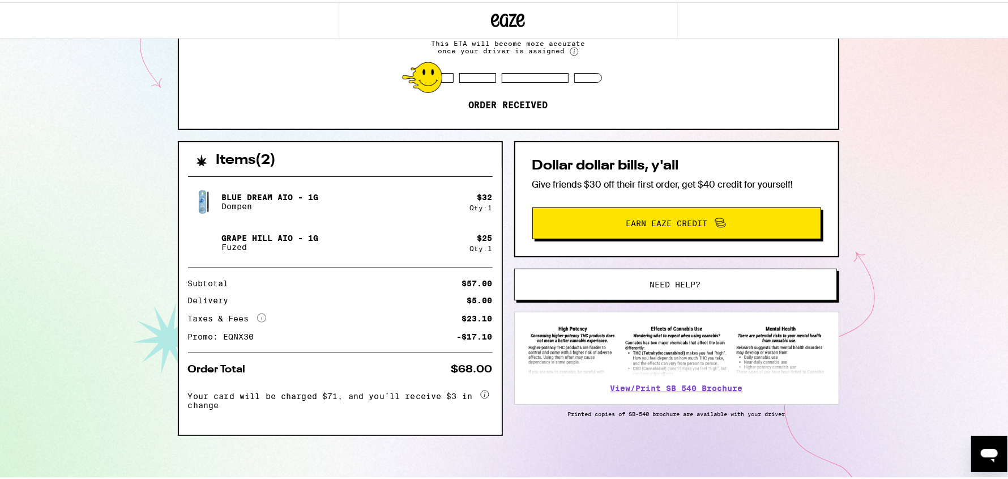
scroll to position [0, 0]
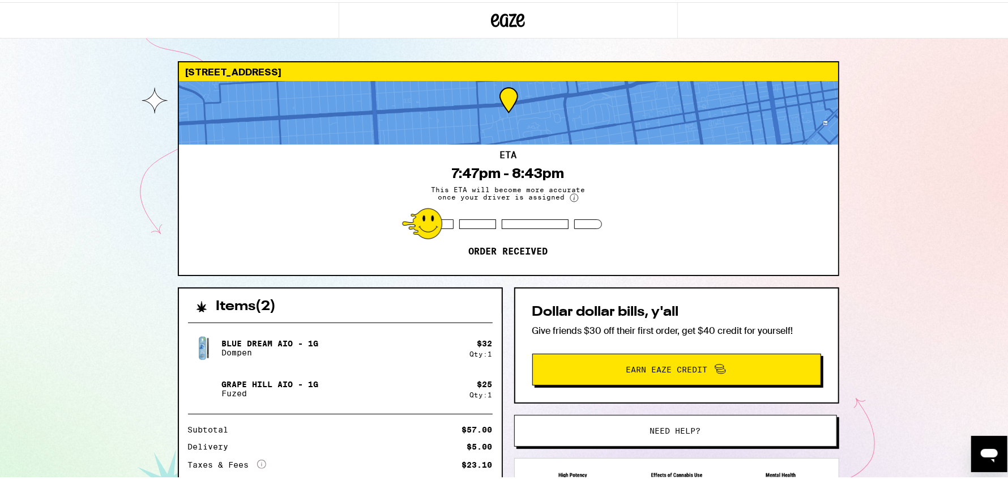
click at [50, 107] on div "[STREET_ADDRESS] 7:47pm - 8:43pm This ETA will become more accurate once your d…" at bounding box center [508, 312] width 1017 height 625
